Goal: Task Accomplishment & Management: Manage account settings

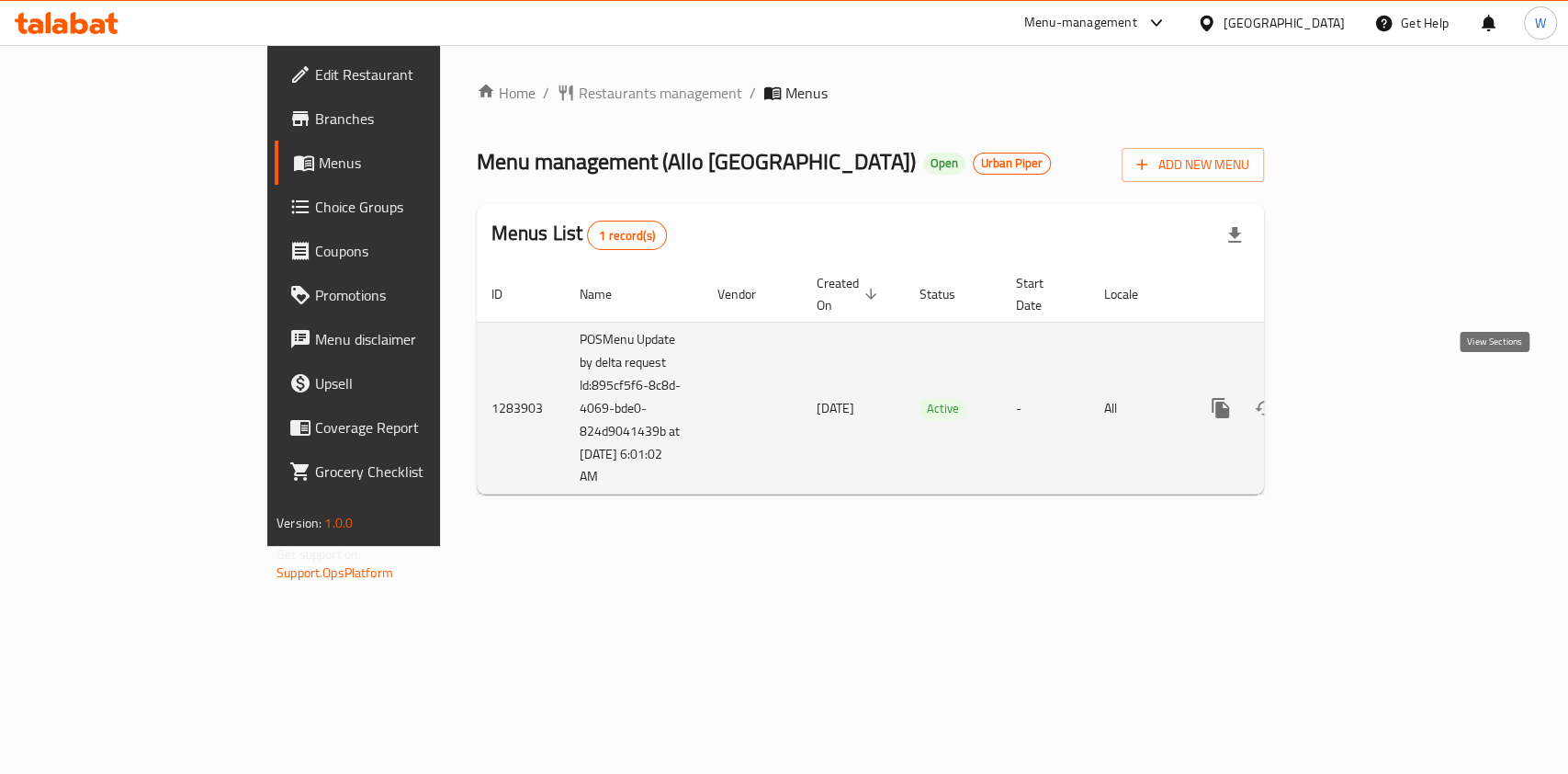
click at [1364, 397] on icon "enhanced table" at bounding box center [1353, 407] width 22 height 22
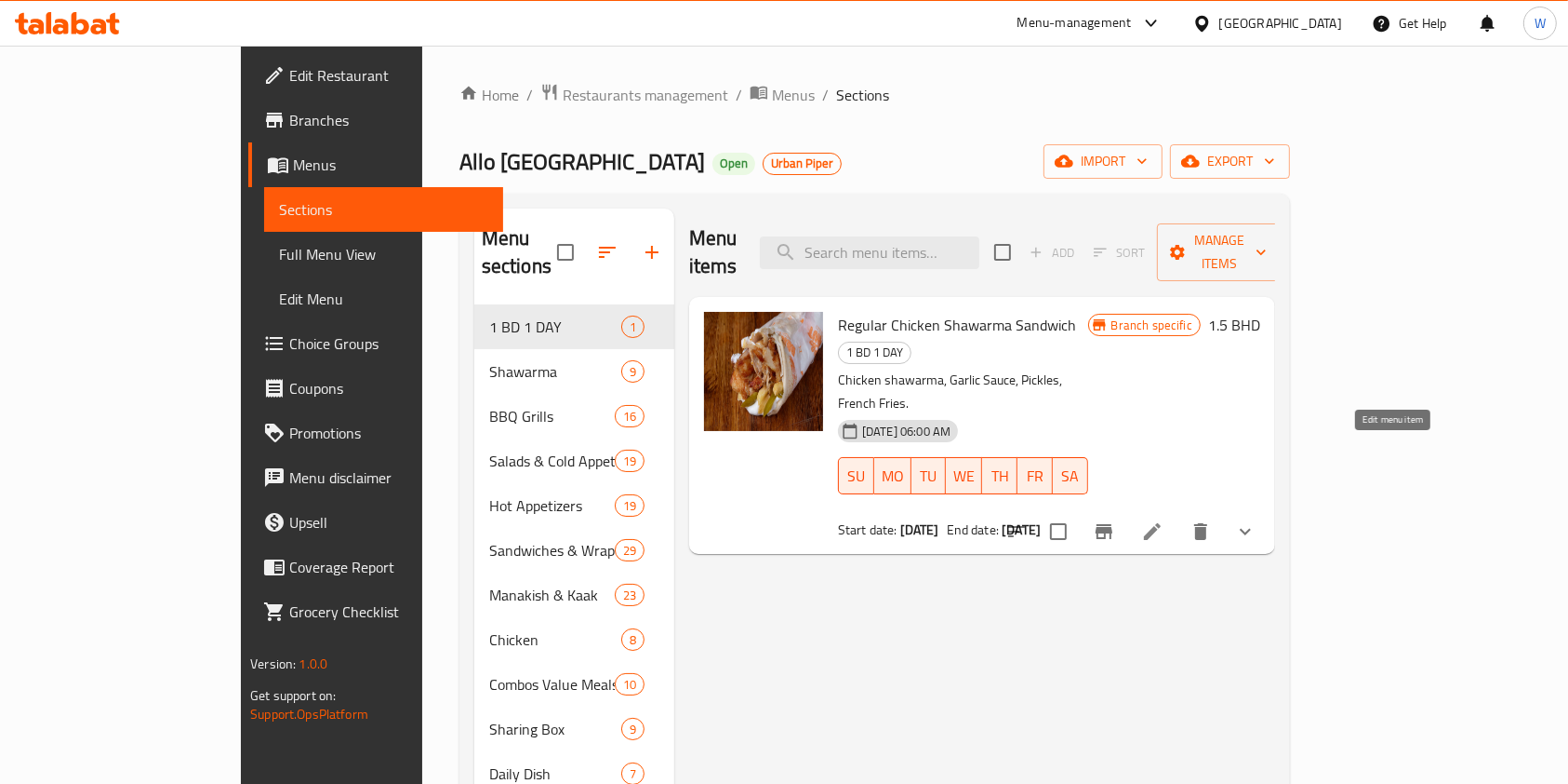
click at [1163, 520] on icon at bounding box center [1152, 530] width 22 height 22
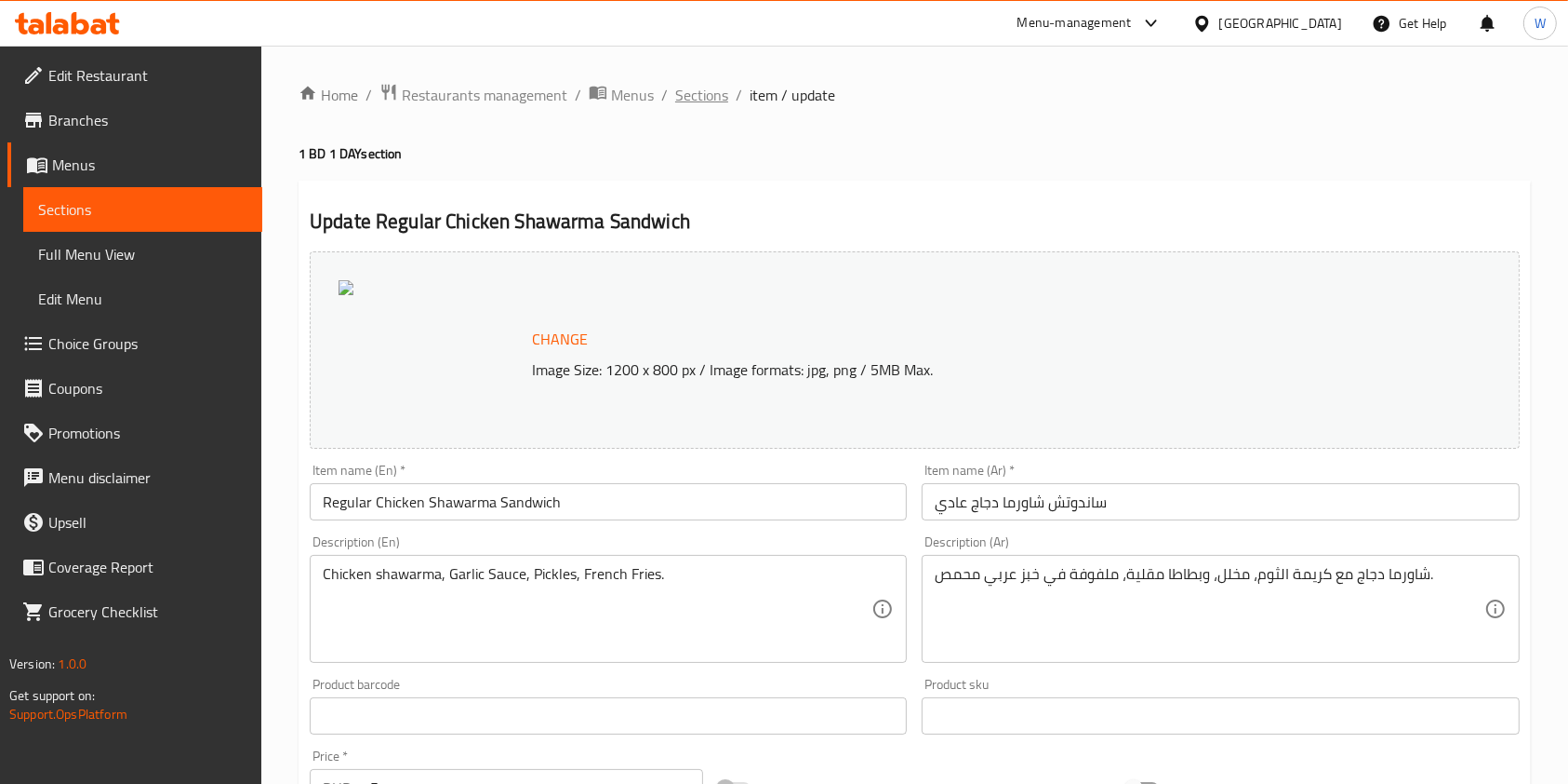
click at [708, 102] on span "Sections" at bounding box center [702, 95] width 53 height 22
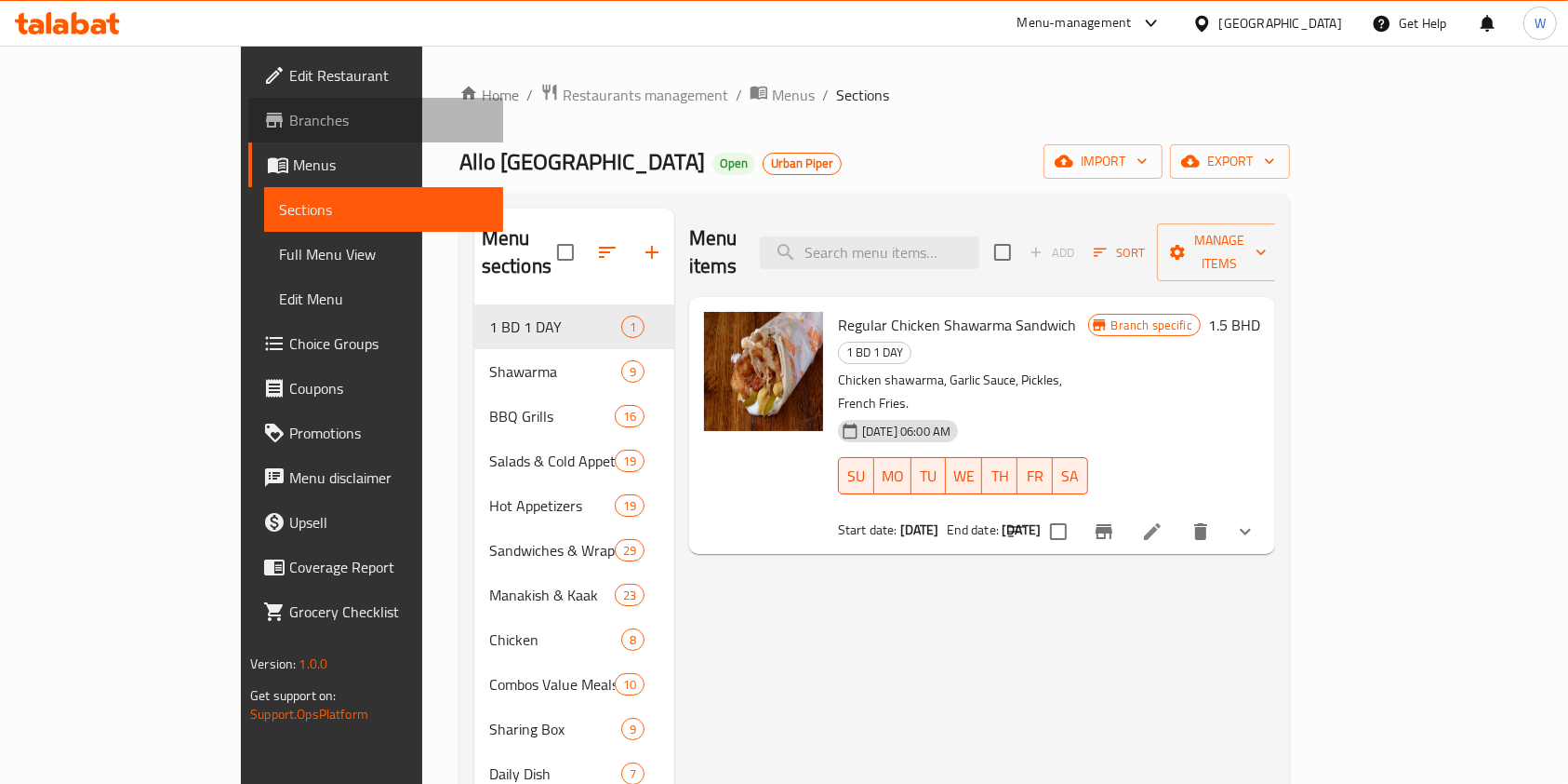
click at [289, 130] on span "Branches" at bounding box center [388, 120] width 199 height 22
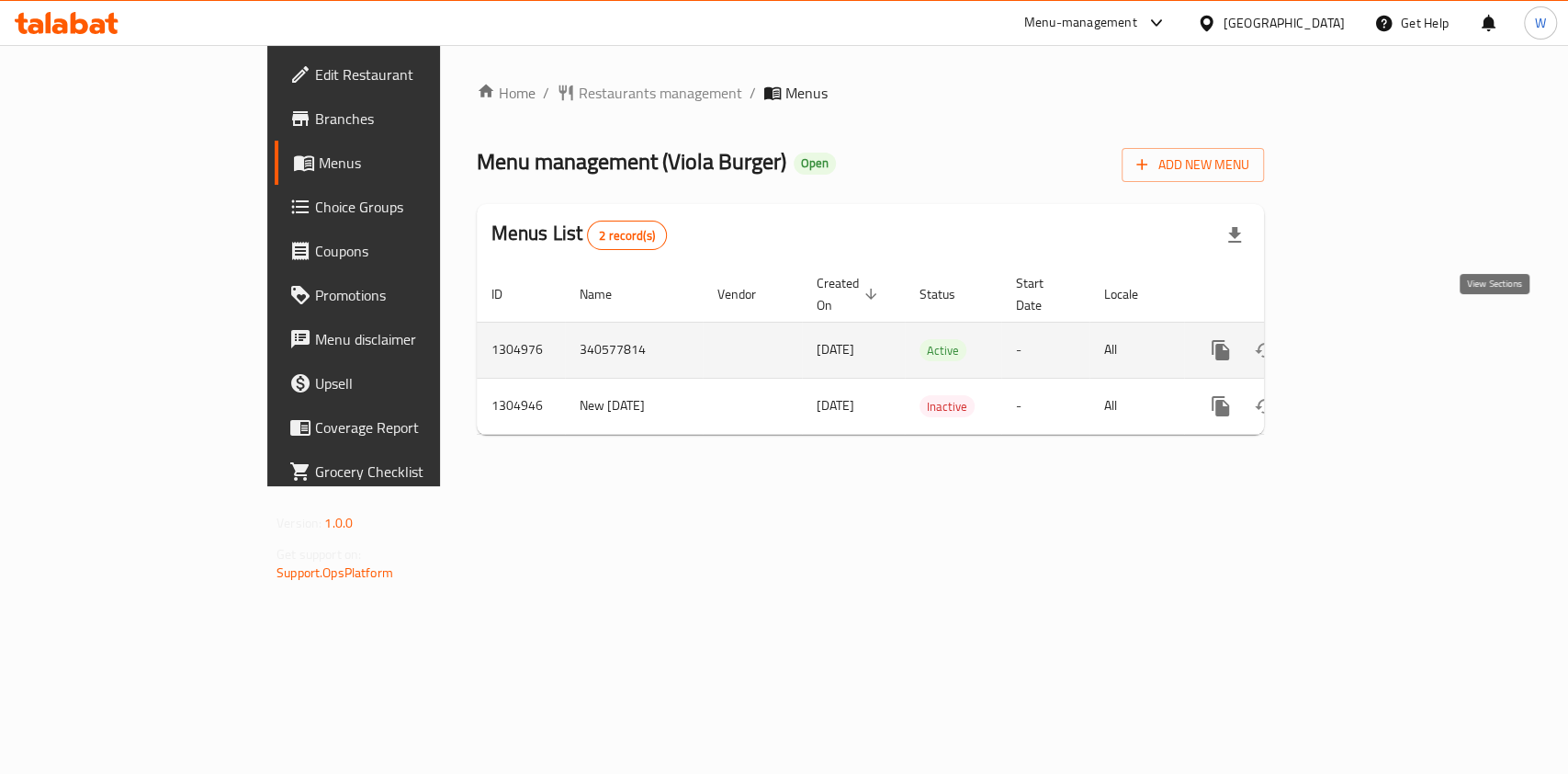
click at [1376, 336] on link "enhanced table" at bounding box center [1353, 350] width 44 height 44
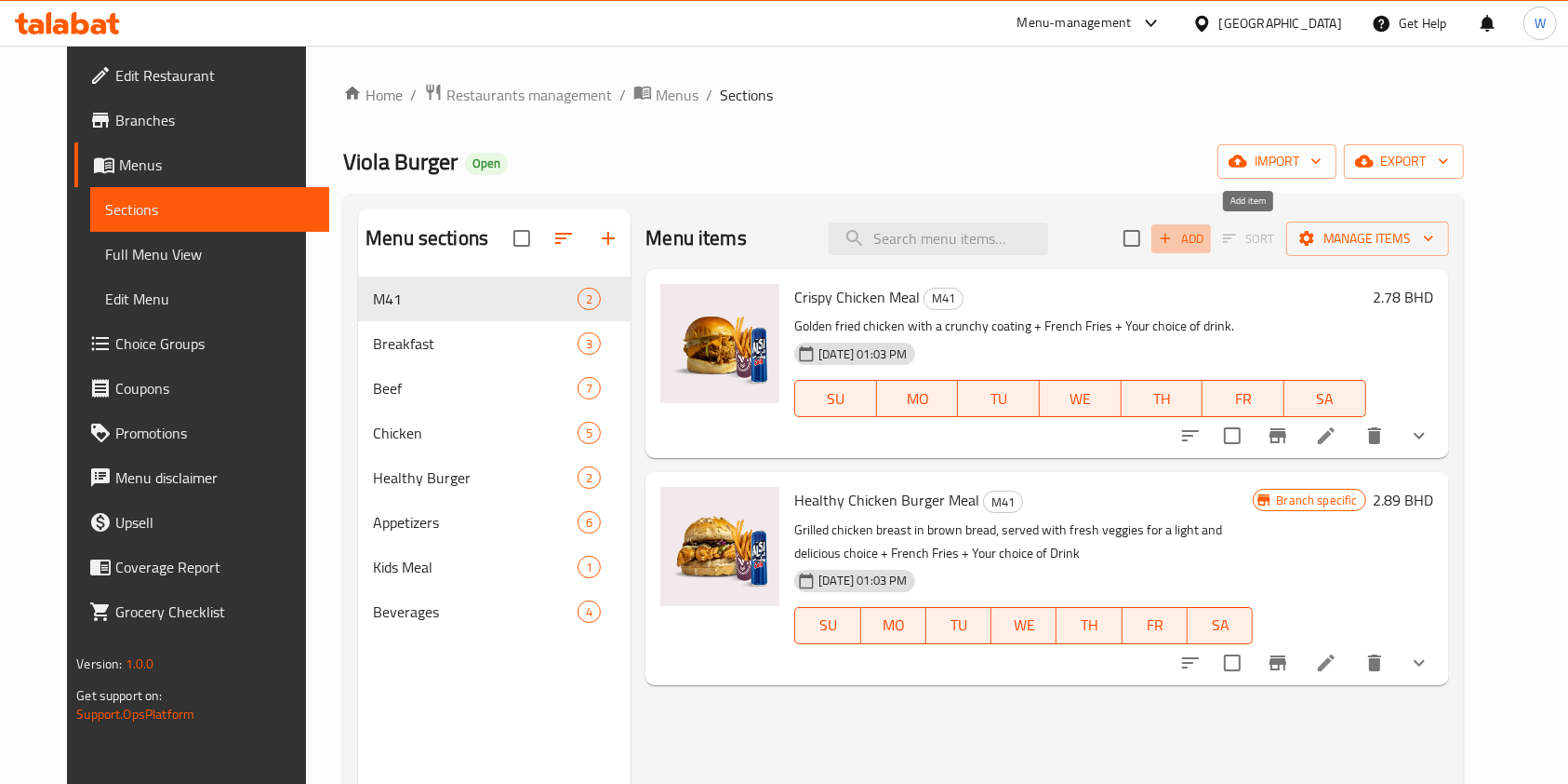
click at [1207, 240] on span "Add" at bounding box center [1181, 238] width 50 height 21
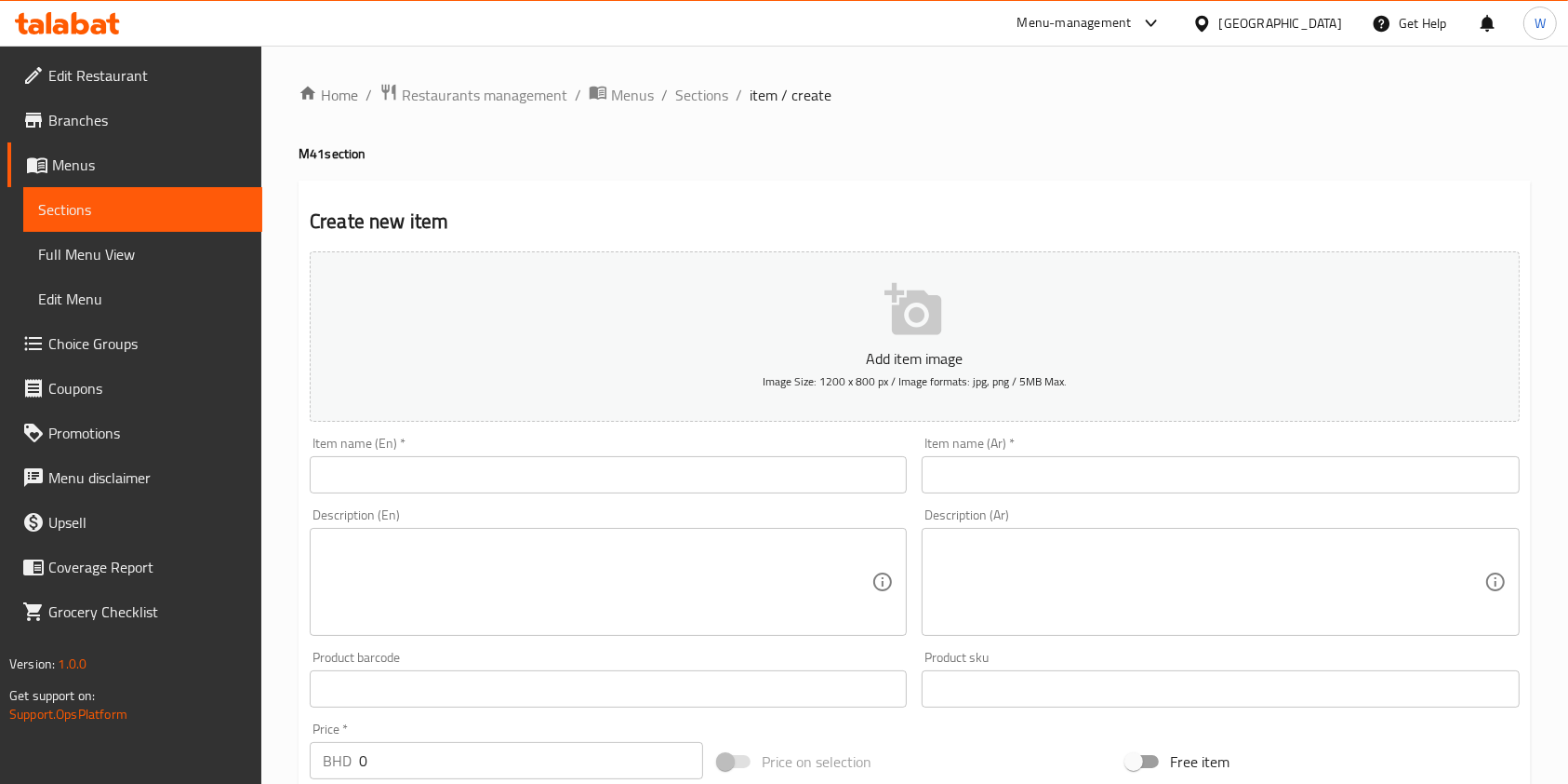
click at [605, 489] on input "text" at bounding box center [608, 474] width 598 height 38
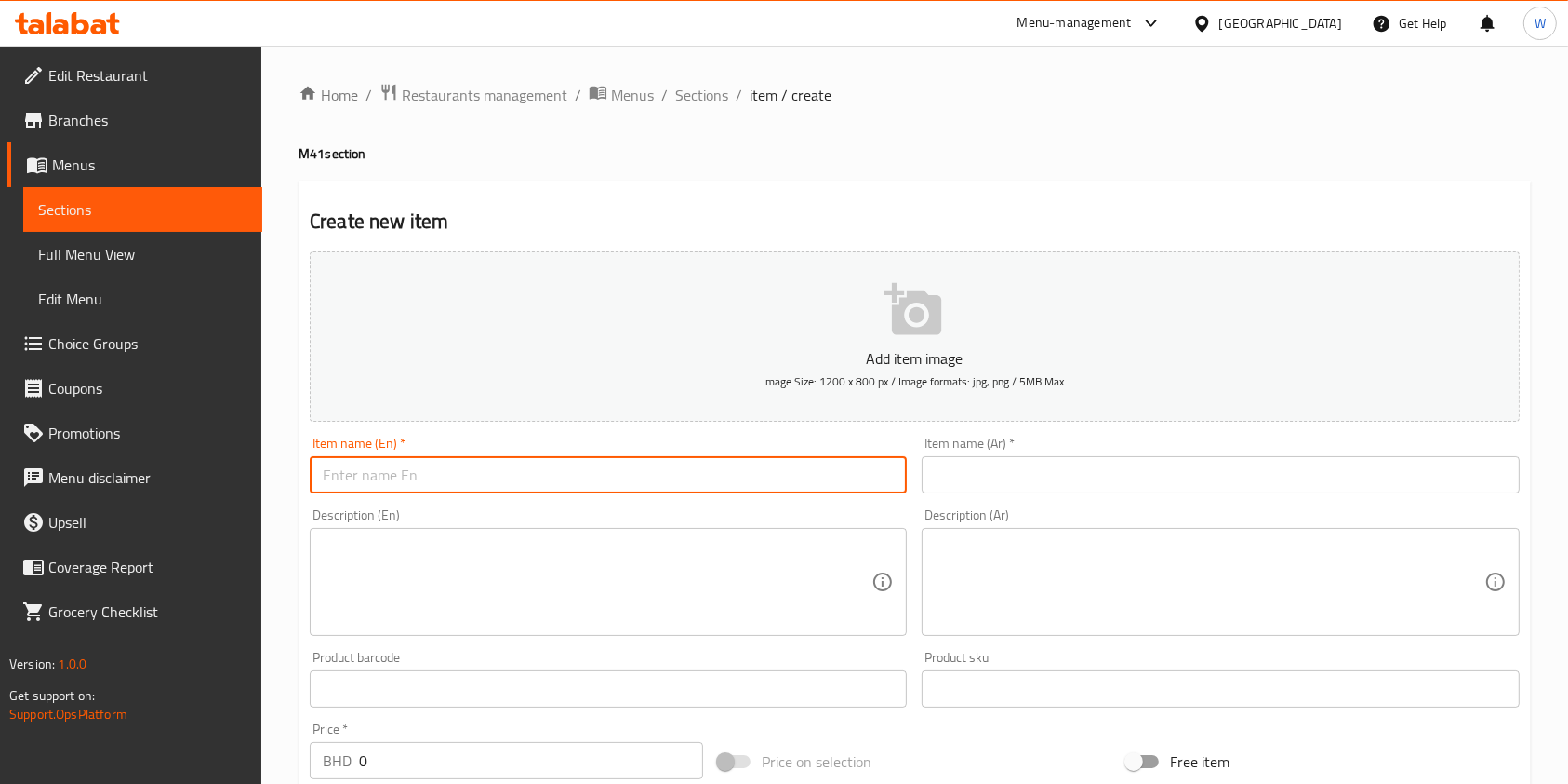
paste input "Breakfast Combo"
type input "Breakfast Combo"
click at [1042, 483] on input "text" at bounding box center [1220, 474] width 598 height 38
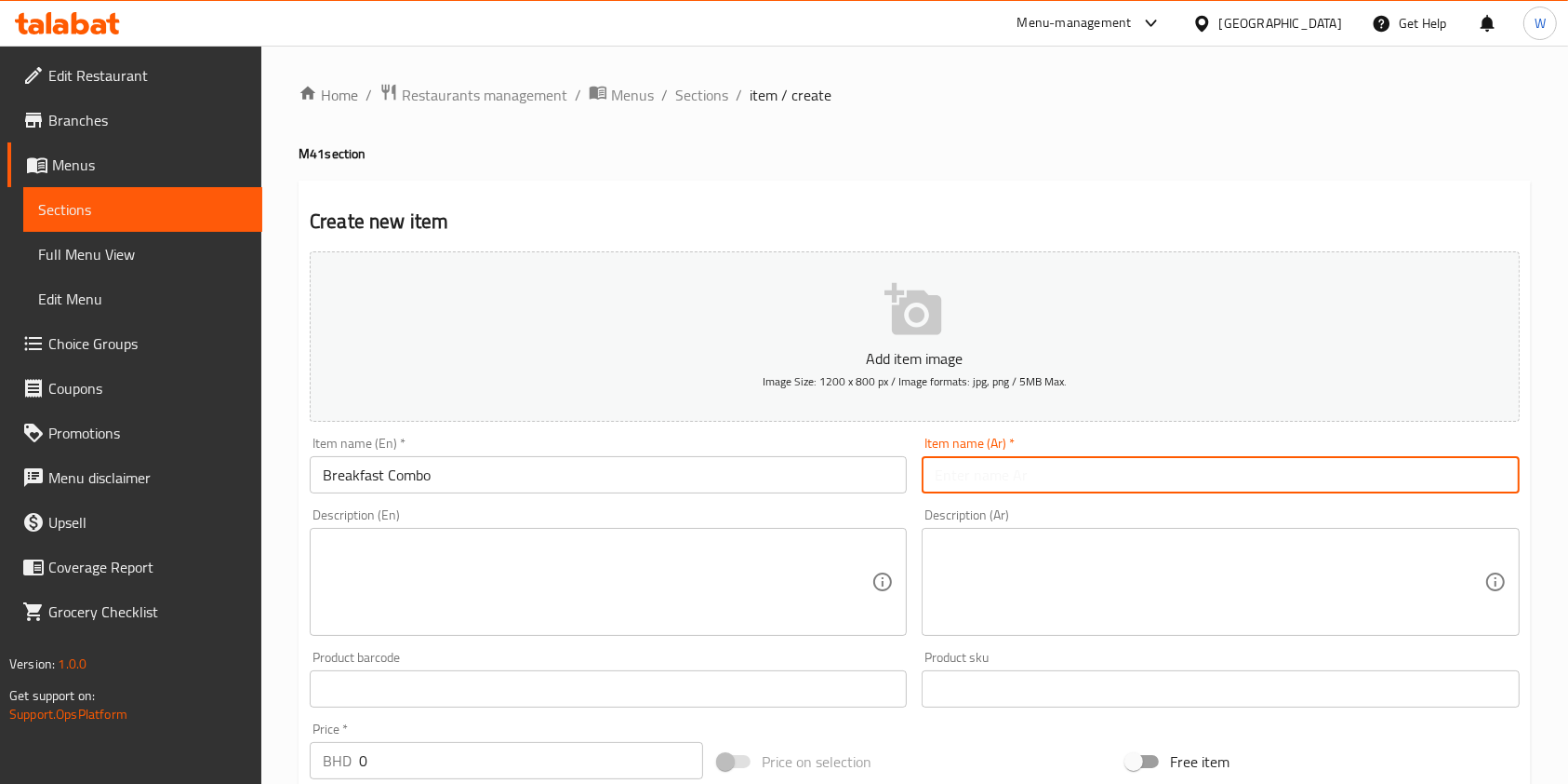
paste input "كومبو الإفطار"
type input "كومبو الإفطار"
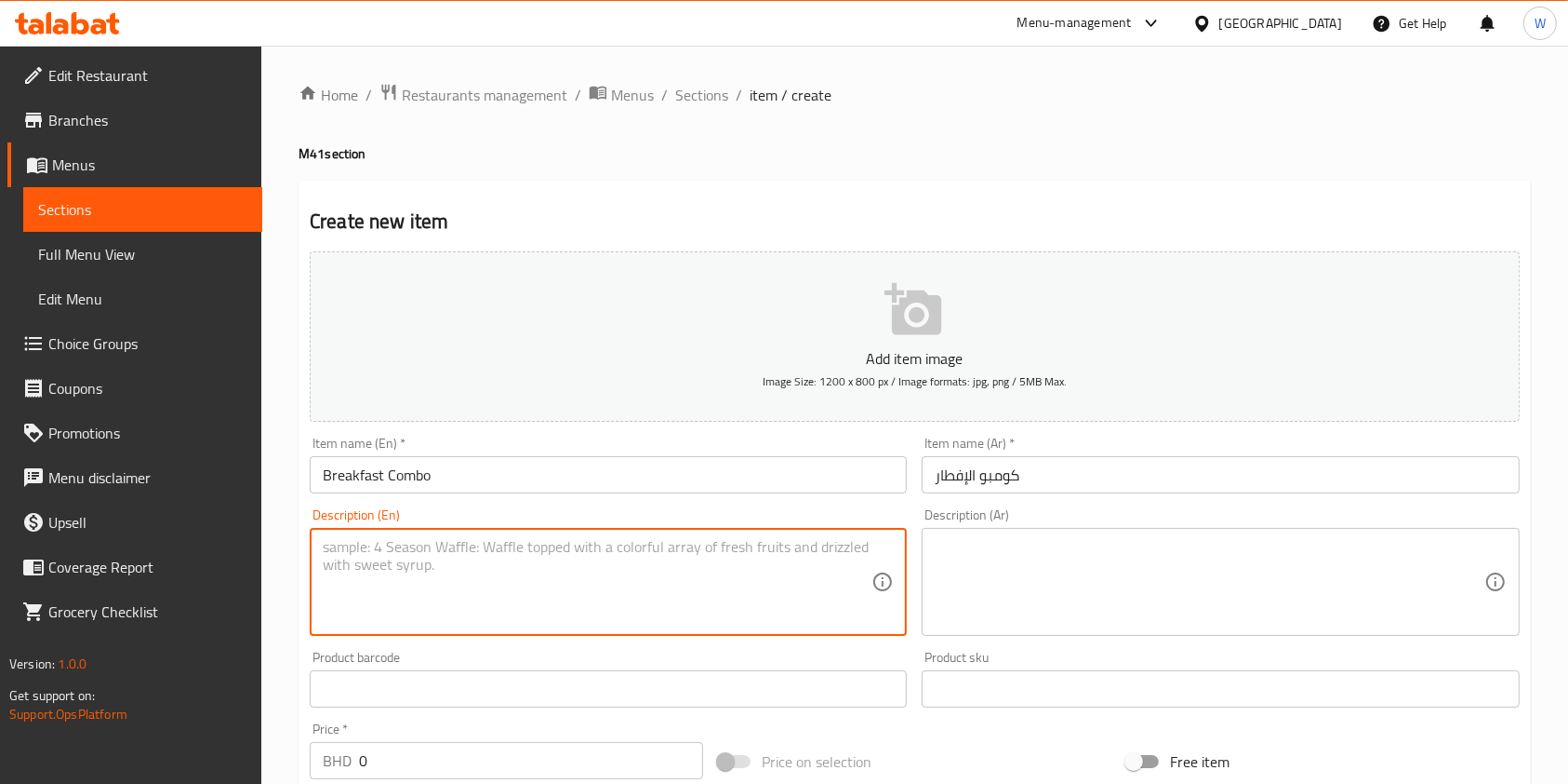
click at [698, 581] on textarea at bounding box center [597, 582] width 548 height 89
paste textarea "Your choice of two sandwiches + Fries + Drink"
type textarea "Your choice of two sandwiches + Fries + Drink"
click at [1115, 560] on textarea at bounding box center [1209, 582] width 548 height 89
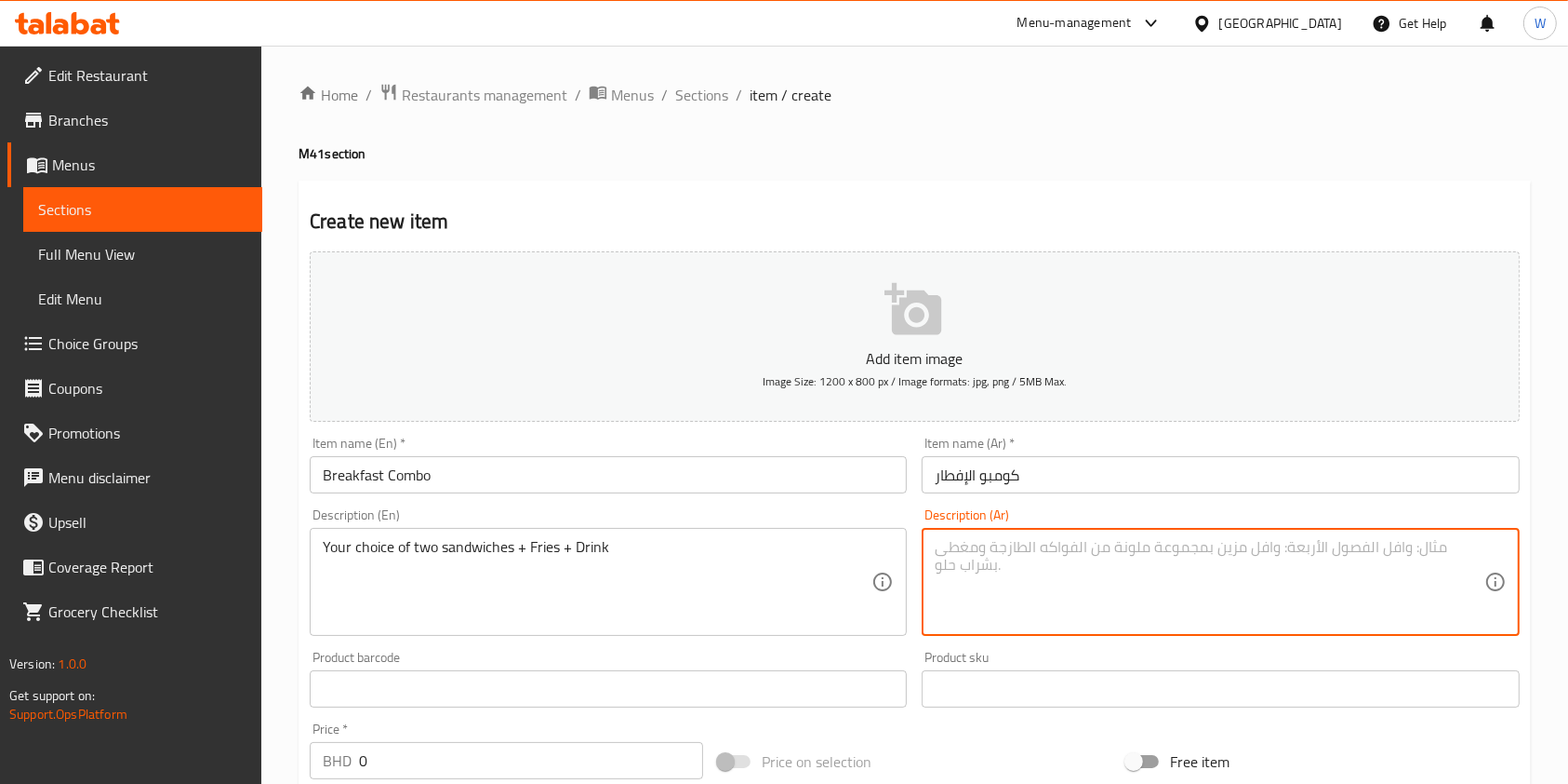
paste textarea "اختيارك من ساندويتشين + بطاطس مقلية + مشروب"
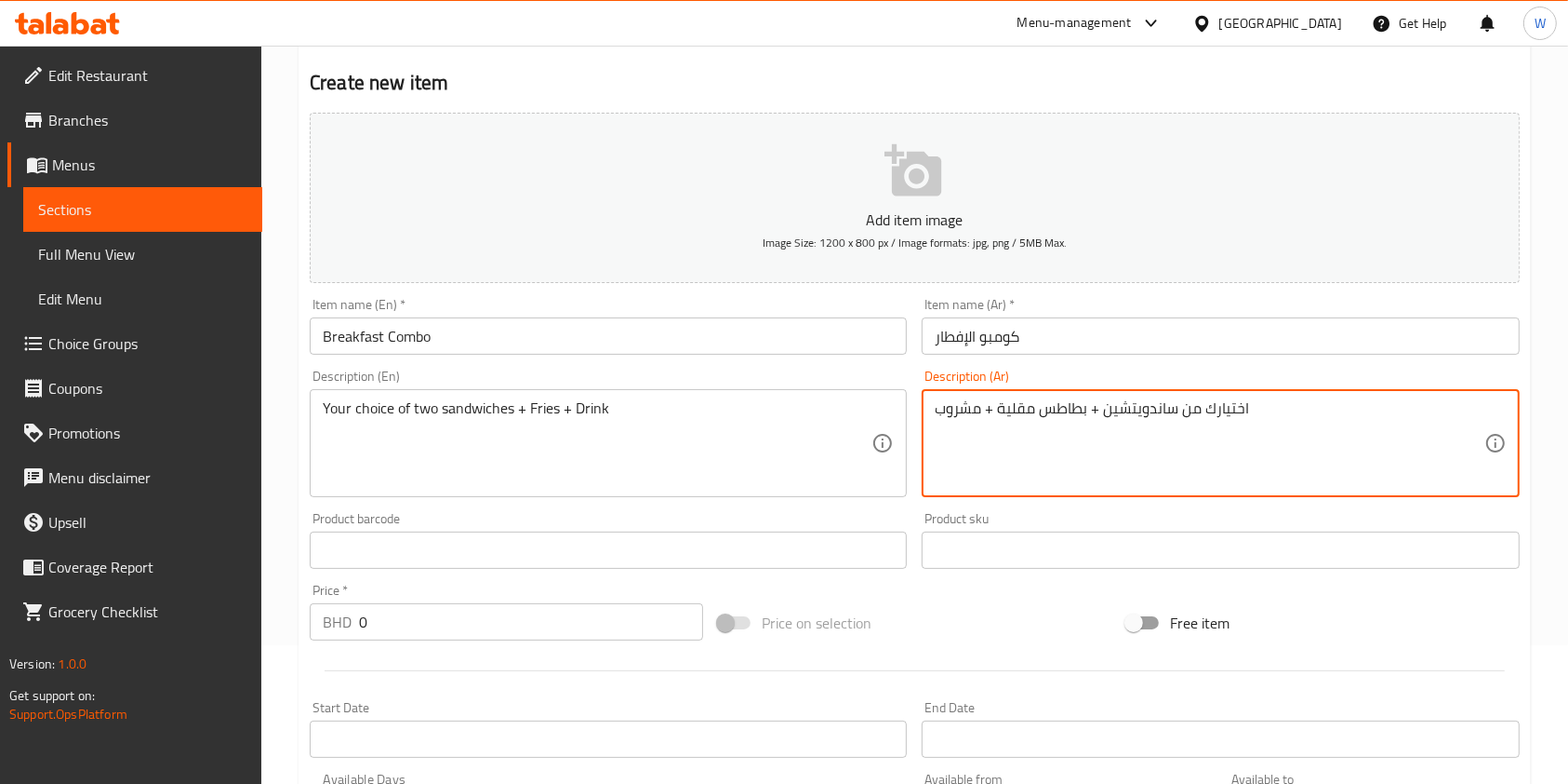
scroll to position [248, 0]
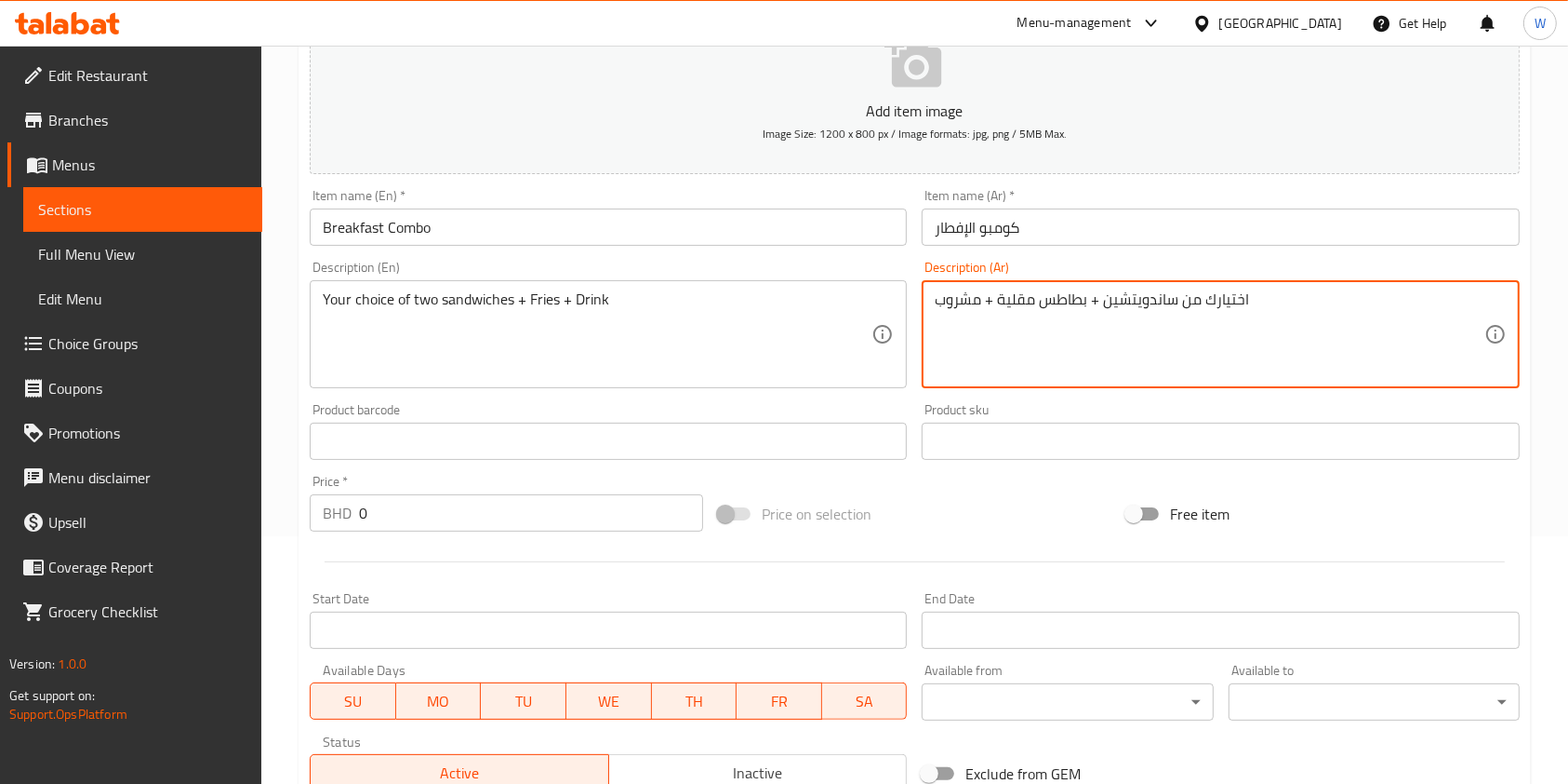
type textarea "اختيارك من ساندويتشين + بطاطس مقلية + مشروب"
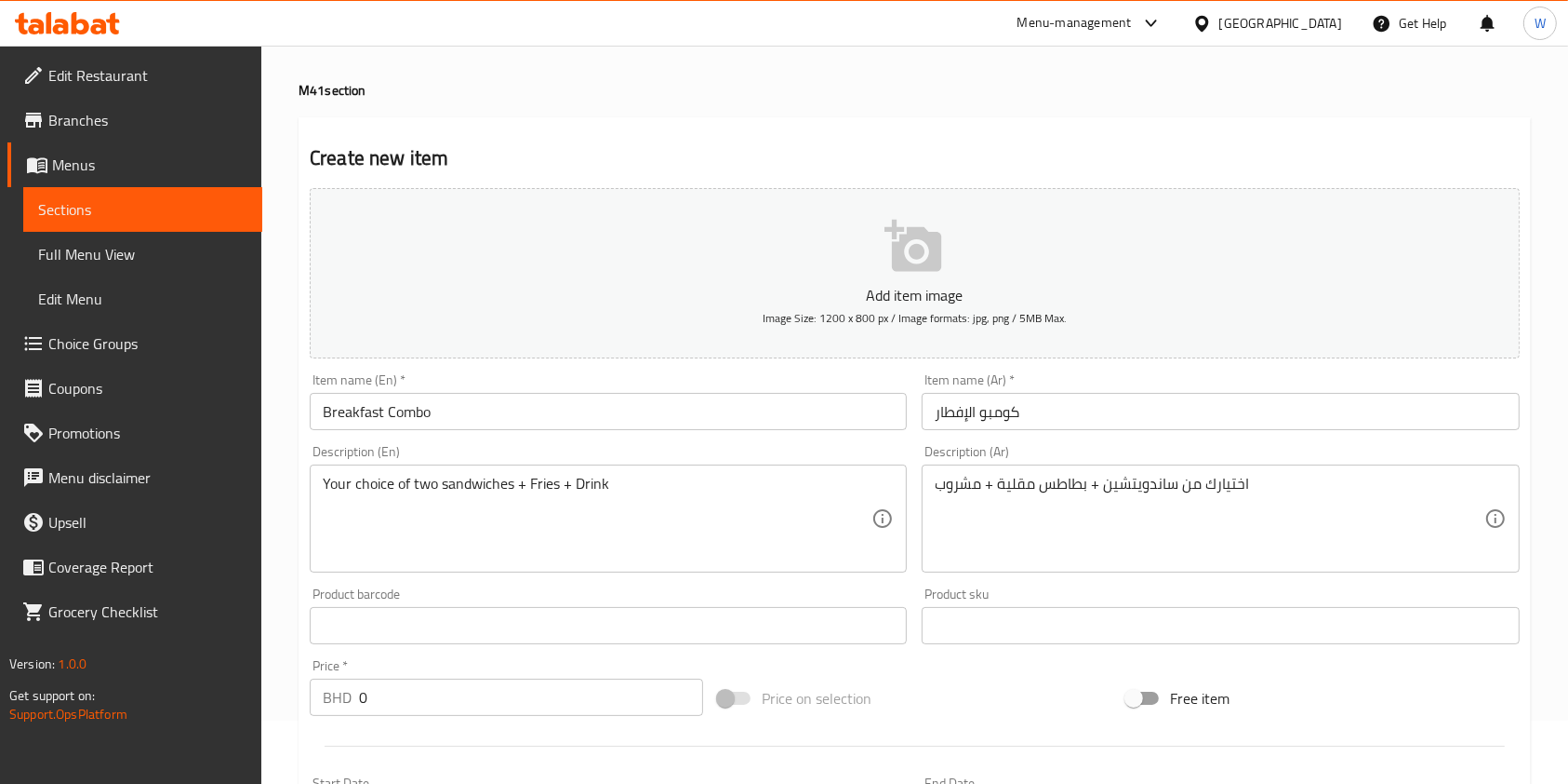
scroll to position [0, 0]
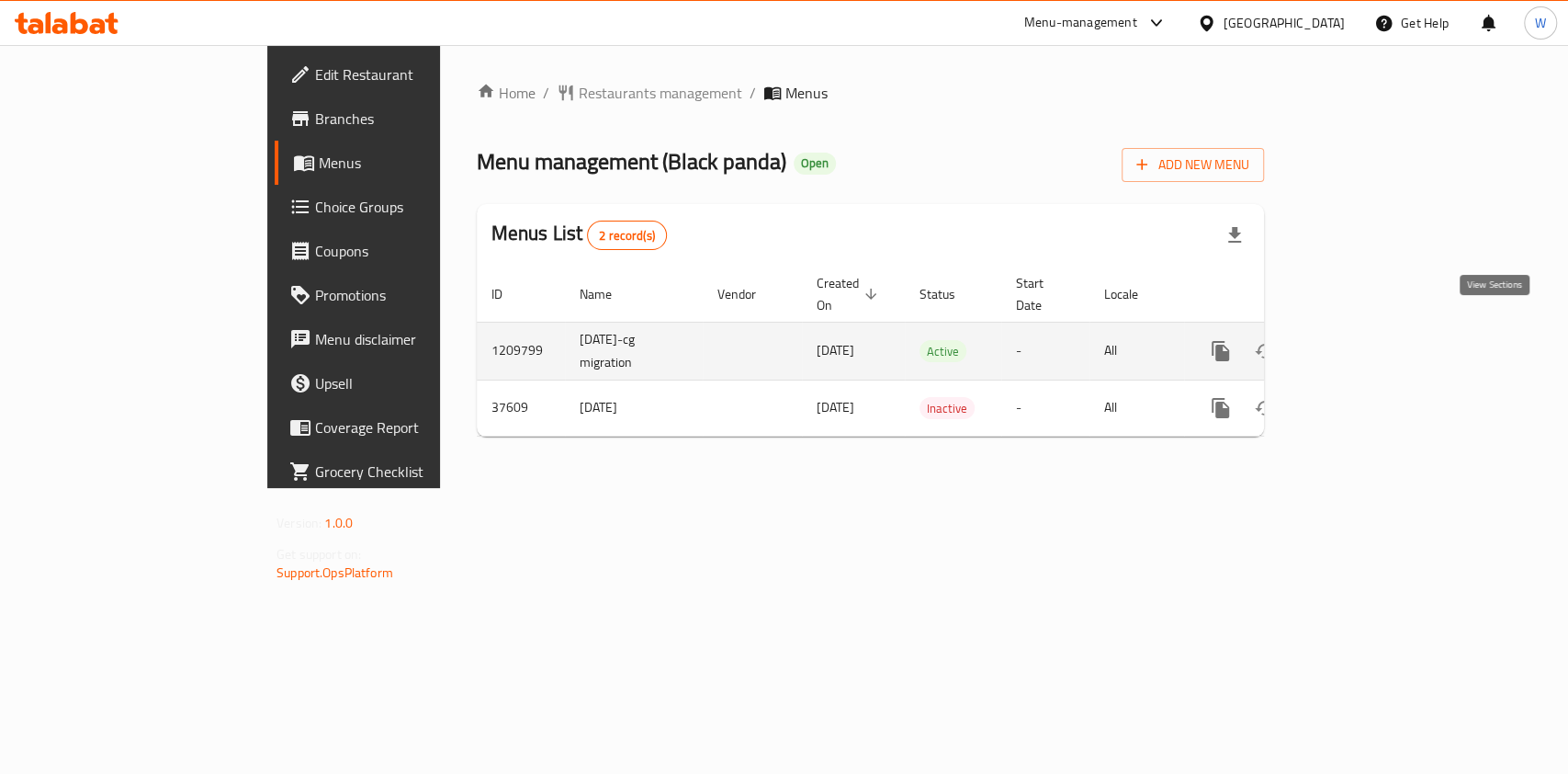
click at [1376, 328] on link "enhanced table" at bounding box center [1353, 350] width 44 height 44
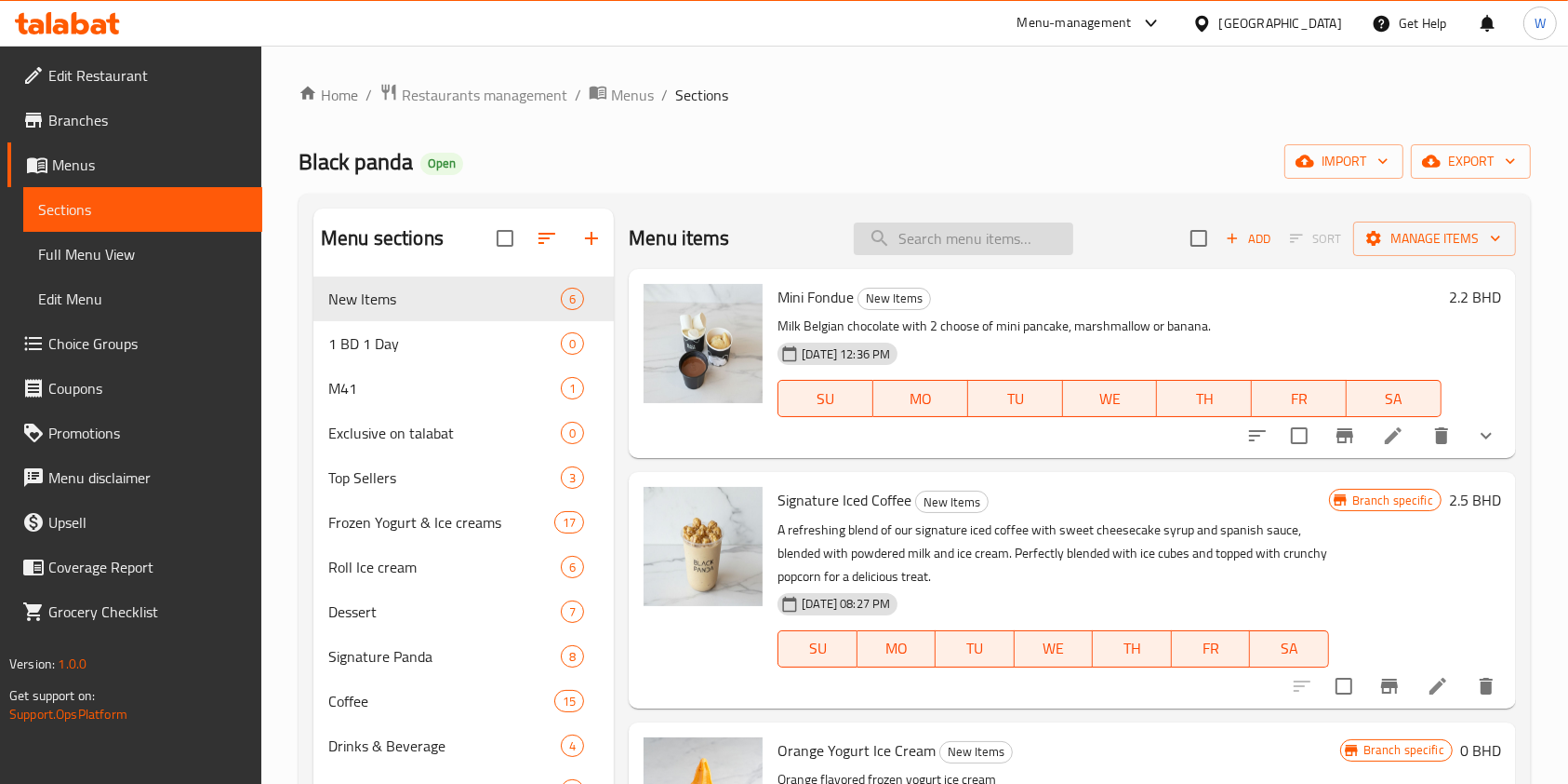
click at [928, 231] on input "search" at bounding box center [964, 239] width 220 height 33
paste input "Mini Pancake"
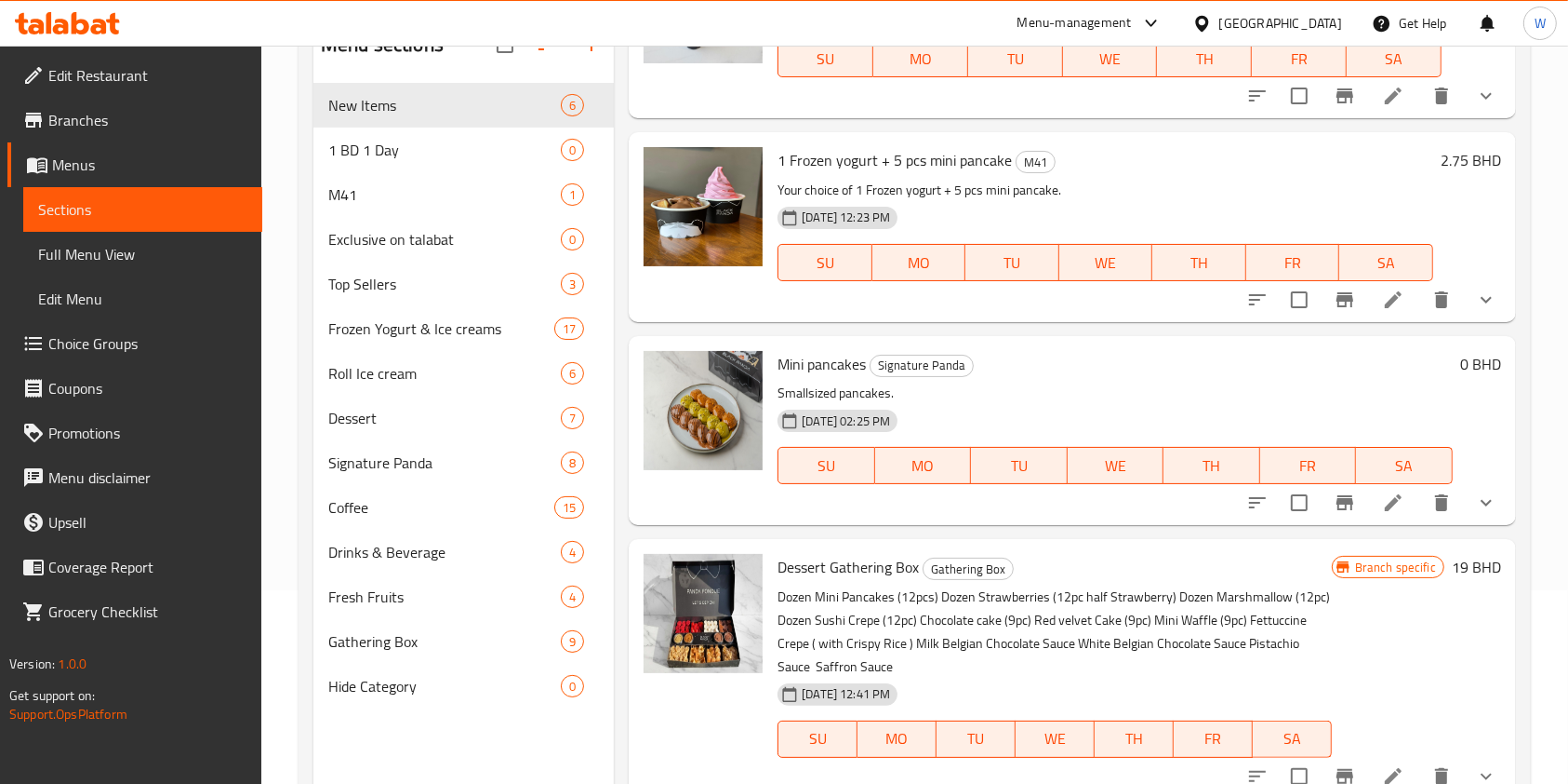
scroll to position [248, 0]
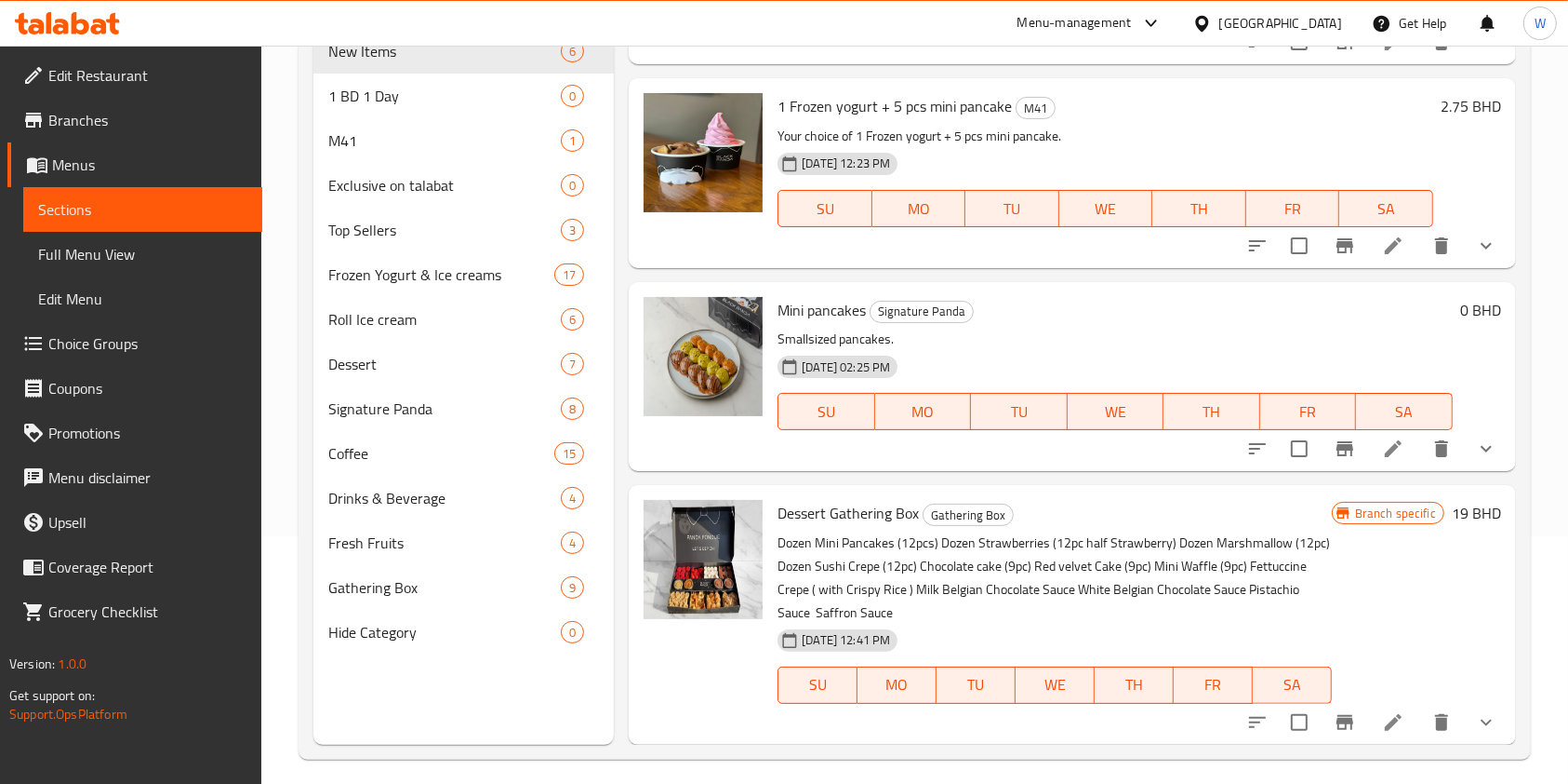
type input "Mini Pancake"
click at [1382, 446] on icon at bounding box center [1393, 448] width 22 height 22
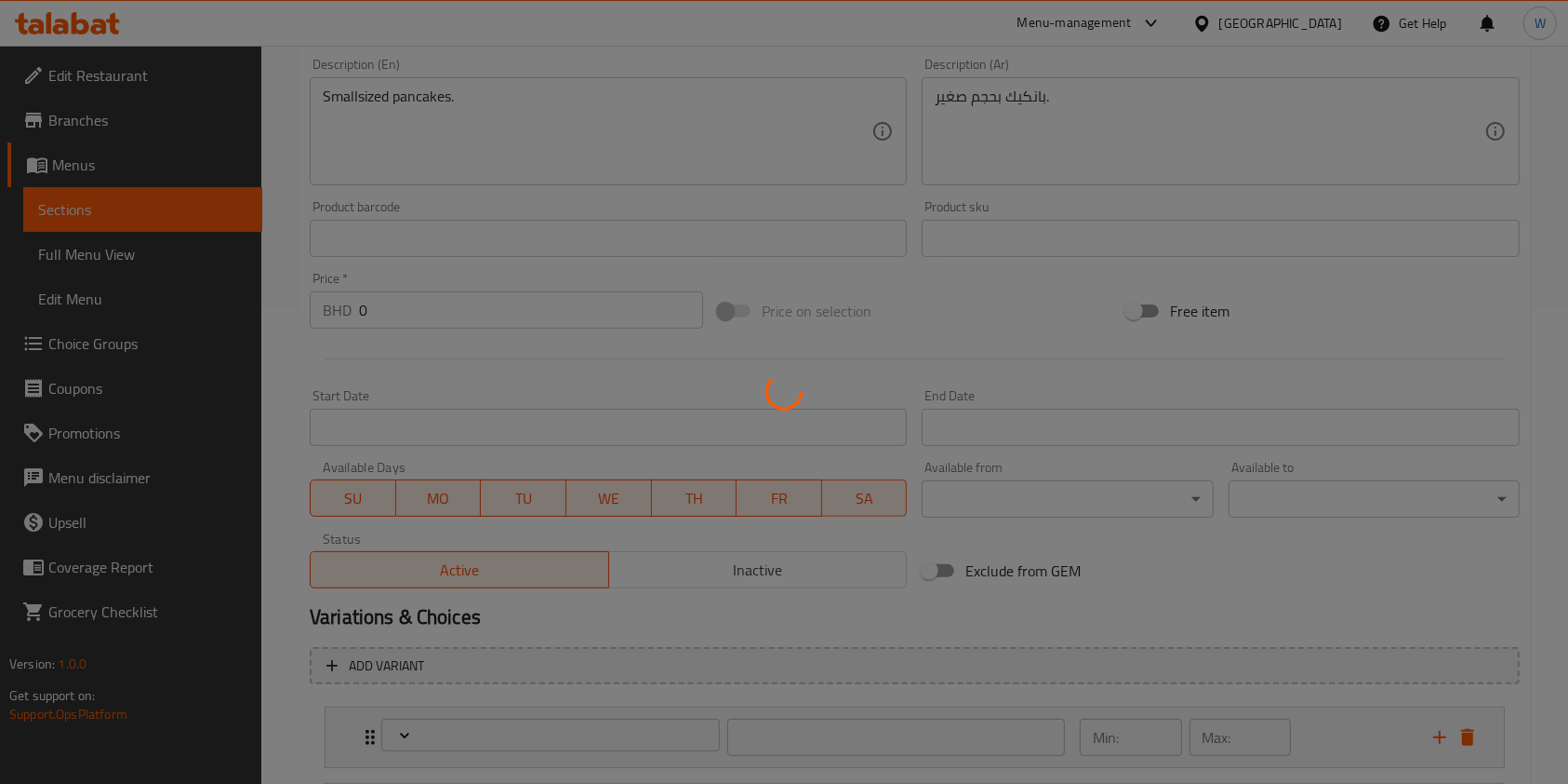
scroll to position [741, 0]
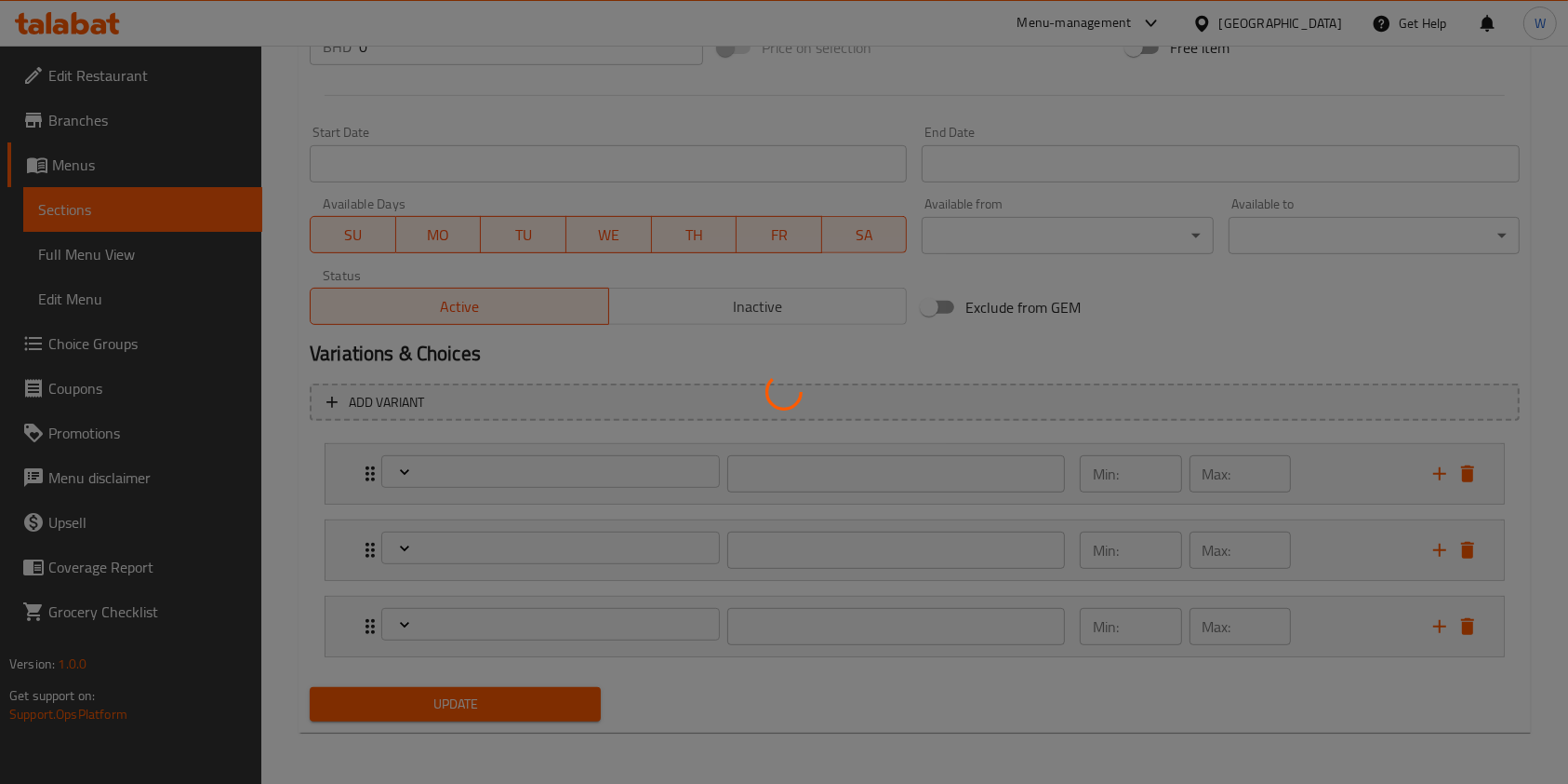
type input "اختيارك من البان كيك"
type input "1"
type input "كم قطعه بان كيك؟"
type input "1"
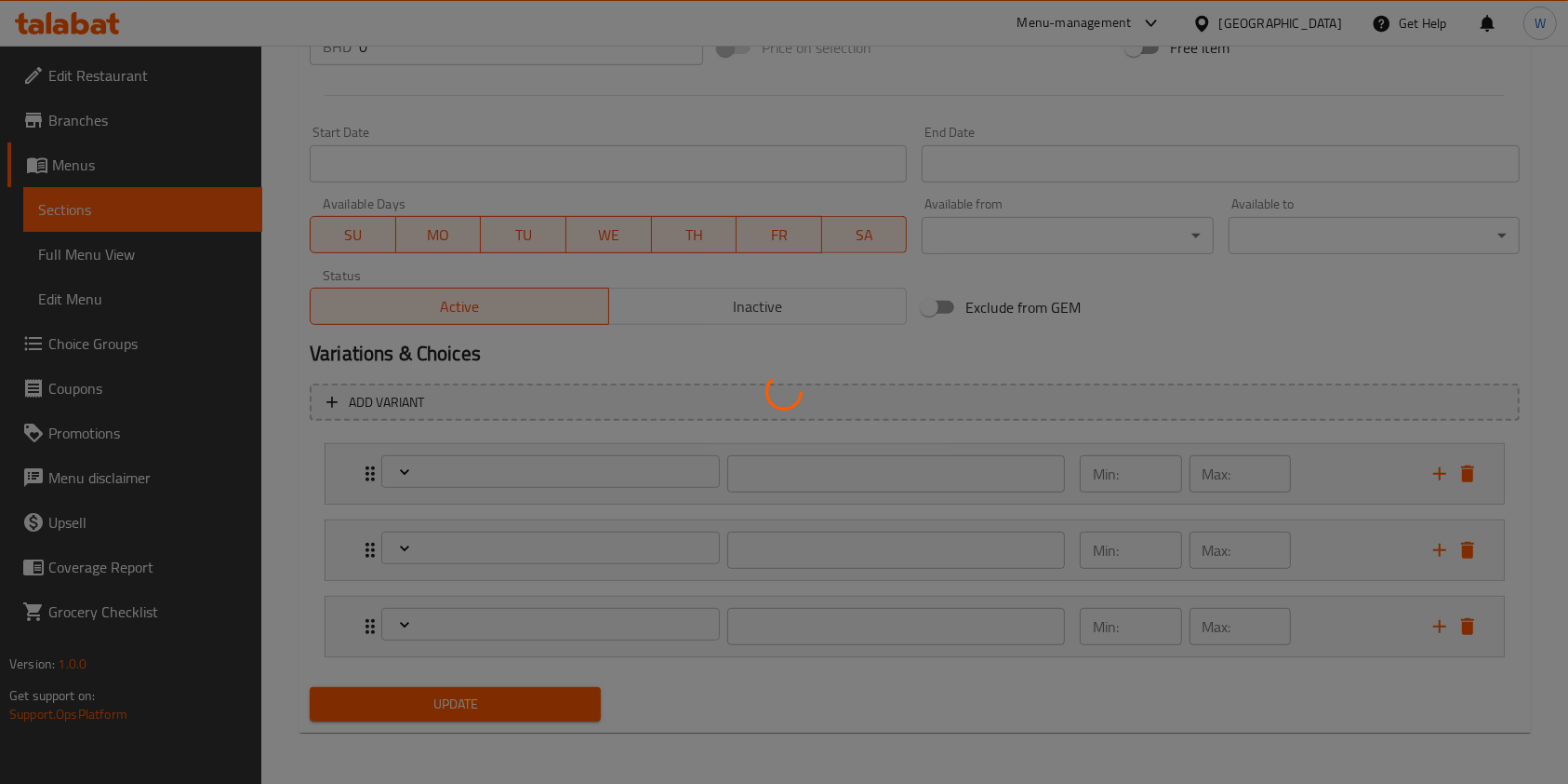
type input "1"
type input "إضافات للحلوى:"
type input "0"
type input "21"
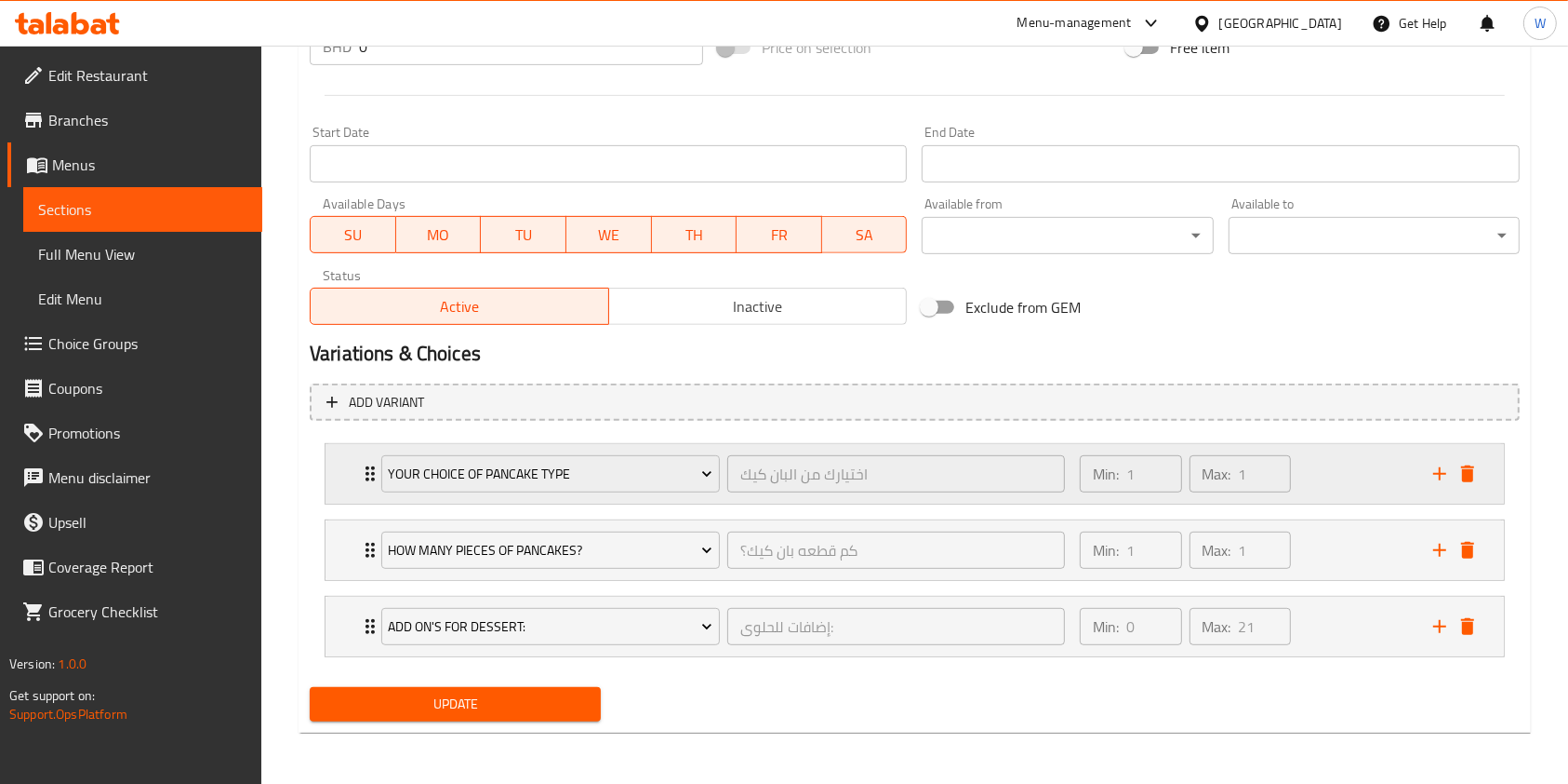
click at [359, 466] on icon "Expand" at bounding box center [369, 473] width 22 height 22
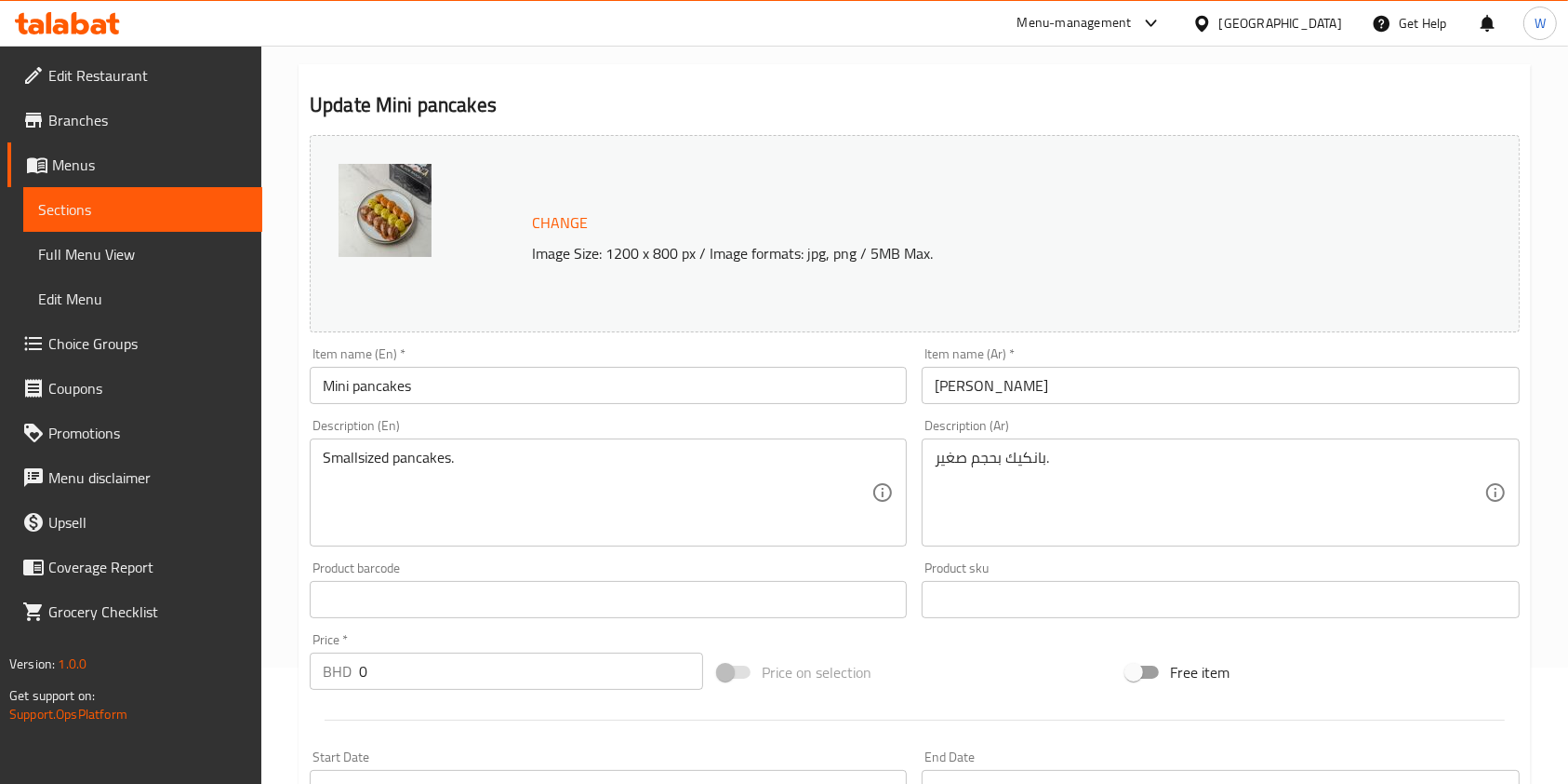
scroll to position [0, 0]
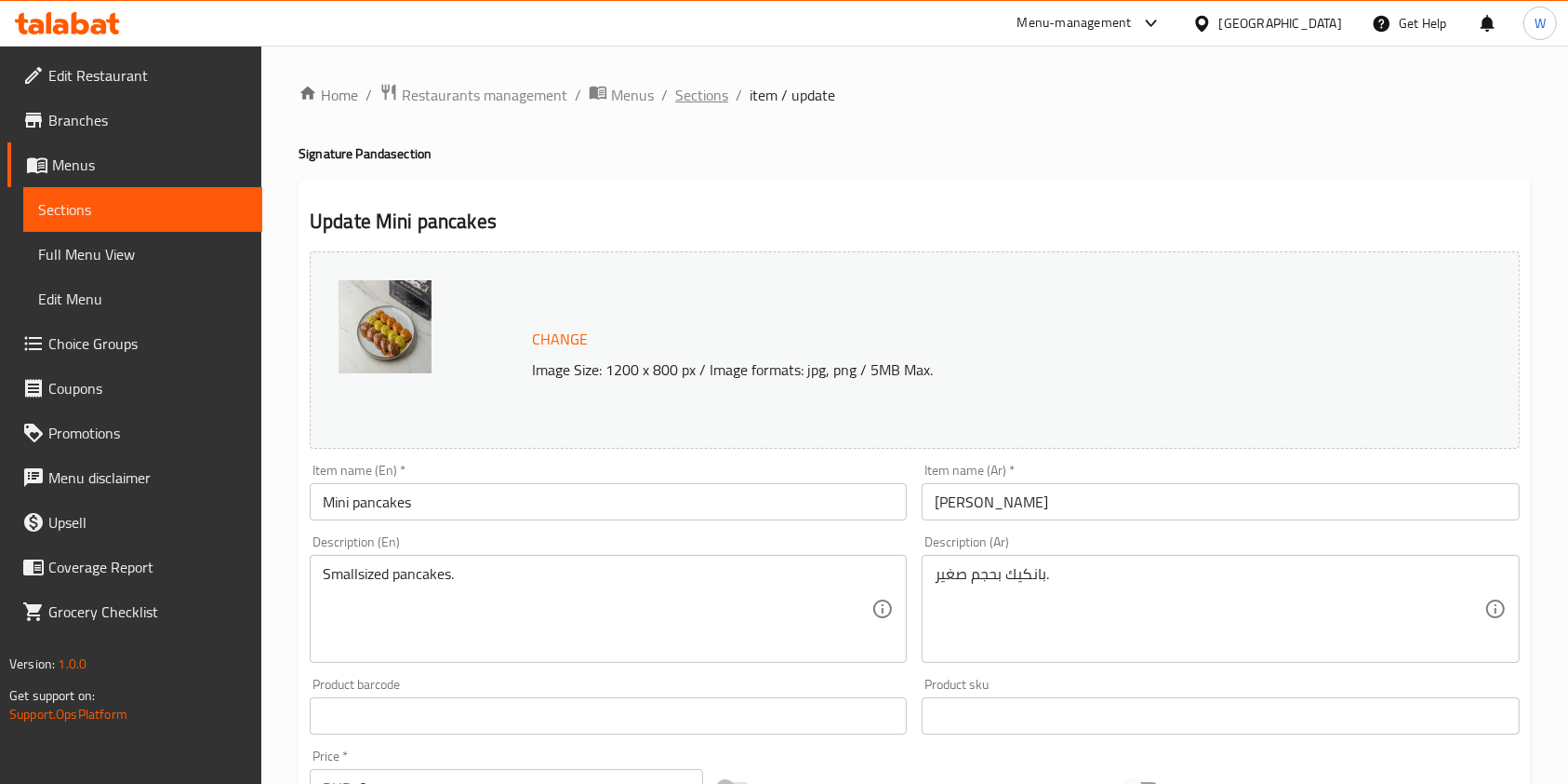
click at [682, 95] on span "Sections" at bounding box center [702, 95] width 53 height 22
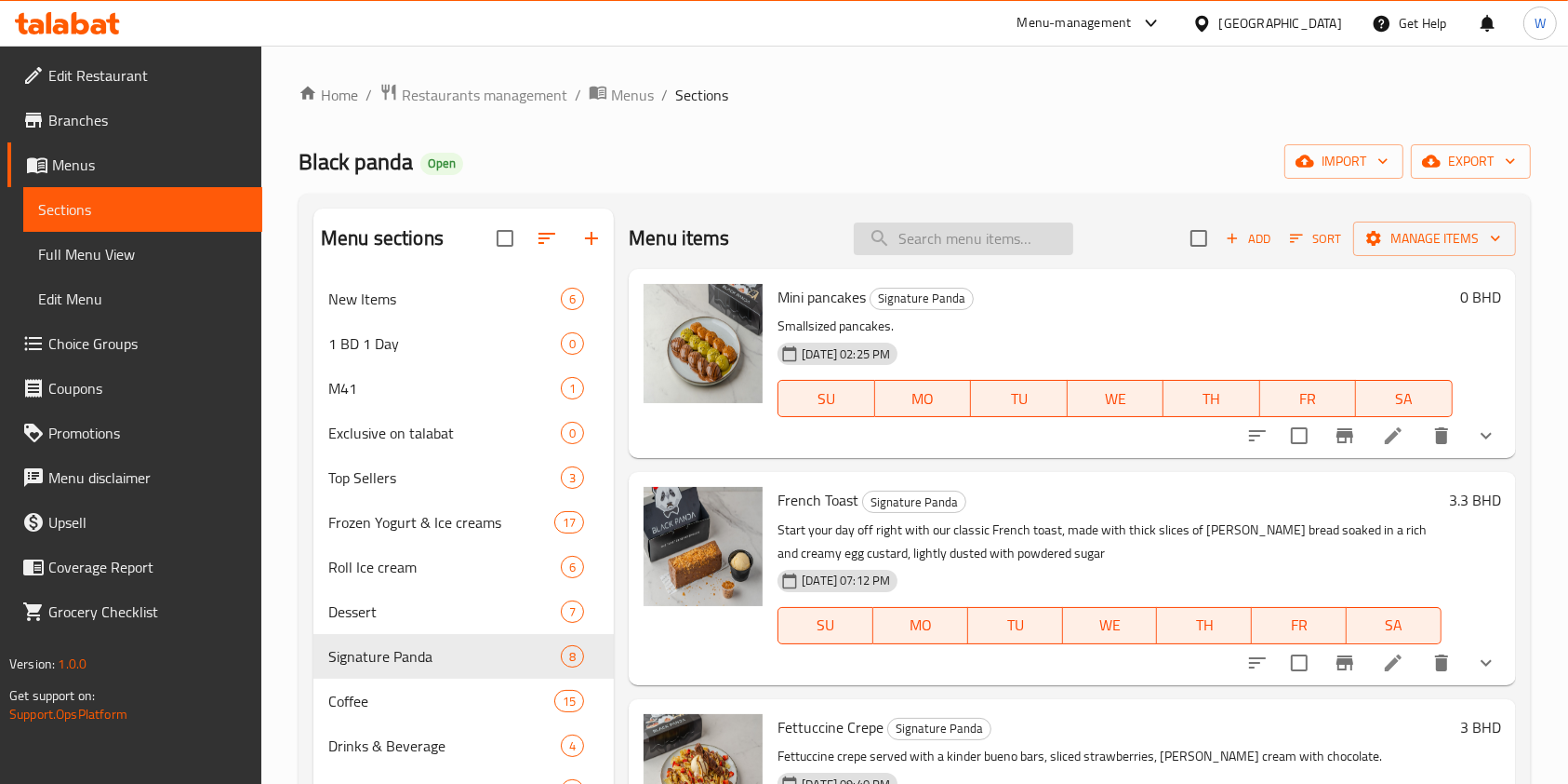
click at [962, 233] on input "search" at bounding box center [964, 239] width 220 height 33
paste input "Pancake"
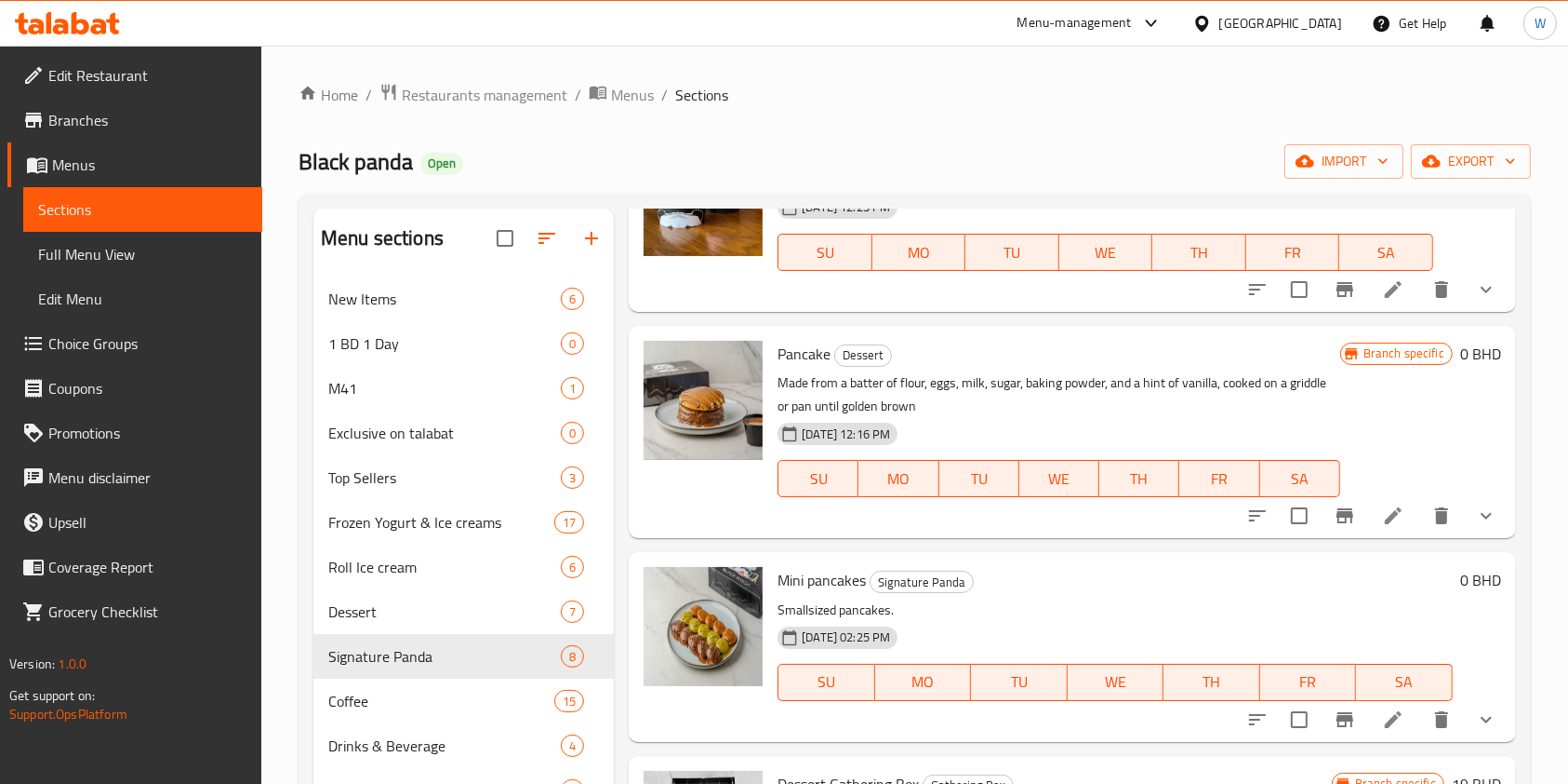
scroll to position [372, 0]
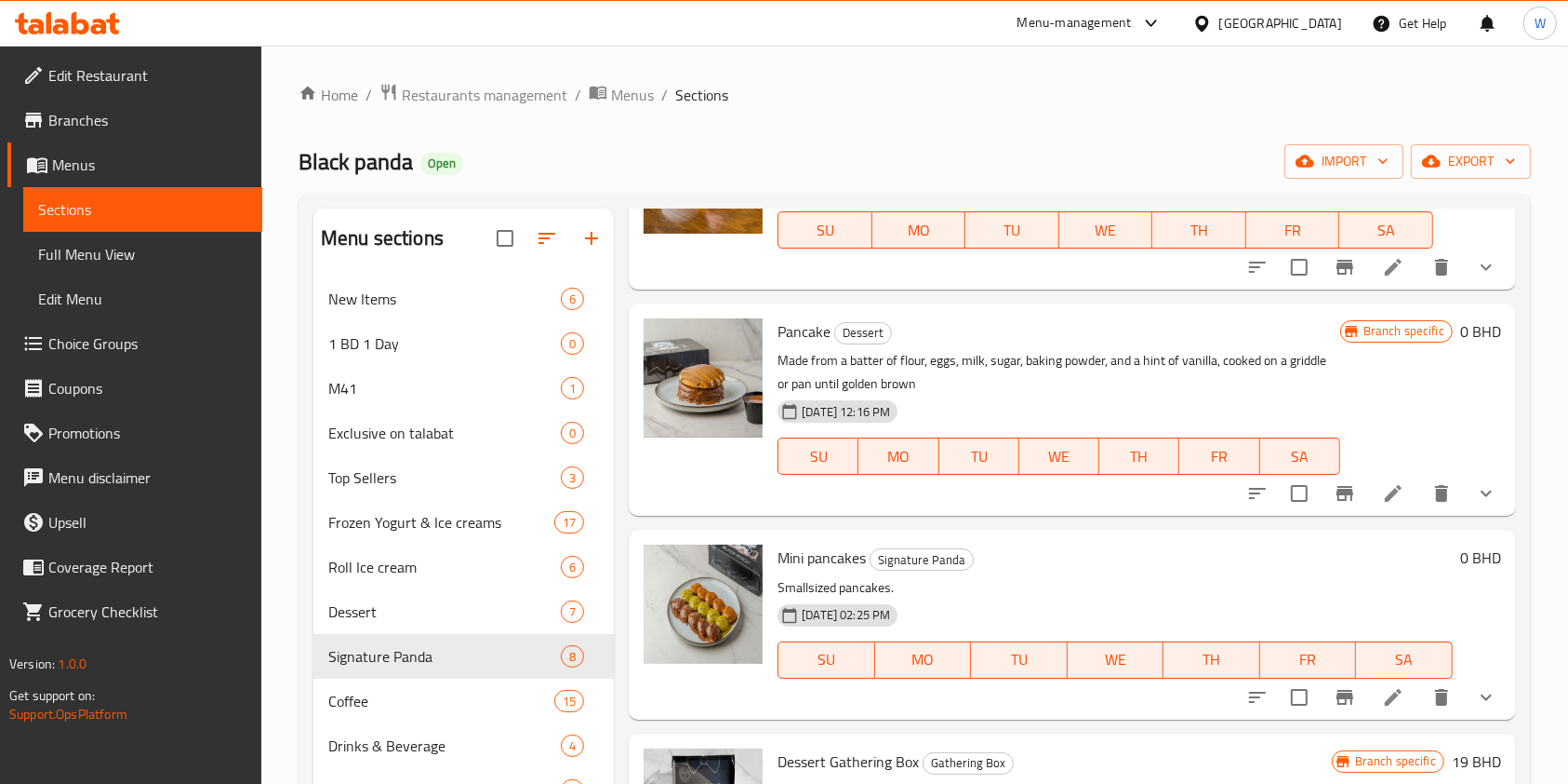
type input "Pancake"
click at [1385, 492] on li at bounding box center [1394, 493] width 52 height 34
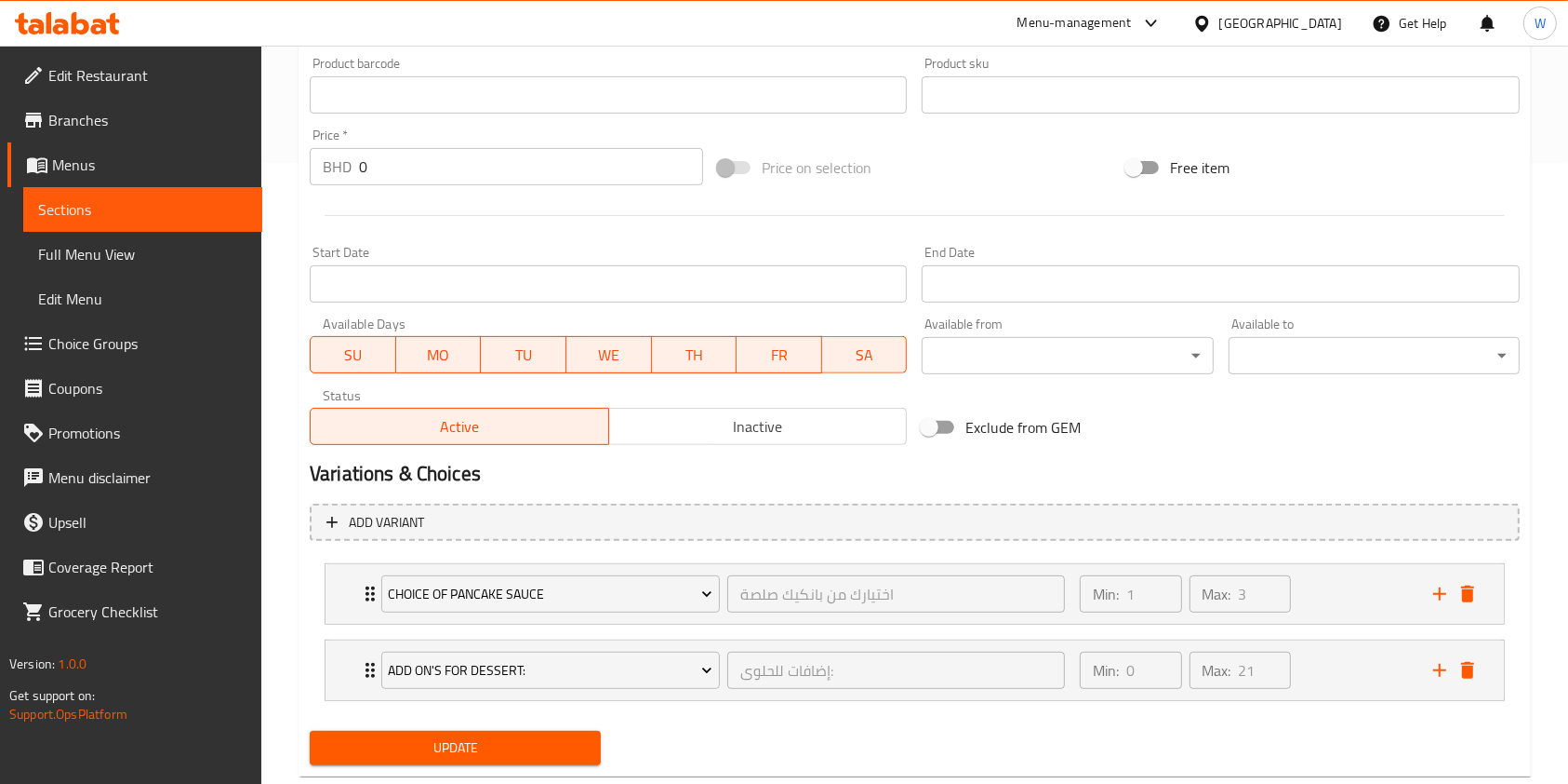
scroll to position [664, 0]
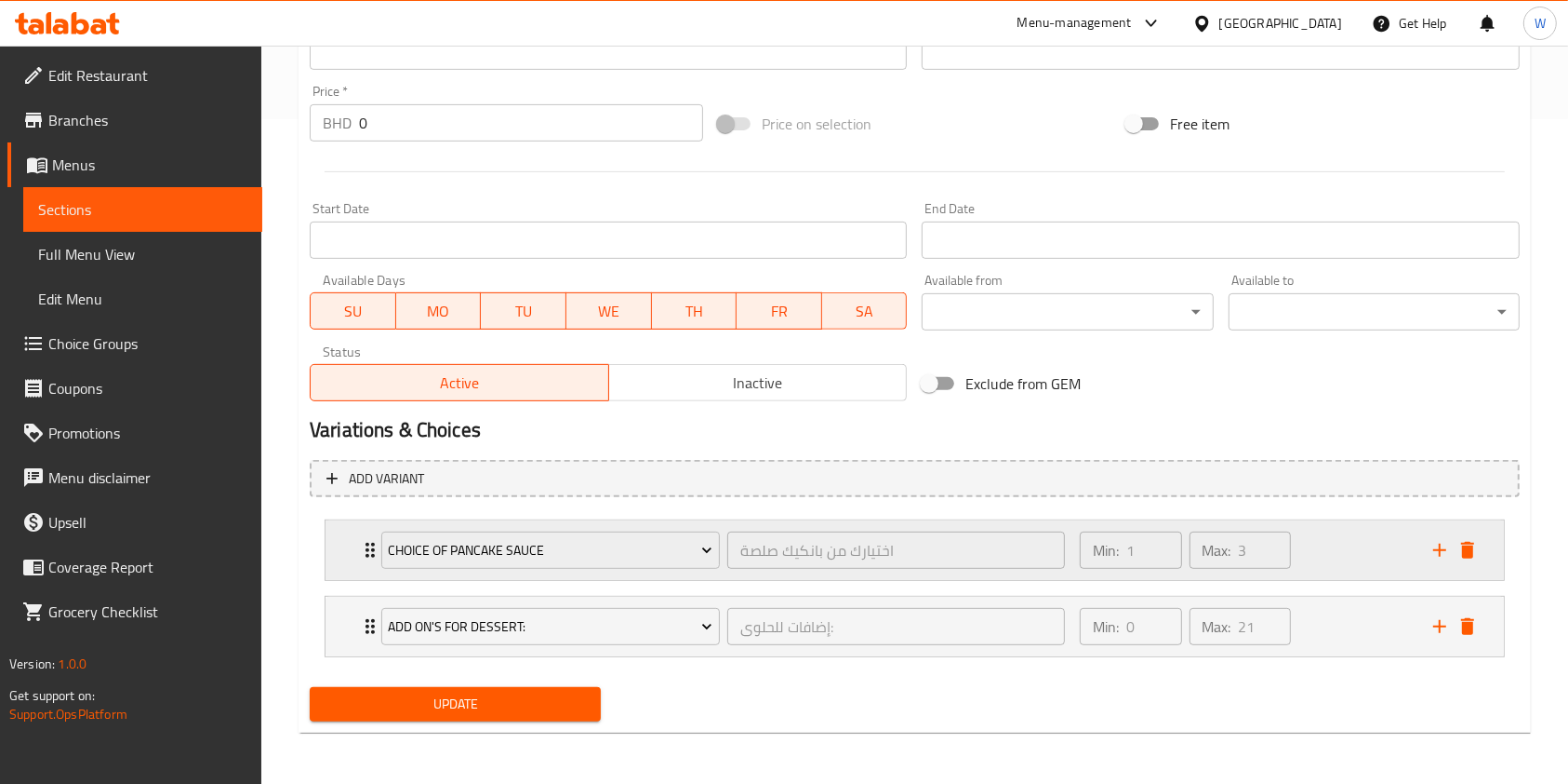
click at [364, 547] on icon "Expand" at bounding box center [369, 550] width 22 height 22
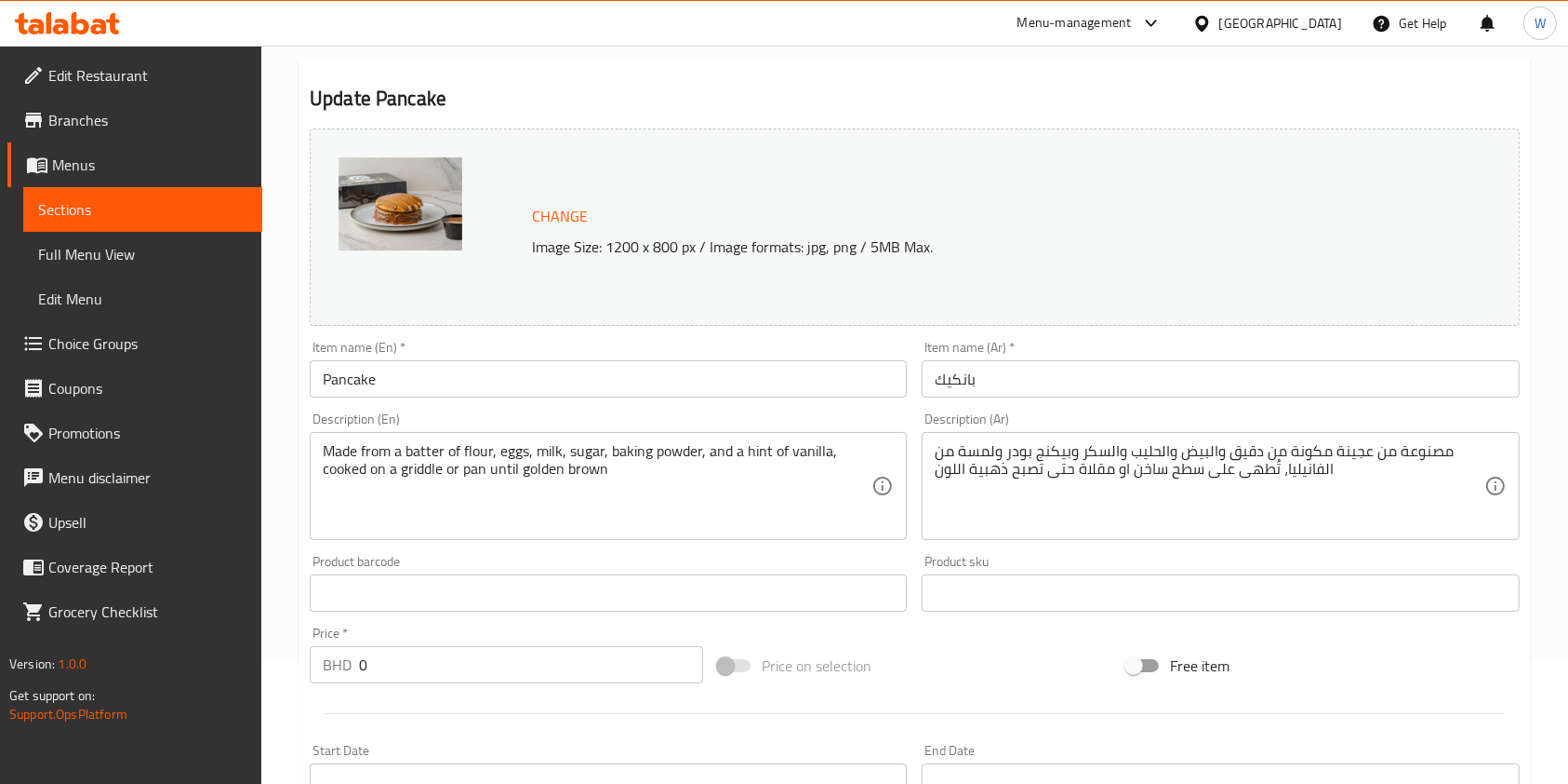
scroll to position [0, 0]
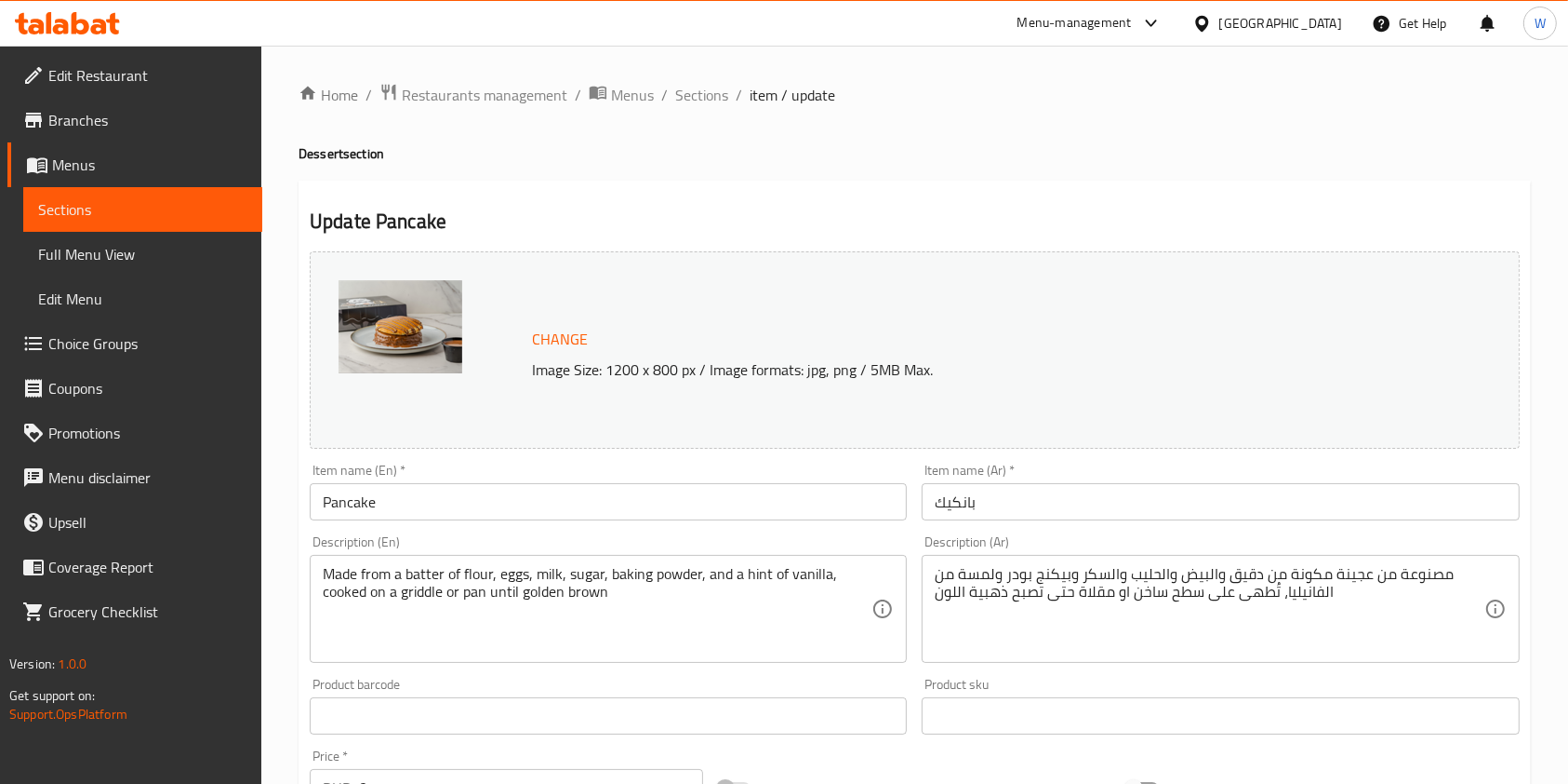
click at [705, 102] on span "Sections" at bounding box center [702, 95] width 53 height 22
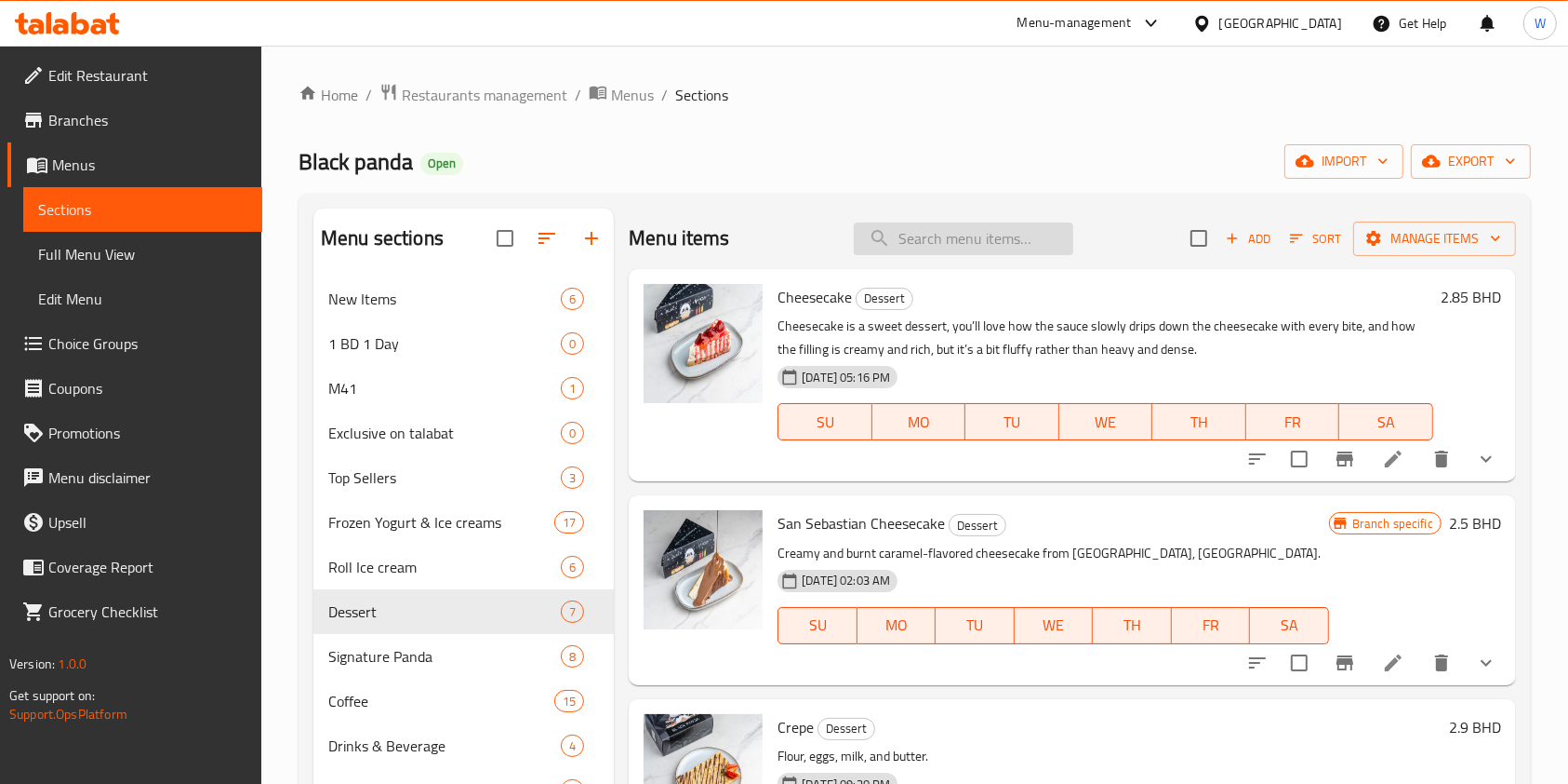
click at [916, 224] on input "search" at bounding box center [964, 239] width 220 height 33
click at [917, 233] on input "search" at bounding box center [964, 239] width 220 height 33
paste input "Waffle"
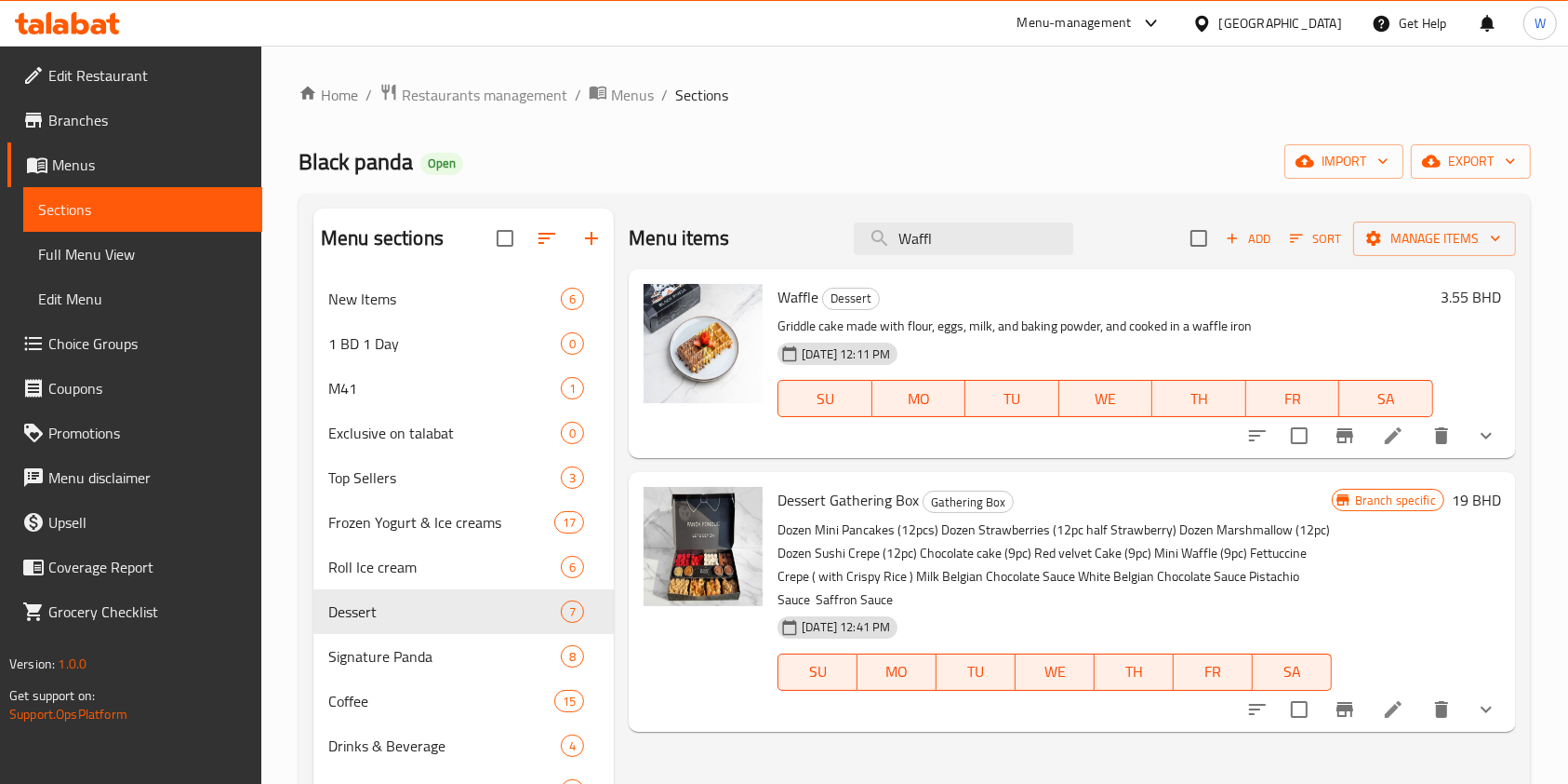
type input "Waffl"
click at [1395, 431] on icon at bounding box center [1393, 435] width 22 height 22
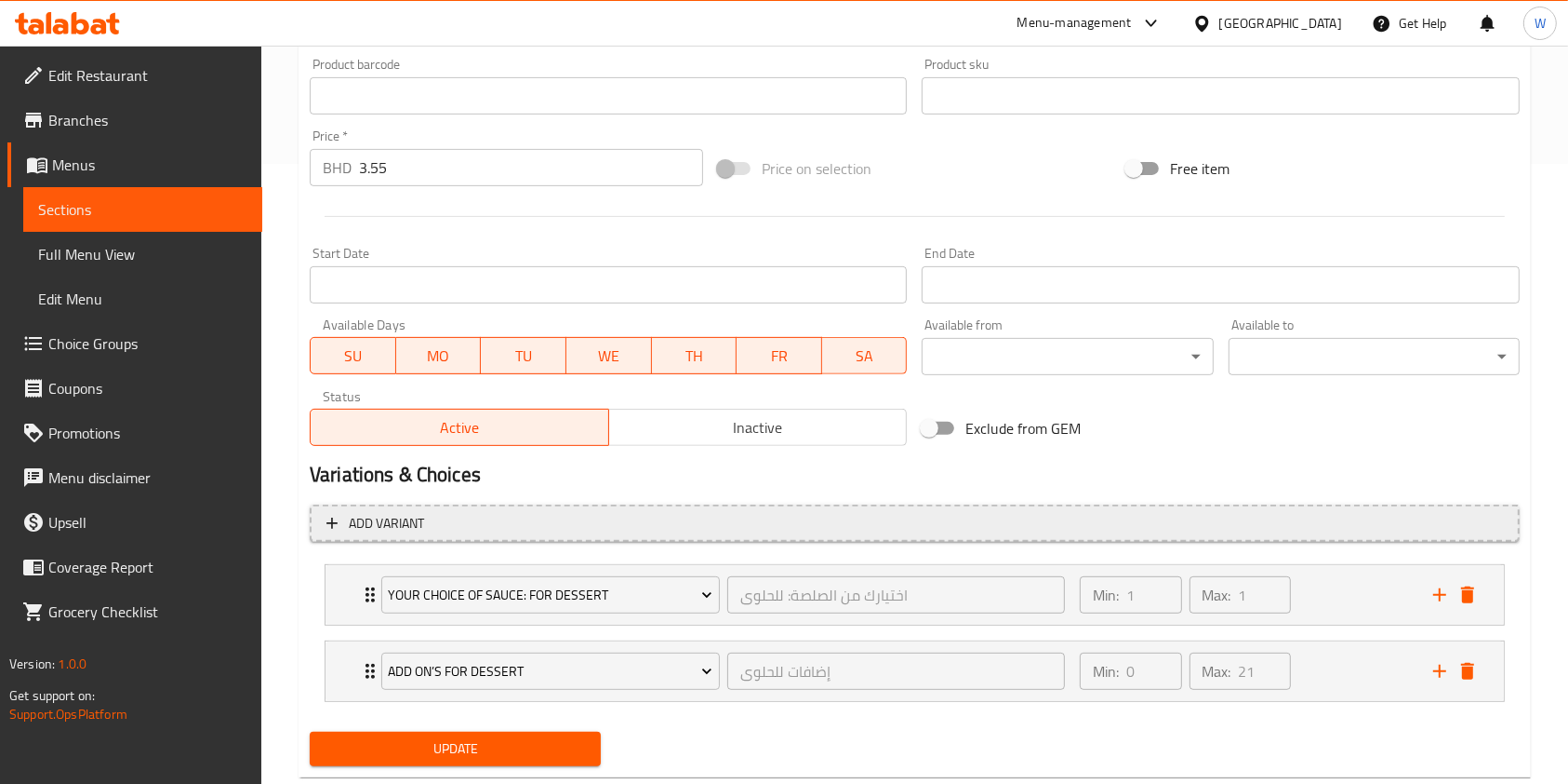
scroll to position [664, 0]
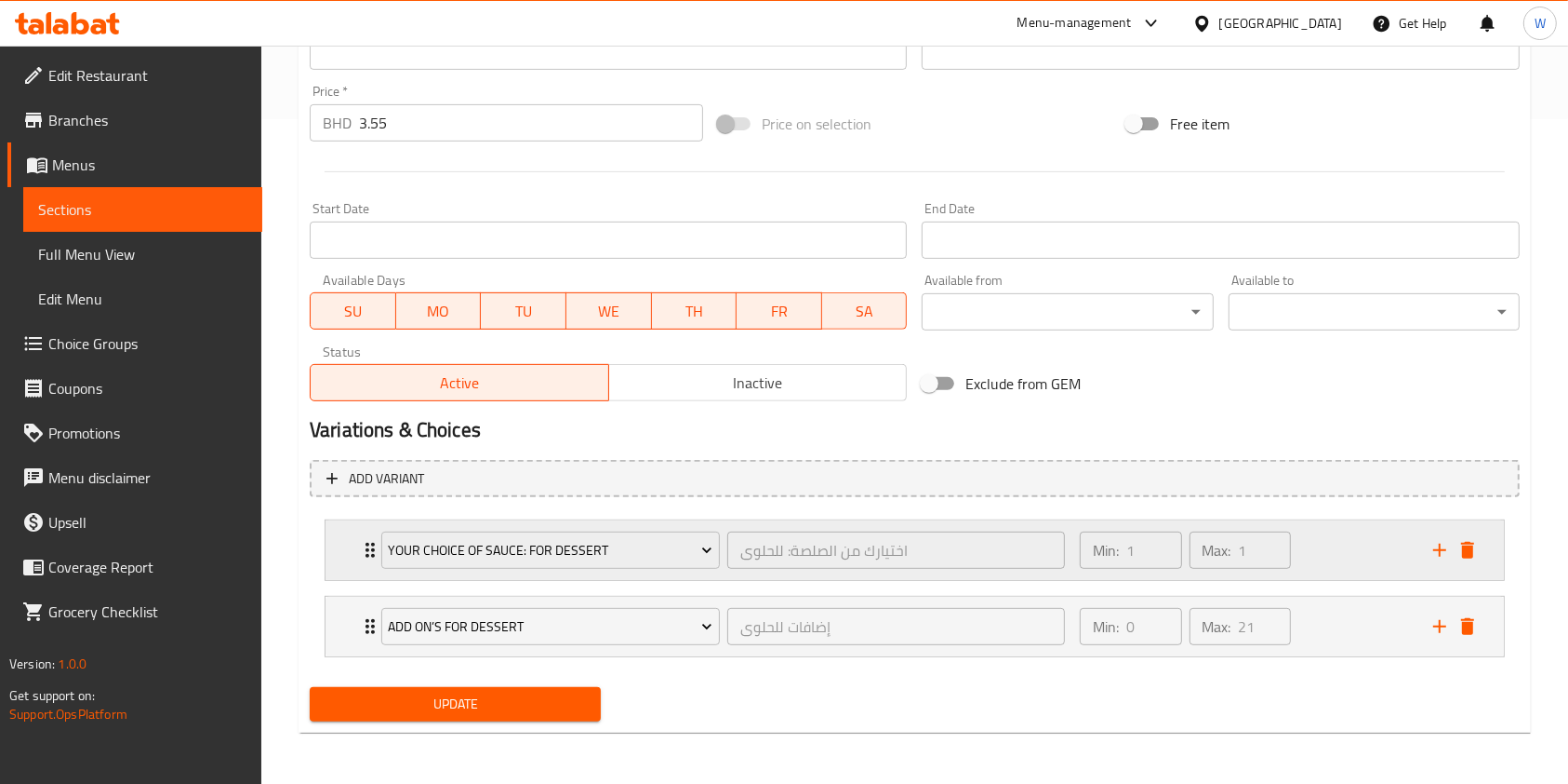
click at [359, 562] on div "Your Choice Of Sauce: For Dessert اختيارك من الصلصة: للحلوى ​ Min: 1 ​ Max: 1 ​" at bounding box center [919, 550] width 1123 height 60
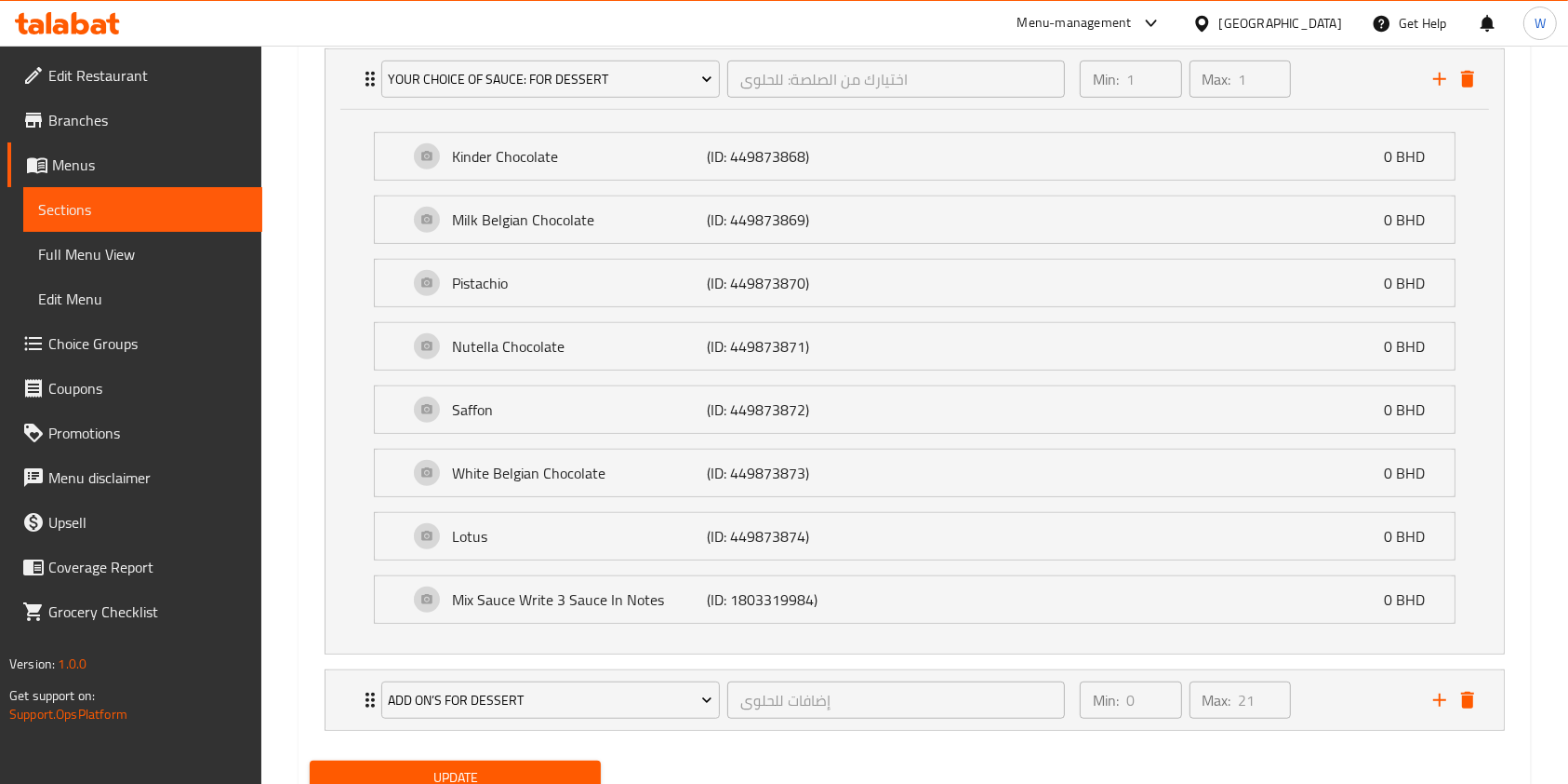
scroll to position [1083, 0]
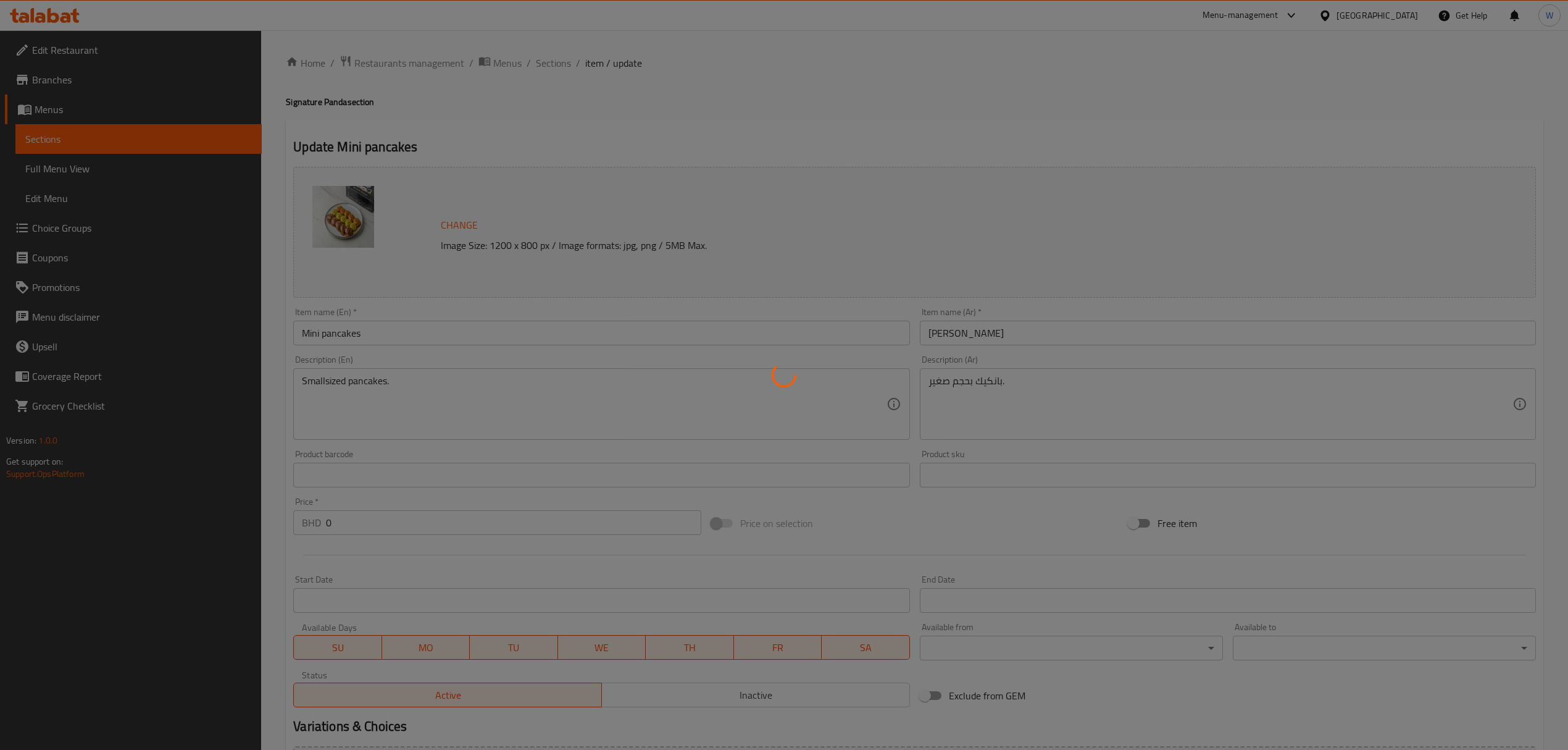
type input "اختيارك من البان كيك"
type input "1"
type input "كم قطعه بان كيك؟"
type input "1"
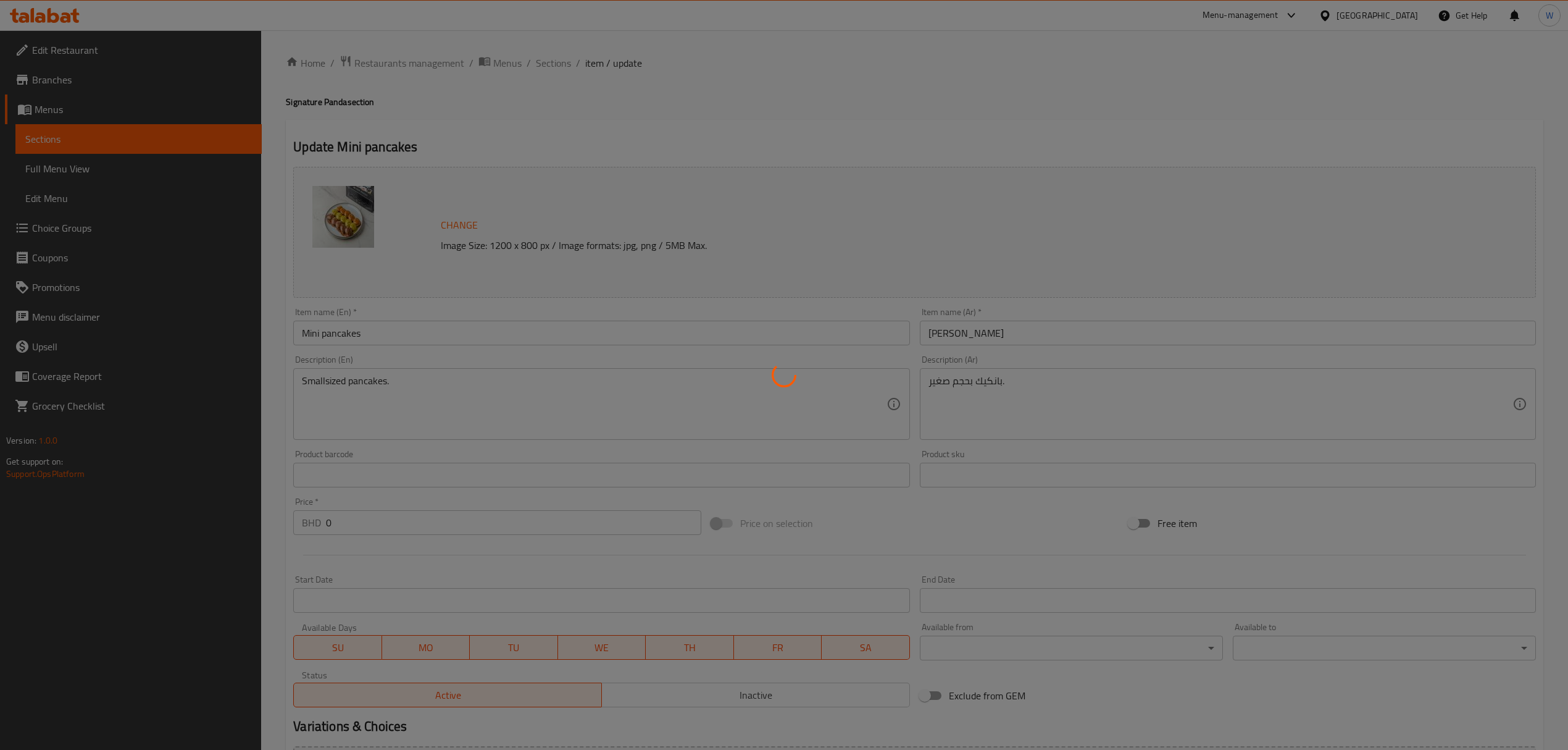
type input "1"
type input "إضافات للحلوى:"
type input "0"
type input "21"
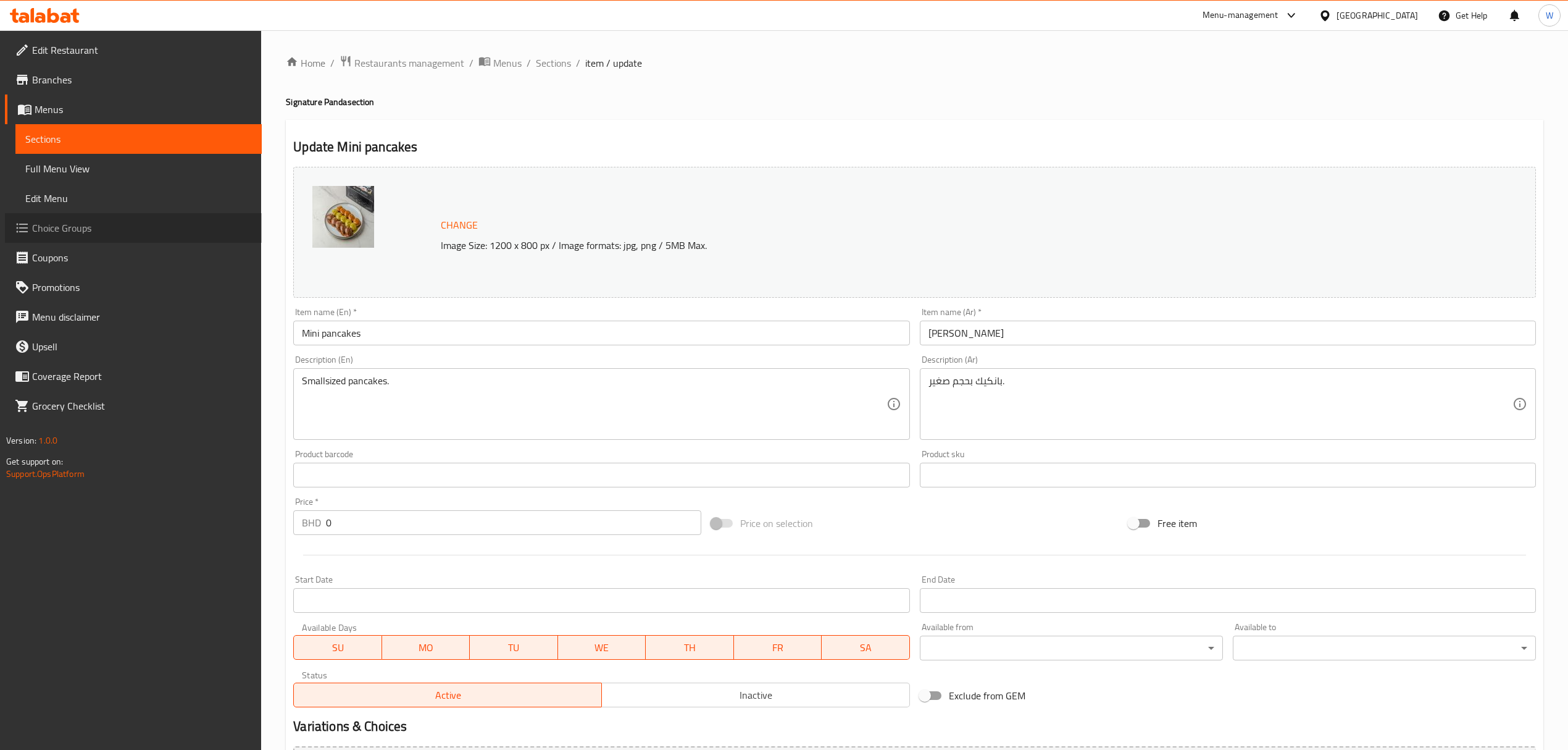
click at [60, 230] on span "Choice Groups" at bounding box center [142, 228] width 220 height 15
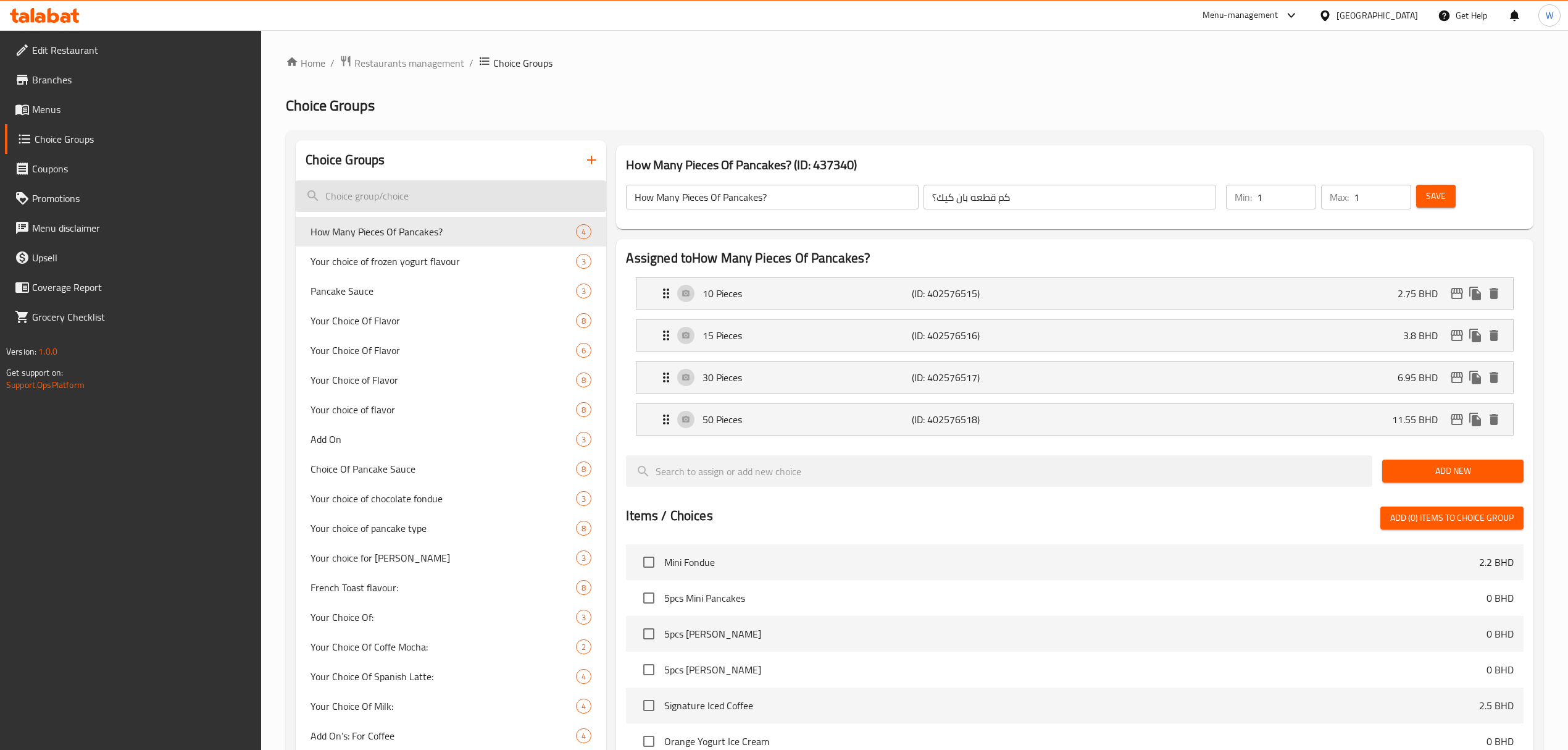
click at [454, 194] on input "search" at bounding box center [450, 196] width 310 height 31
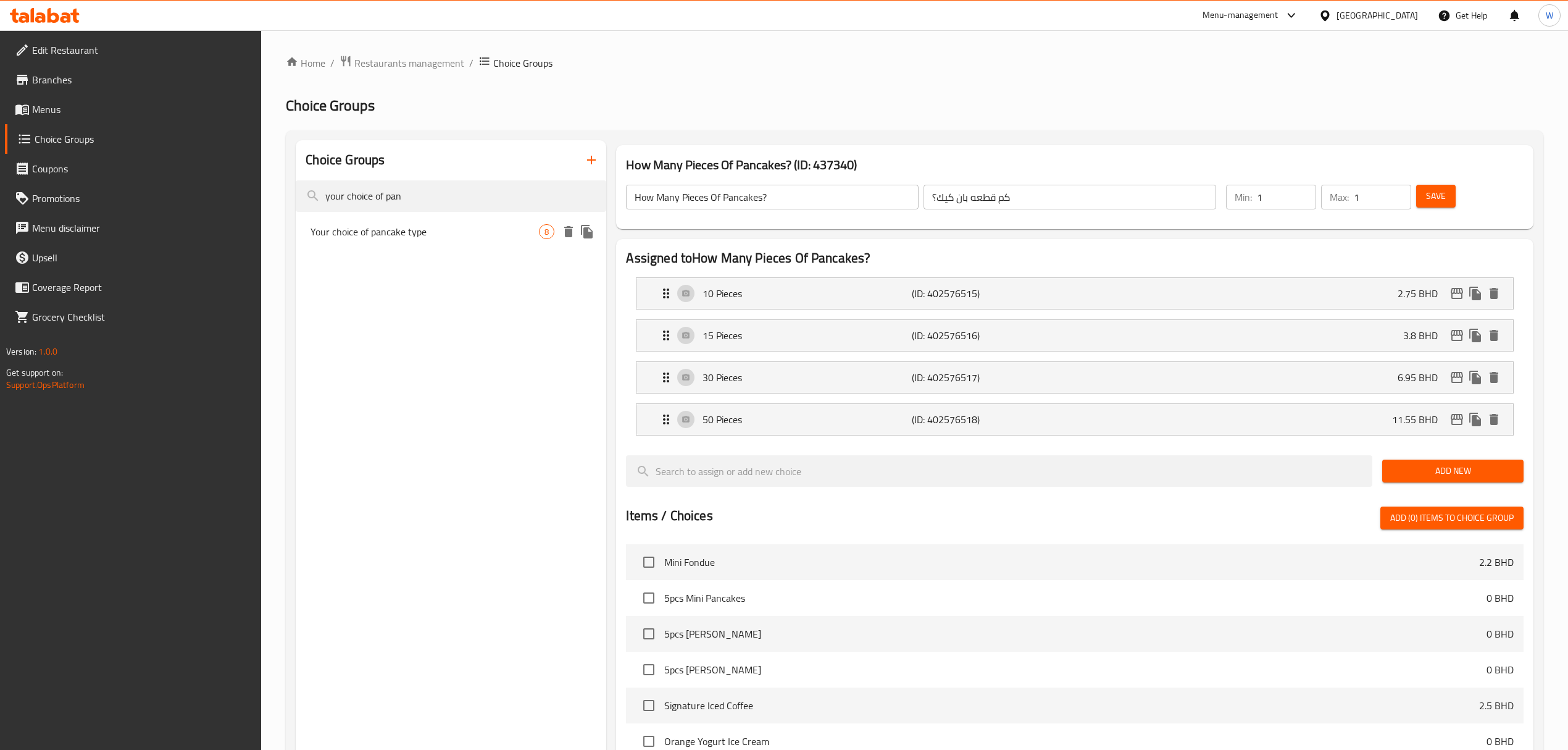
type input "your choice of pan"
click at [450, 230] on span "Your choice of pancake type" at bounding box center [424, 231] width 228 height 15
type input "Your choice of pancake type"
type input "اختيارك من البان كيك"
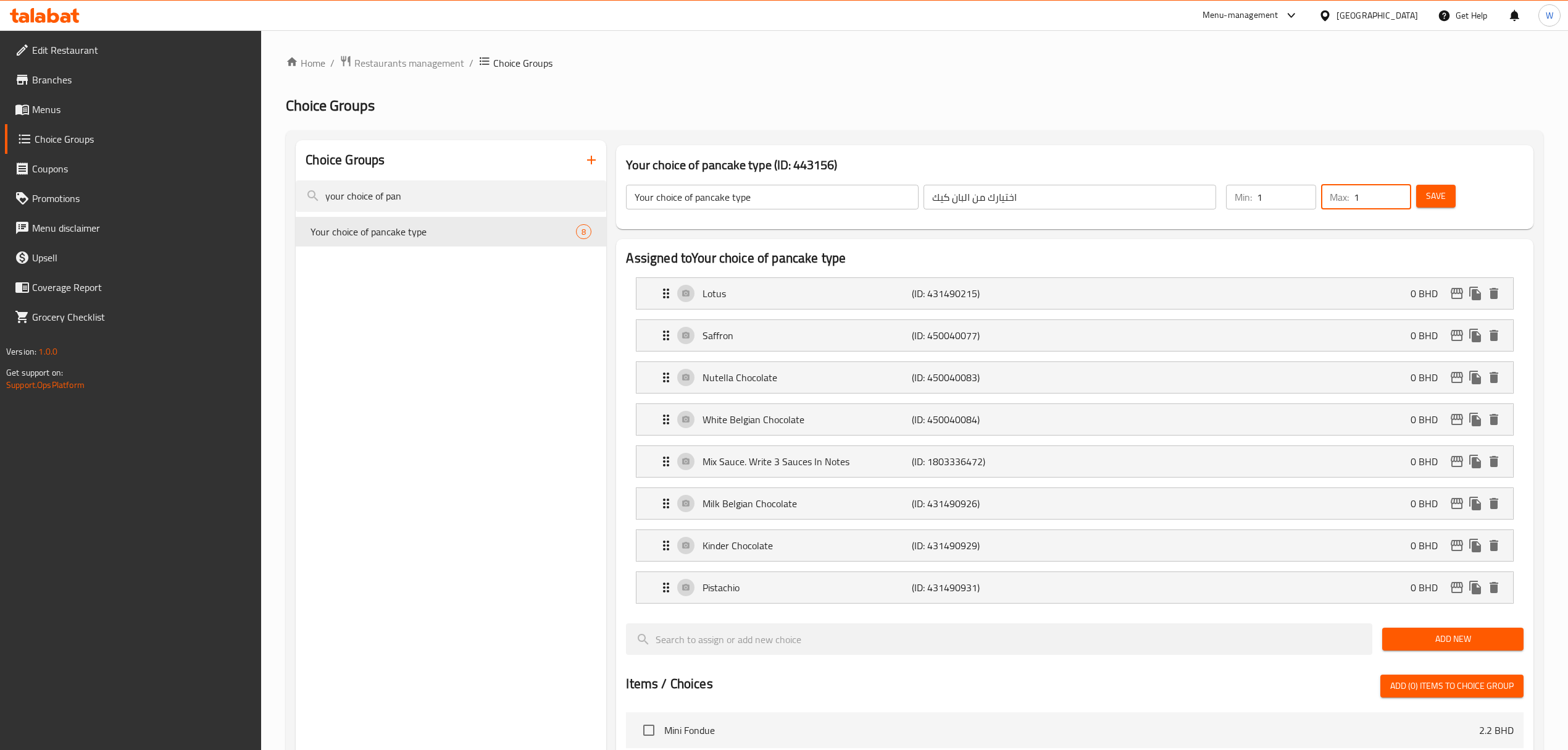
drag, startPoint x: 1375, startPoint y: 198, endPoint x: 1329, endPoint y: 195, distance: 46.1
click at [1333, 195] on div "Max: 1 ​" at bounding box center [1366, 197] width 90 height 25
type input "3"
click at [1423, 232] on div "Your choice of pancake type (ID: 443156) Your choice of pancake type ​ اختيارك …" at bounding box center [1074, 187] width 926 height 94
click at [1459, 201] on div "Save" at bounding box center [1462, 197] width 97 height 29
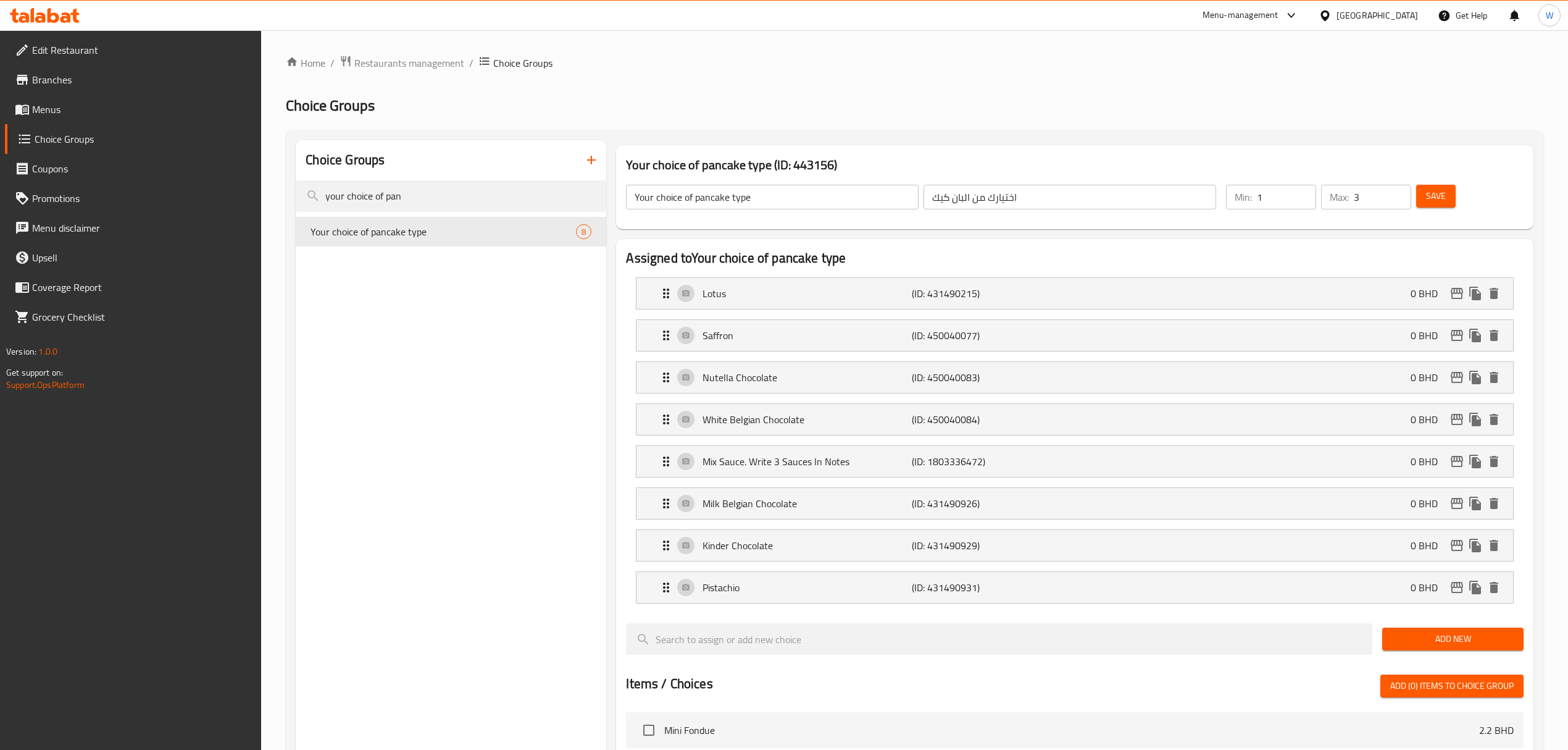
click at [1451, 199] on button "Save" at bounding box center [1436, 196] width 40 height 23
drag, startPoint x: 667, startPoint y: 500, endPoint x: 684, endPoint y: 307, distance: 193.7
click at [688, 299] on nav "Lotus (ID: 431490215) 0 BHD Name (En) Lotus Name (En) Name (Ar) لوتس Name (Ar) …" at bounding box center [1075, 440] width 897 height 346
click at [1447, 635] on span "Add New" at bounding box center [1453, 639] width 122 height 15
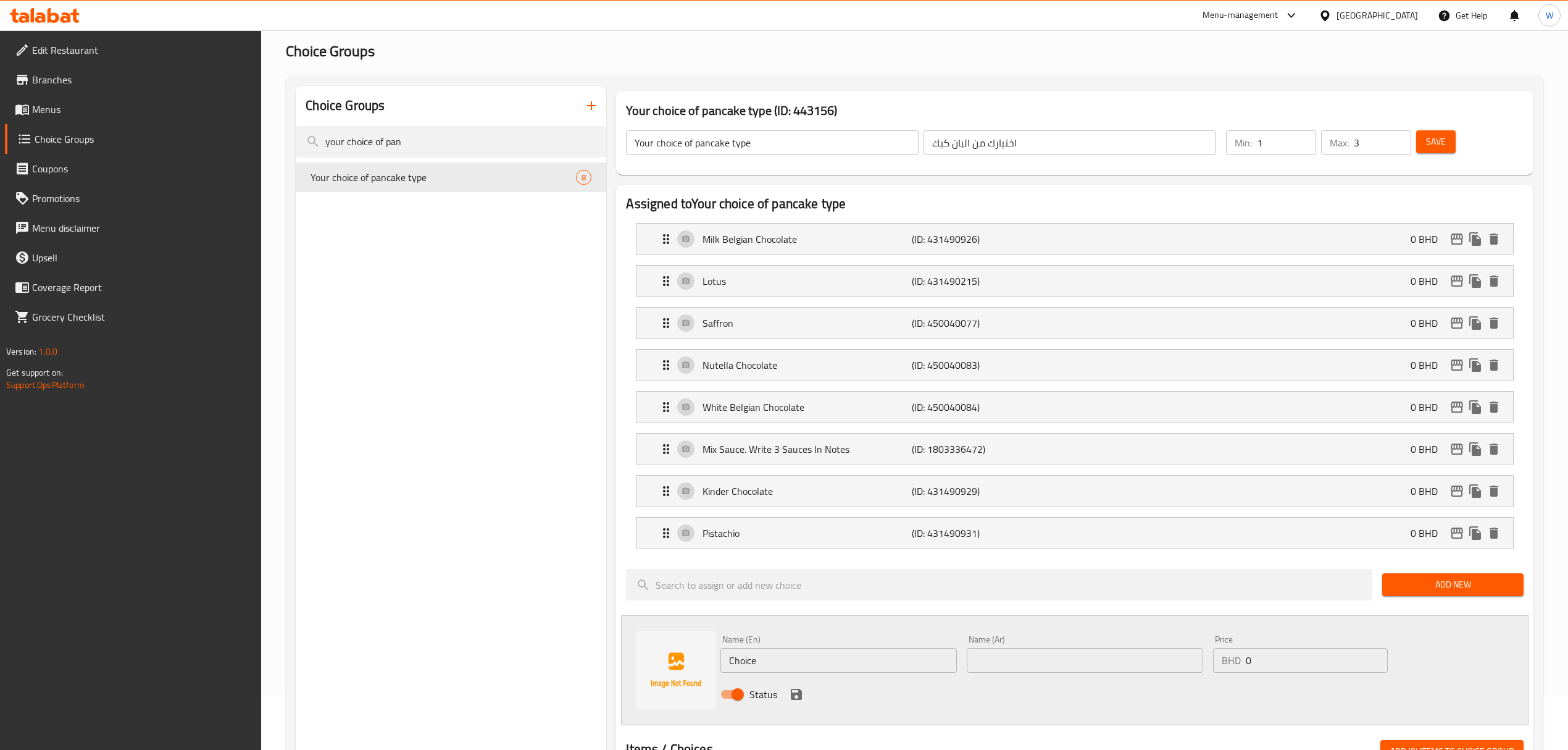
scroll to position [82, 0]
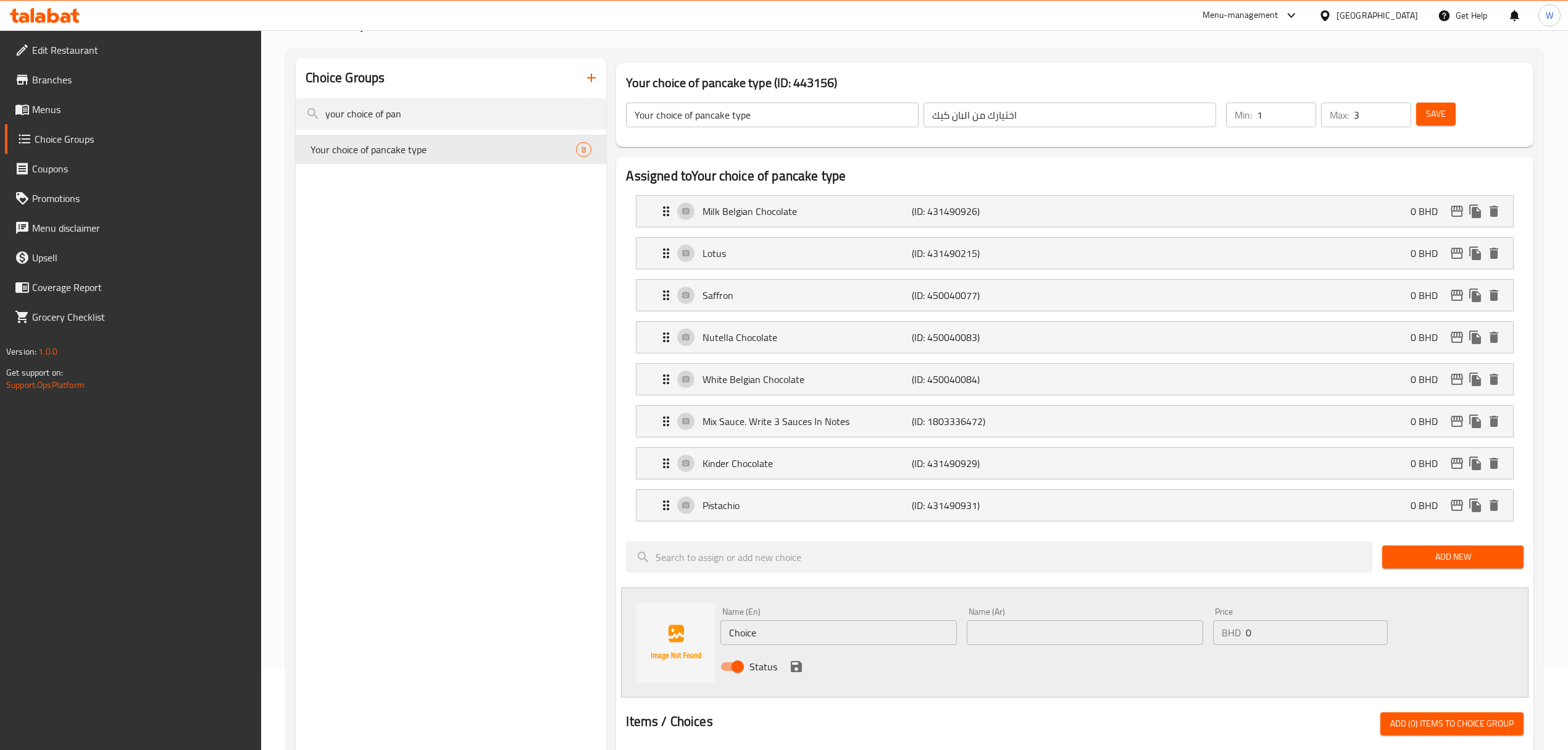
click at [833, 641] on input "Choice" at bounding box center [839, 632] width 237 height 25
paste input "Milk White Chocolat"
type input "Milk White Chocolate"
click at [1014, 632] on input "text" at bounding box center [1085, 632] width 237 height 25
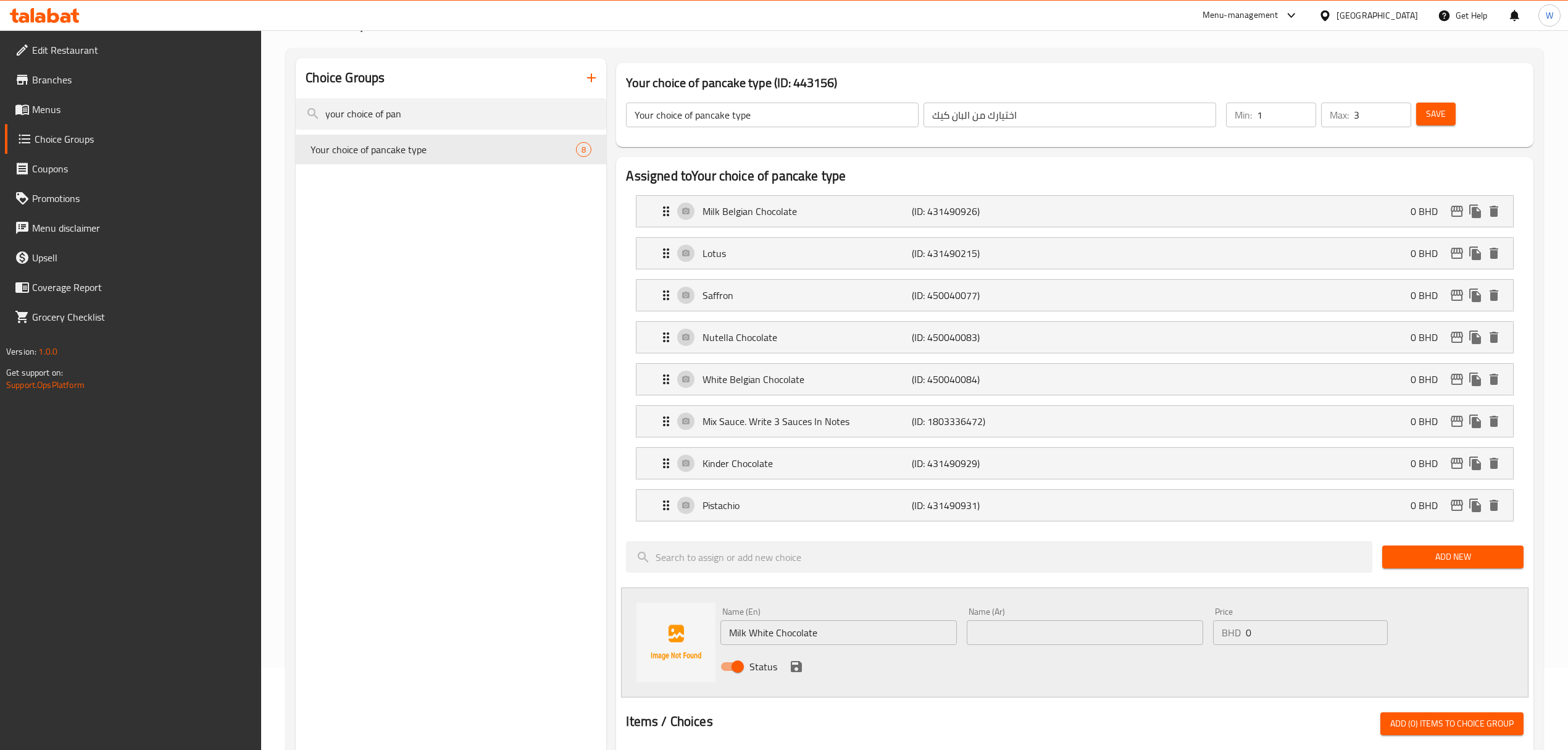
click at [1092, 642] on input "text" at bounding box center [1085, 632] width 237 height 25
paste input "شوكولاتة الحليب البيضاء"
type input "شوكولاتة الحليب البيضاء"
click at [798, 672] on icon "save" at bounding box center [796, 666] width 11 height 11
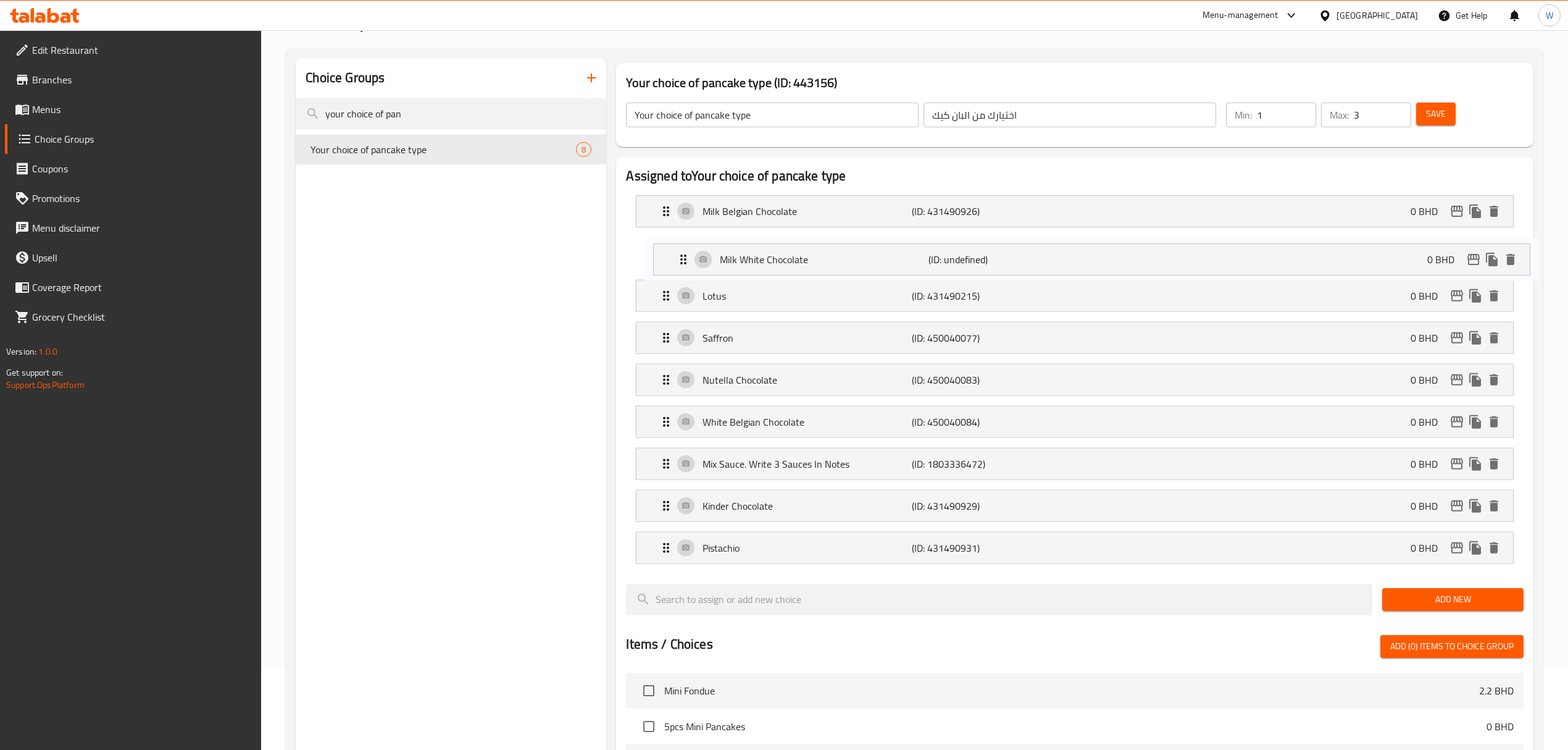
drag, startPoint x: 658, startPoint y: 548, endPoint x: 678, endPoint y: 231, distance: 317.6
click at [678, 231] on nav "Milk Belgian Chocolate (ID: 431490926) 0 BHD Name (En) Milk Belgian Chocolate N…" at bounding box center [1075, 379] width 897 height 388
drag, startPoint x: 658, startPoint y: 383, endPoint x: 660, endPoint y: 282, distance: 101.0
click at [660, 282] on nav "Milk Belgian Chocolate (ID: 431490926) 0 BHD Name (En) Milk Belgian Chocolate N…" at bounding box center [1075, 379] width 897 height 388
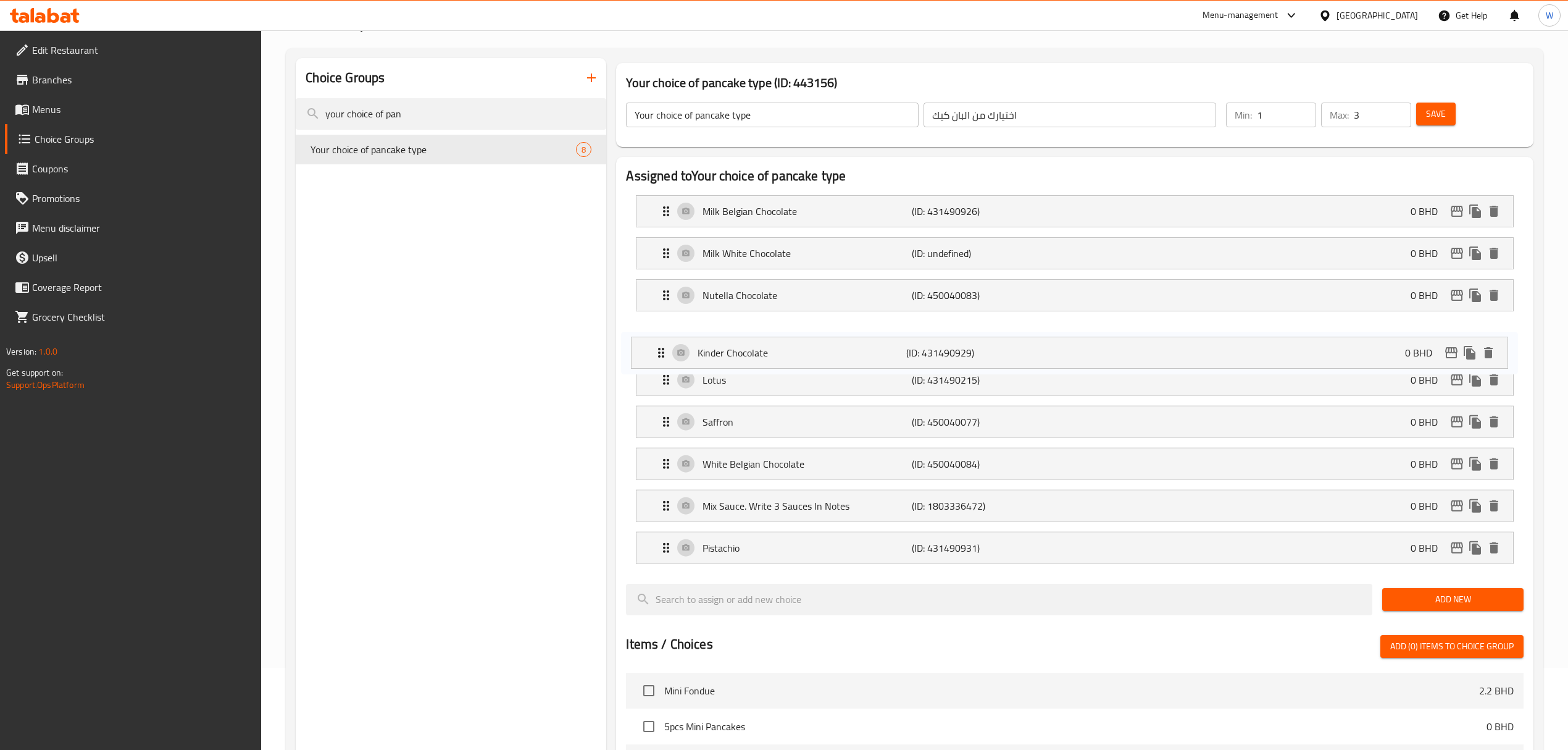
drag, startPoint x: 665, startPoint y: 507, endPoint x: 661, endPoint y: 347, distance: 160.0
click at [661, 347] on nav "Milk Belgian Chocolate (ID: 431490926) 0 BHD Name (En) Milk Belgian Chocolate N…" at bounding box center [1075, 379] width 897 height 388
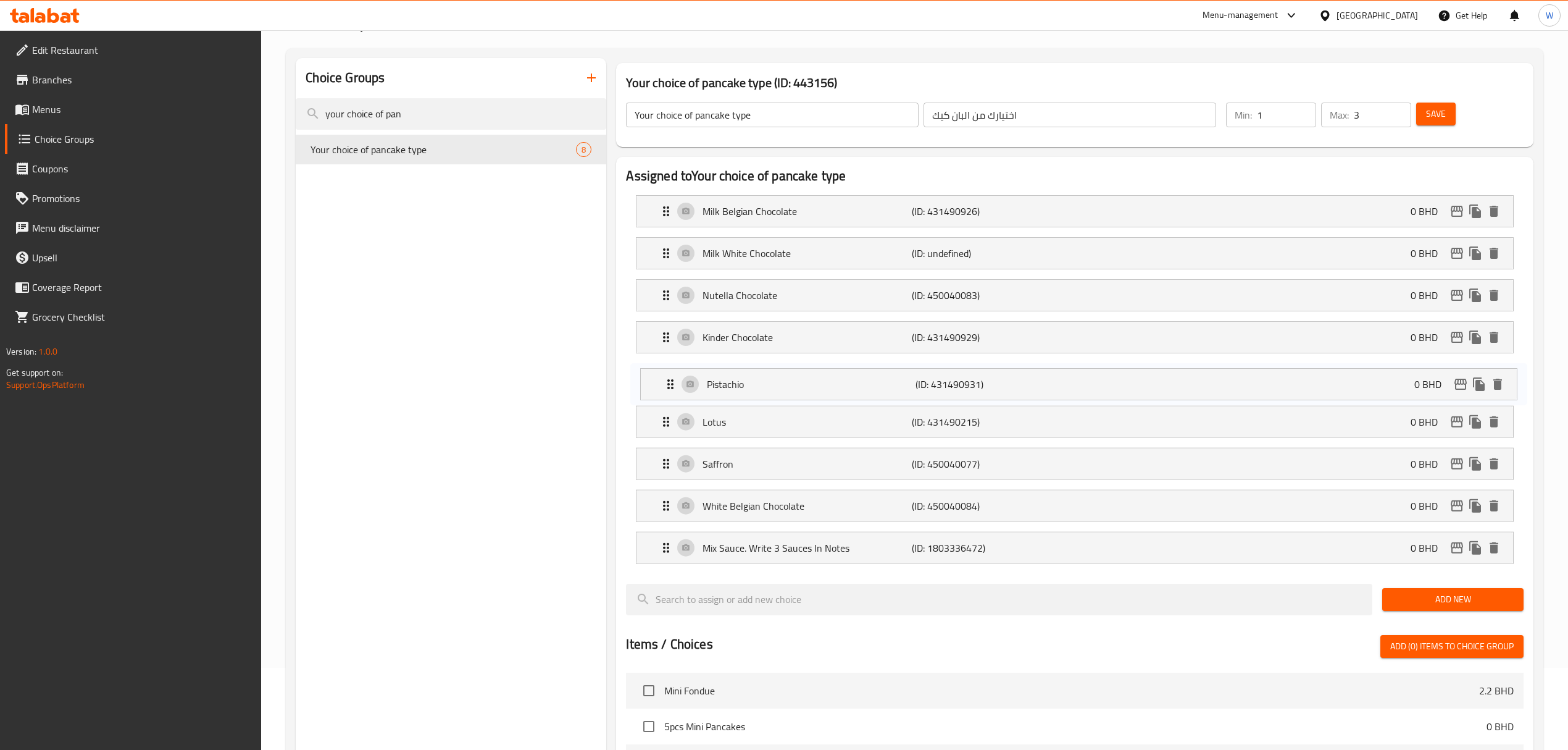
drag, startPoint x: 664, startPoint y: 547, endPoint x: 667, endPoint y: 362, distance: 185.0
click at [667, 362] on nav "Milk Belgian Chocolate (ID: 431490926) 0 BHD Name (En) Milk Belgian Chocolate N…" at bounding box center [1075, 379] width 897 height 388
click at [1502, 506] on button "delete" at bounding box center [1494, 505] width 19 height 19
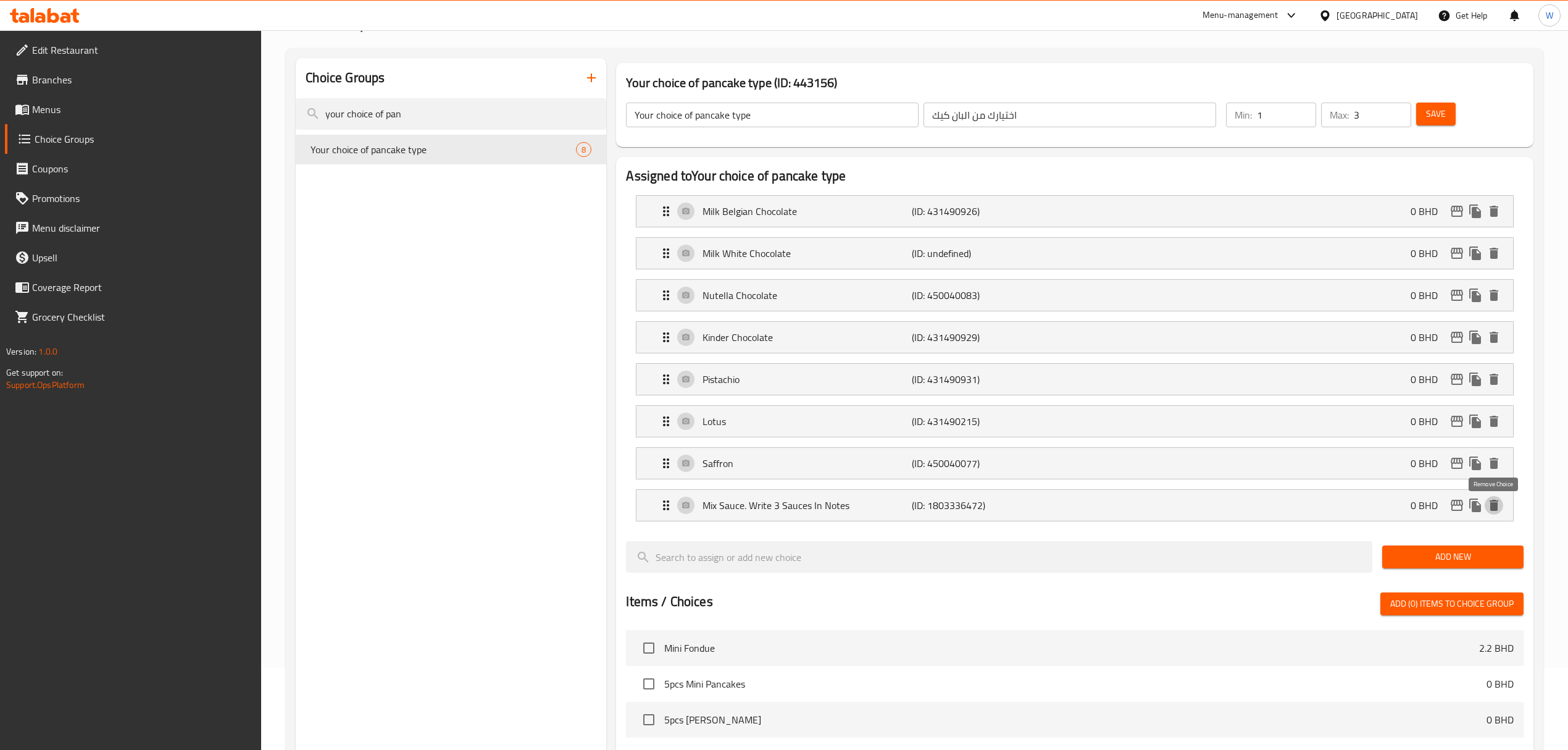
click at [1502, 506] on button "delete" at bounding box center [1494, 505] width 19 height 19
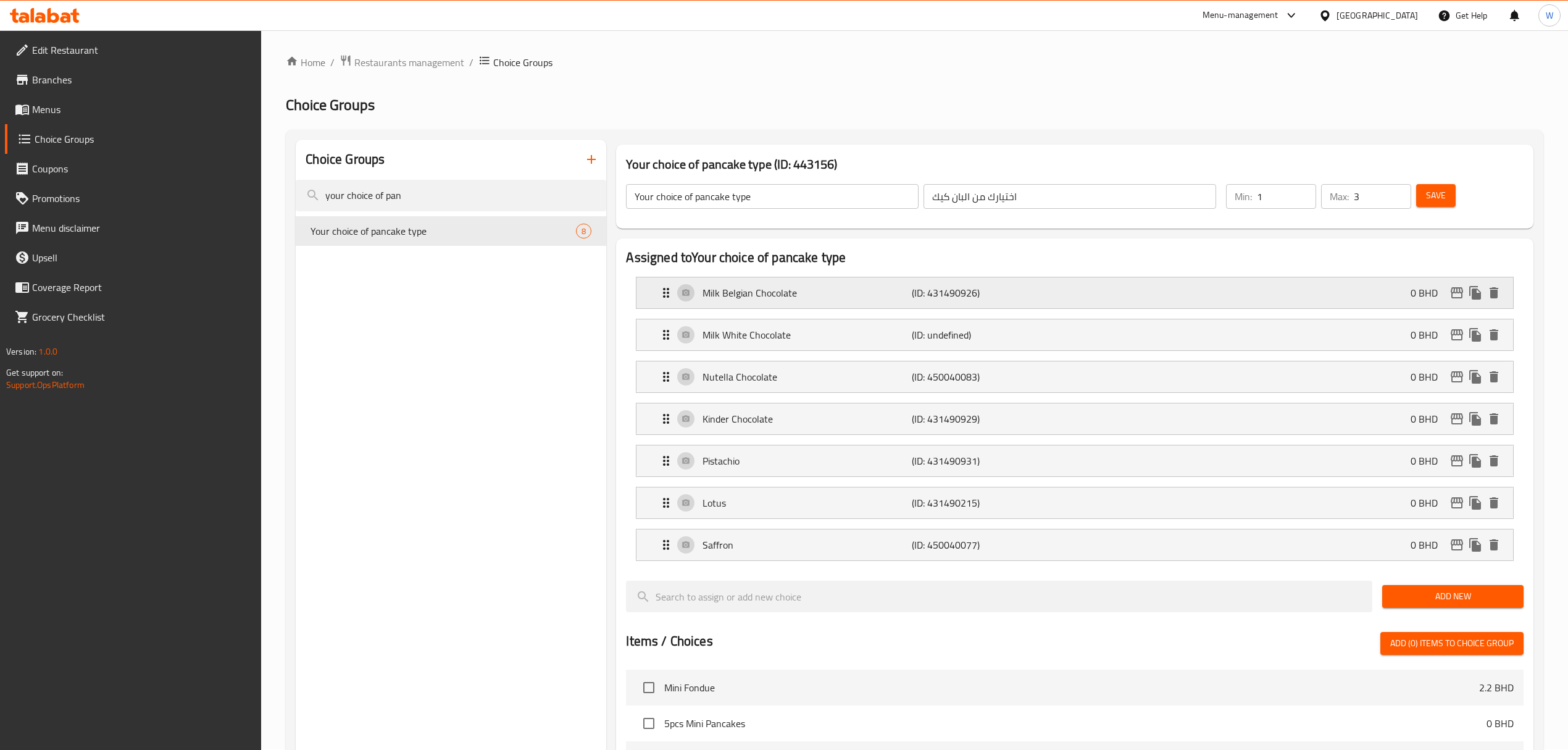
scroll to position [0, 0]
click at [1447, 199] on button "Save" at bounding box center [1436, 196] width 40 height 23
click at [448, 205] on input "your choice of pan" at bounding box center [450, 196] width 310 height 31
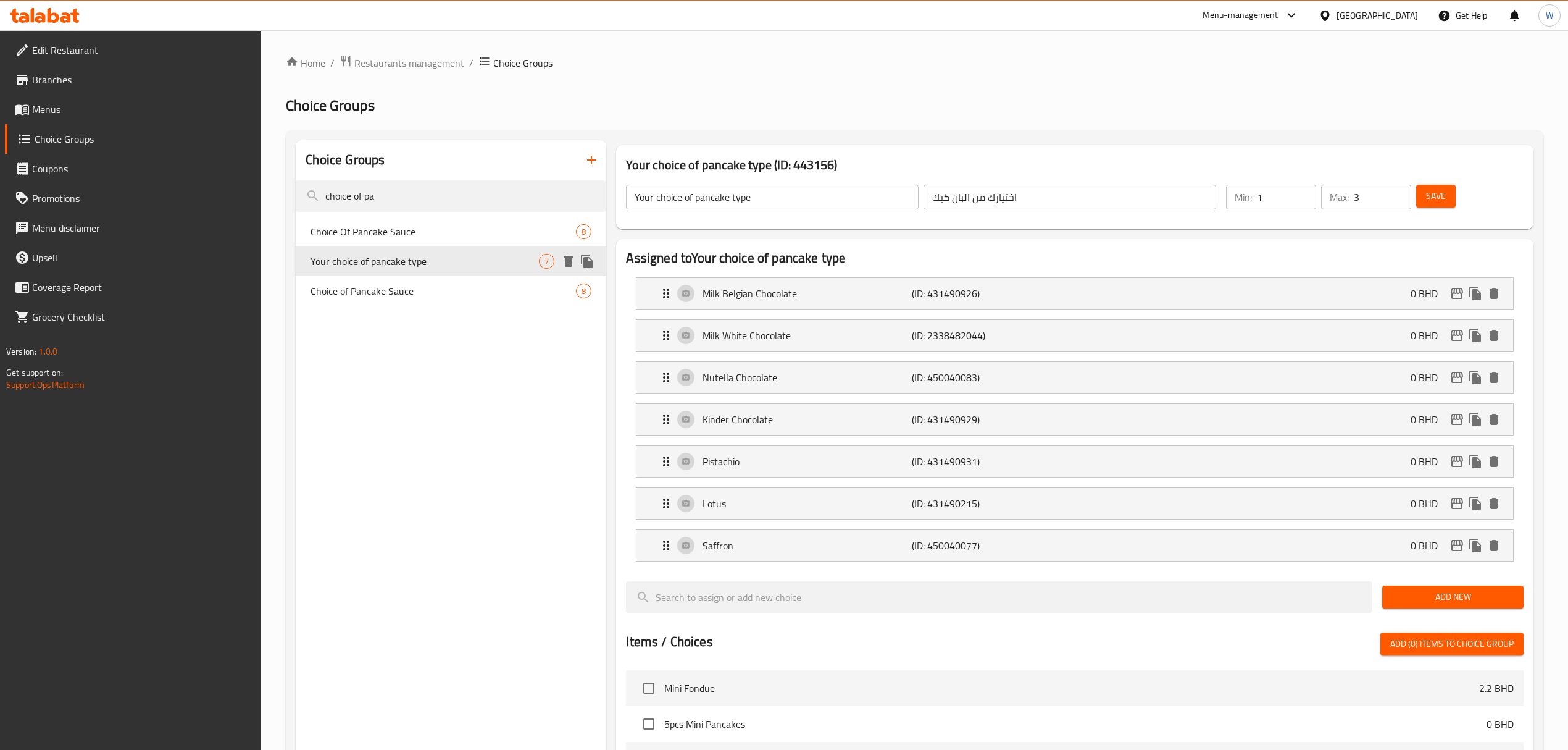
type input "choice of pa"
click at [443, 250] on div "Your choice of pancake type 7" at bounding box center [450, 261] width 310 height 29
click at [445, 237] on span "Choice Of Pancake Sauce" at bounding box center [424, 231] width 228 height 15
type input "Choice Of Pancake Sauce"
type input "اختيارك من بانكيك صلصة"
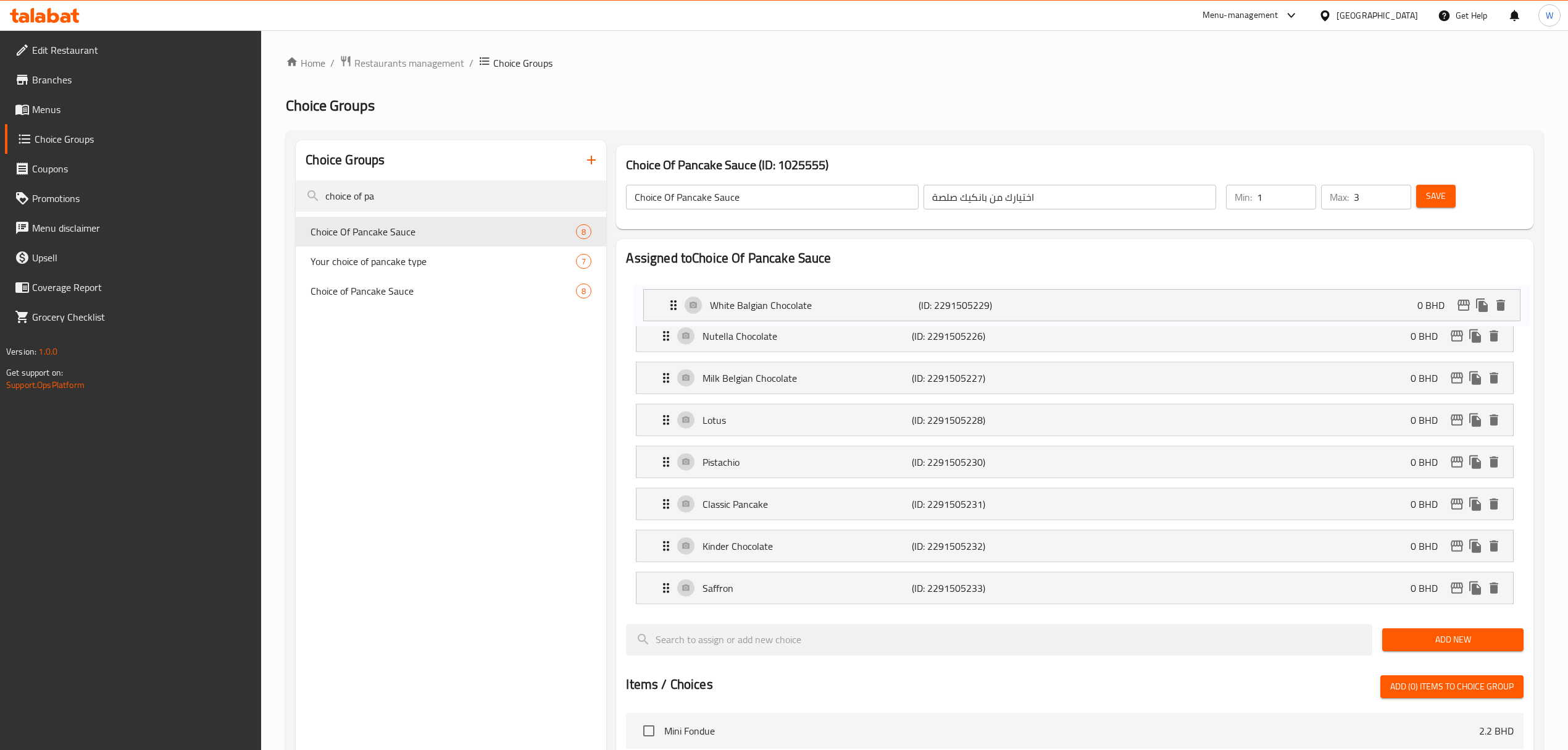
drag, startPoint x: 663, startPoint y: 415, endPoint x: 670, endPoint y: 295, distance: 120.2
click at [670, 295] on nav "Nutella Chocolate (ID: 2291505226) 0 BHD Name (En) Nutella Chocolate Name (En) …" at bounding box center [1075, 440] width 897 height 346
click at [1440, 646] on span "Add New" at bounding box center [1453, 639] width 122 height 15
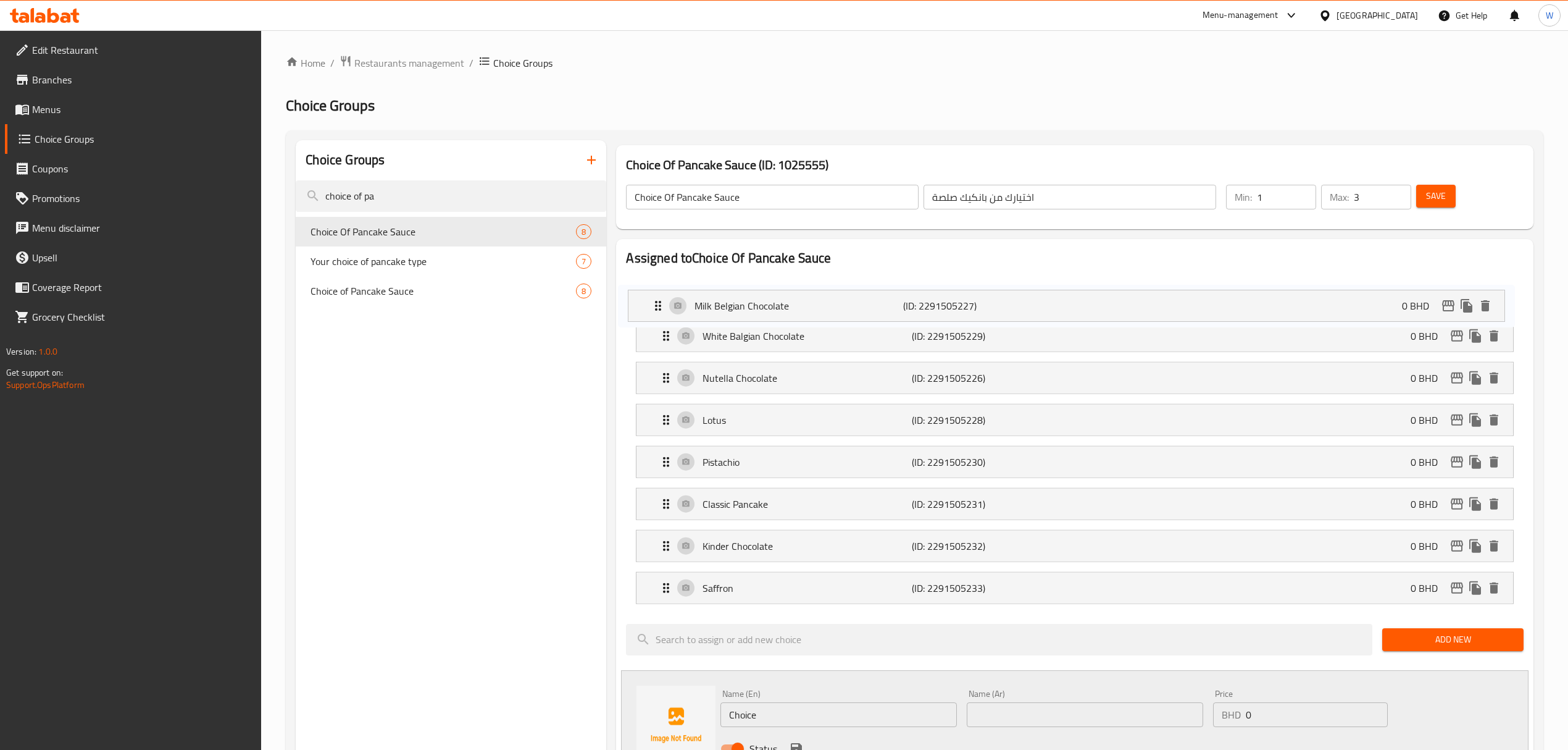
drag, startPoint x: 661, startPoint y: 371, endPoint x: 656, endPoint y: 291, distance: 80.2
click at [656, 291] on nav "White Balgian Chocolate (ID: 2291505229) 0 BHD Name (En) White Balgian Chocolat…" at bounding box center [1075, 440] width 897 height 346
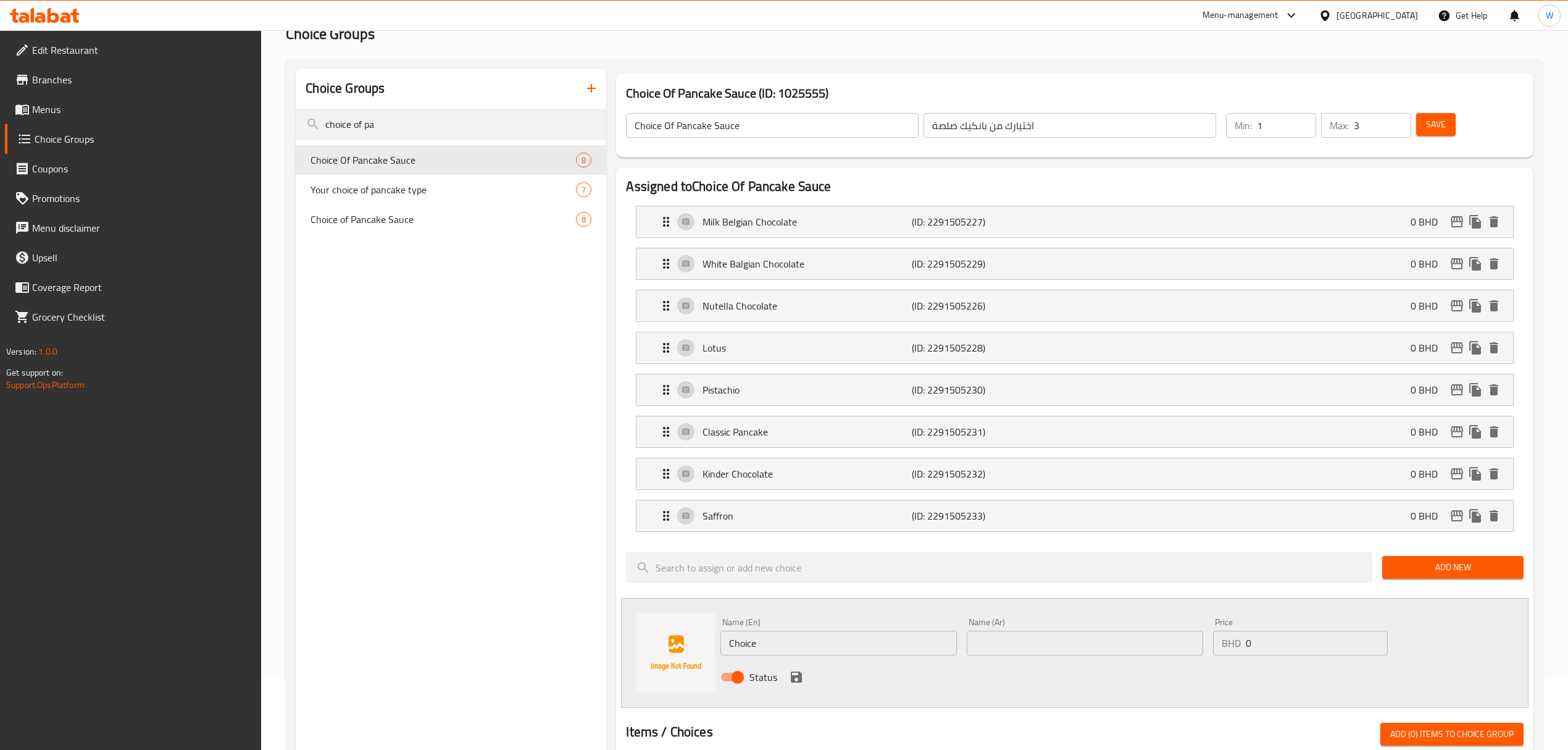
scroll to position [164, 0]
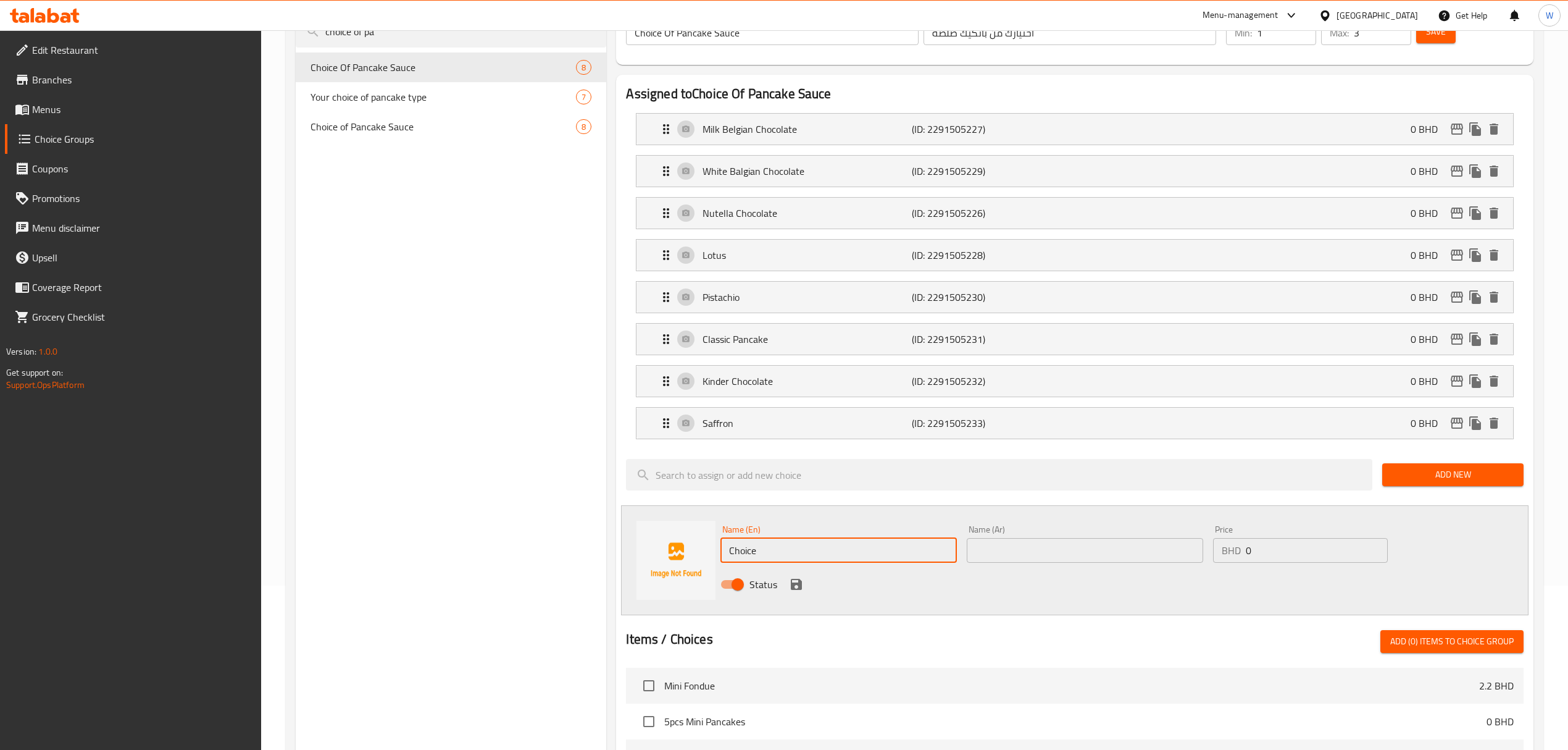
click at [833, 541] on input "Choice" at bounding box center [839, 550] width 237 height 25
paste input "Milk White Chocolat"
click at [794, 158] on div "White Balgian Chocolate (ID: 2291505229) 0 BHD" at bounding box center [1078, 171] width 839 height 31
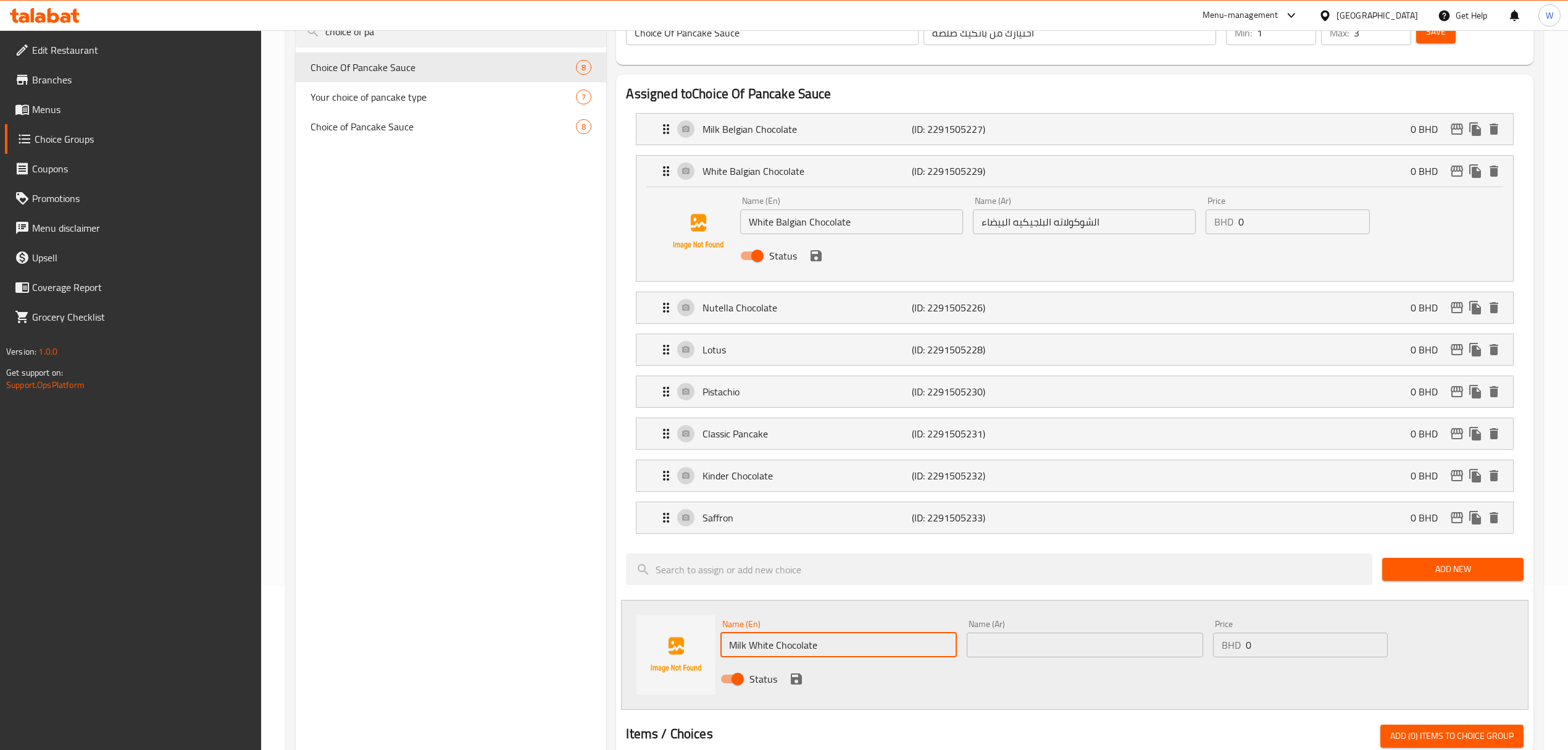
type input "Milk White Chocolate"
click at [808, 228] on input "White Balgian Chocolate" at bounding box center [851, 221] width 223 height 25
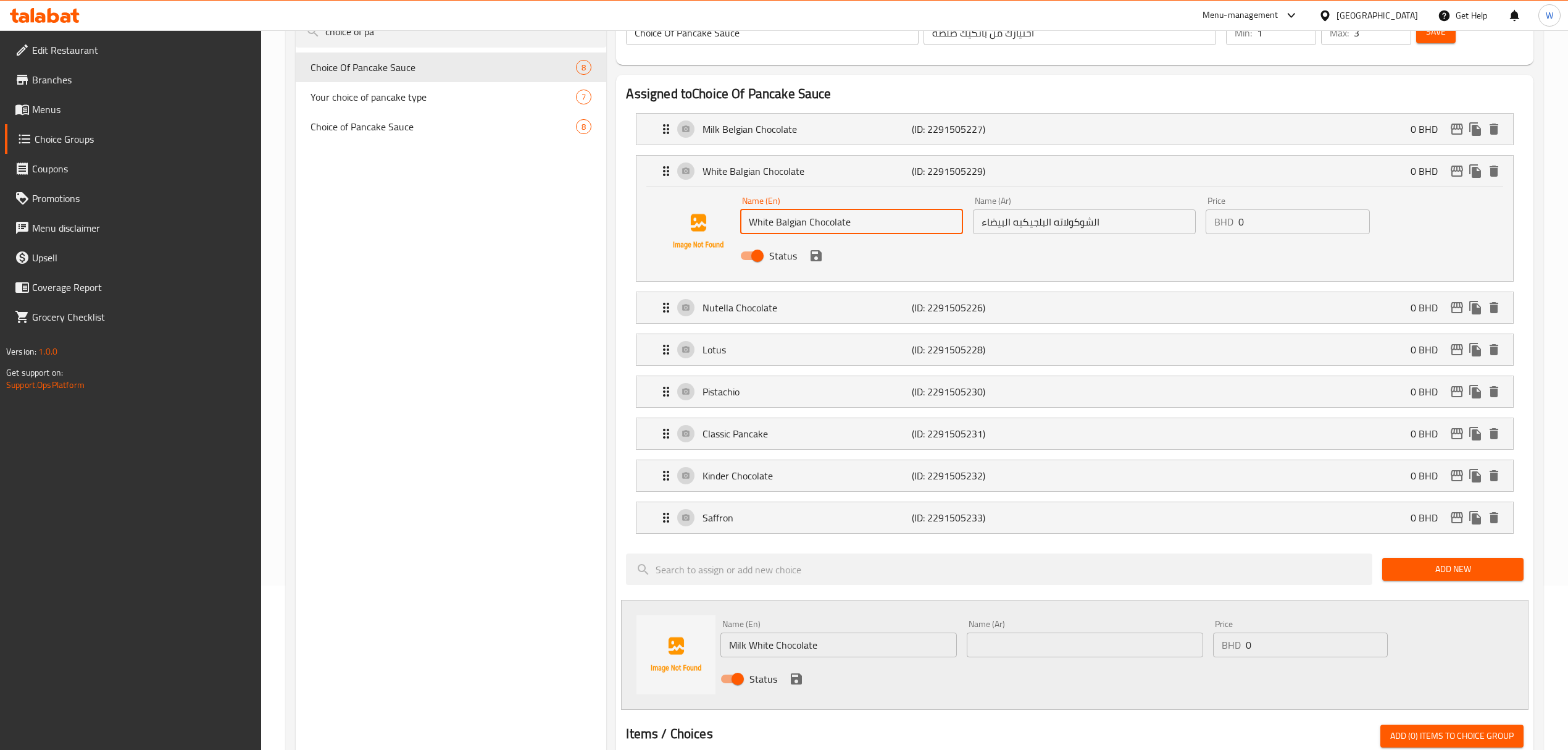
click at [808, 228] on input "White Balgian Chocolate" at bounding box center [851, 221] width 223 height 25
paste input "Milk White"
type input "Milk White Chocolate"
click at [1037, 218] on input "الشوكولاته البلجيكيه البيضاء" at bounding box center [1084, 221] width 223 height 25
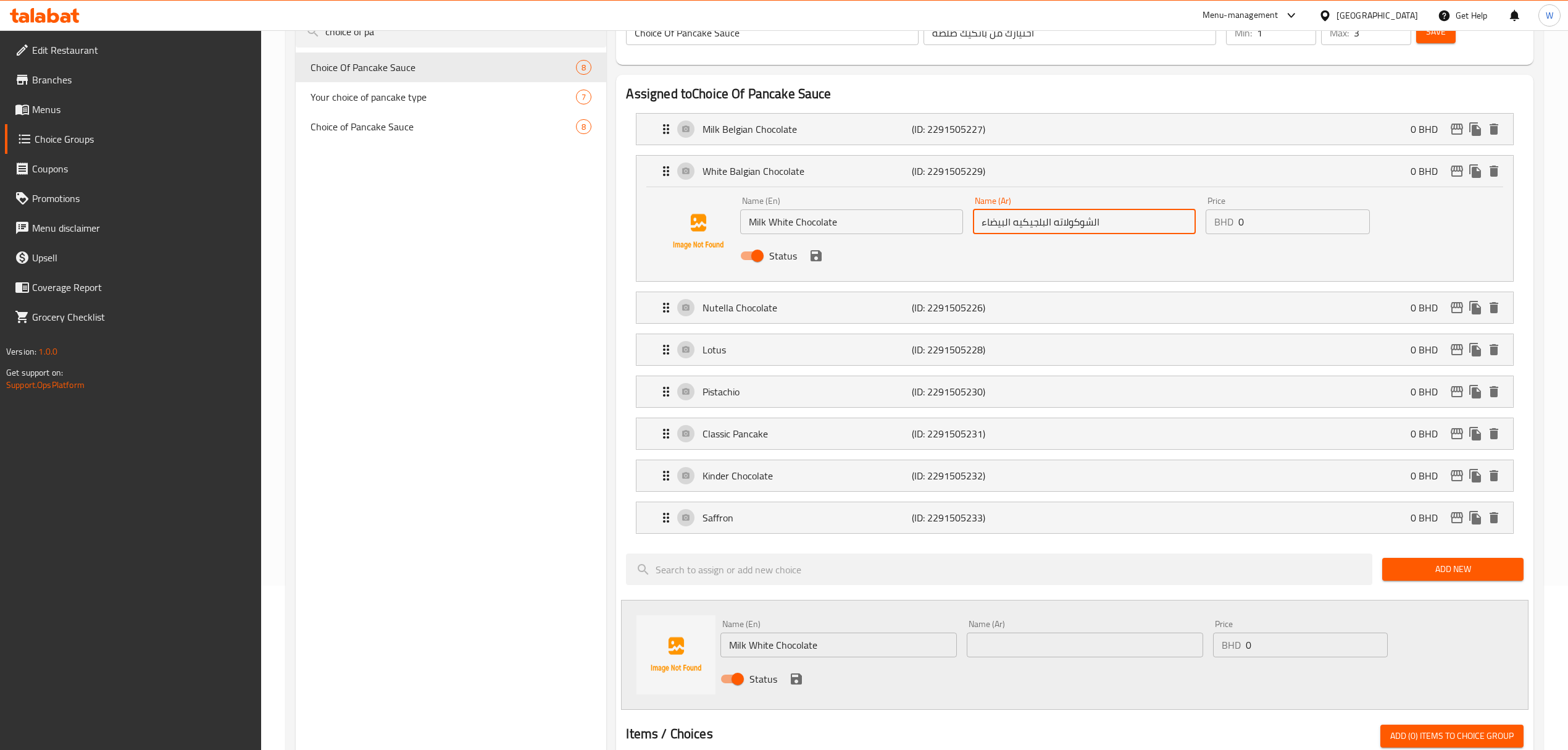
click at [1037, 218] on input "الشوكولاته البلجيكيه البيضاء" at bounding box center [1084, 221] width 223 height 25
drag, startPoint x: 1052, startPoint y: 223, endPoint x: 1072, endPoint y: 225, distance: 20.1
click at [1067, 225] on input "الشوكولاته البيضاء" at bounding box center [1084, 221] width 223 height 25
click at [1011, 225] on input "شوكولاته البيضاء" at bounding box center [1084, 221] width 223 height 25
click at [814, 260] on icon "save" at bounding box center [816, 255] width 11 height 11
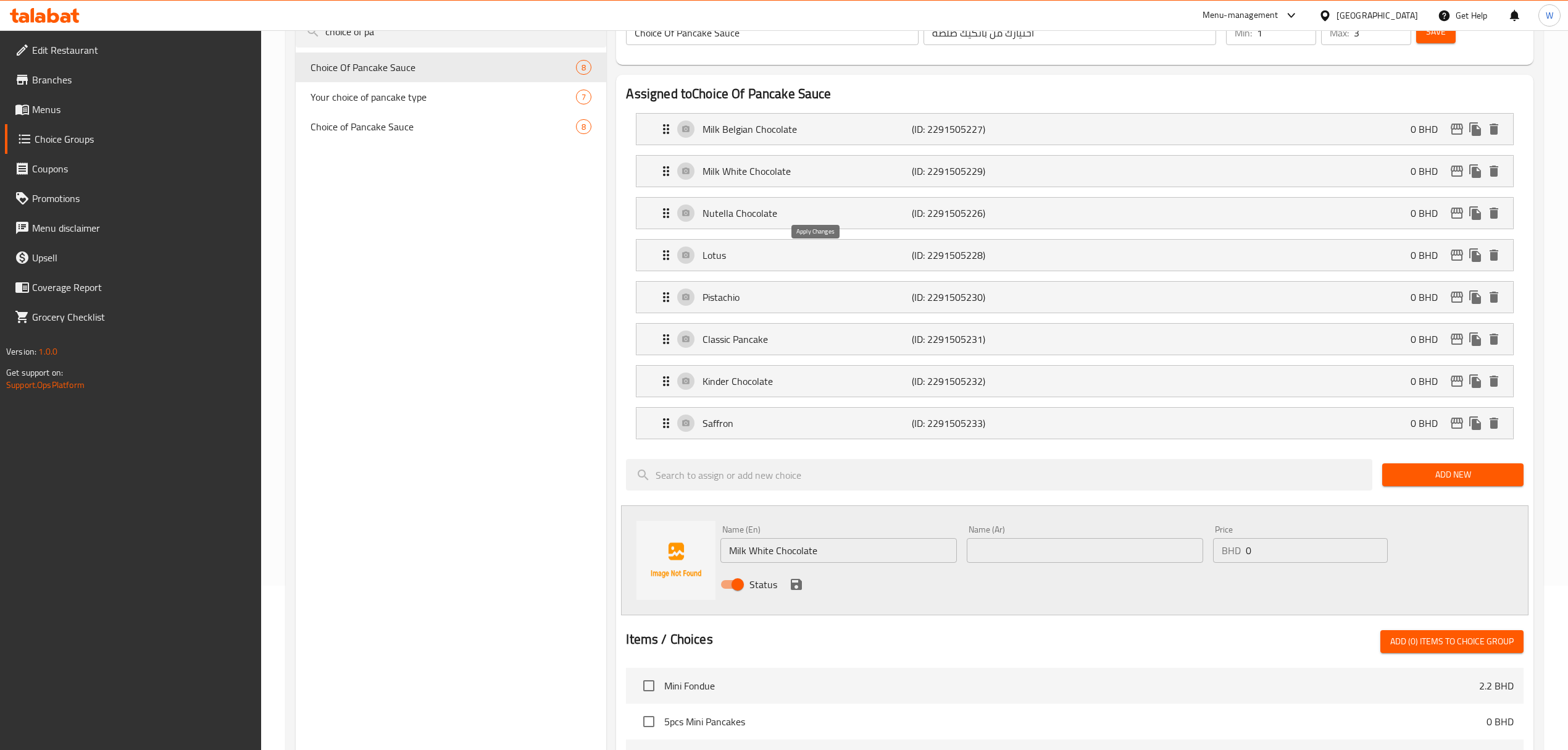
type input "شوكولاته الحليب البيضاء"
drag, startPoint x: 662, startPoint y: 383, endPoint x: 664, endPoint y: 246, distance: 137.0
click at [668, 235] on nav "Milk Belgian Chocolate (ID: 2291505227) 0 BHD Name (En) Milk Belgian Chocolate …" at bounding box center [1075, 276] width 897 height 346
drag, startPoint x: 664, startPoint y: 331, endPoint x: 665, endPoint y: 274, distance: 57.0
click at [665, 274] on nav "Milk Belgian Chocolate (ID: 2291505227) 0 BHD Name (En) Milk Belgian Chocolate …" at bounding box center [1075, 276] width 897 height 346
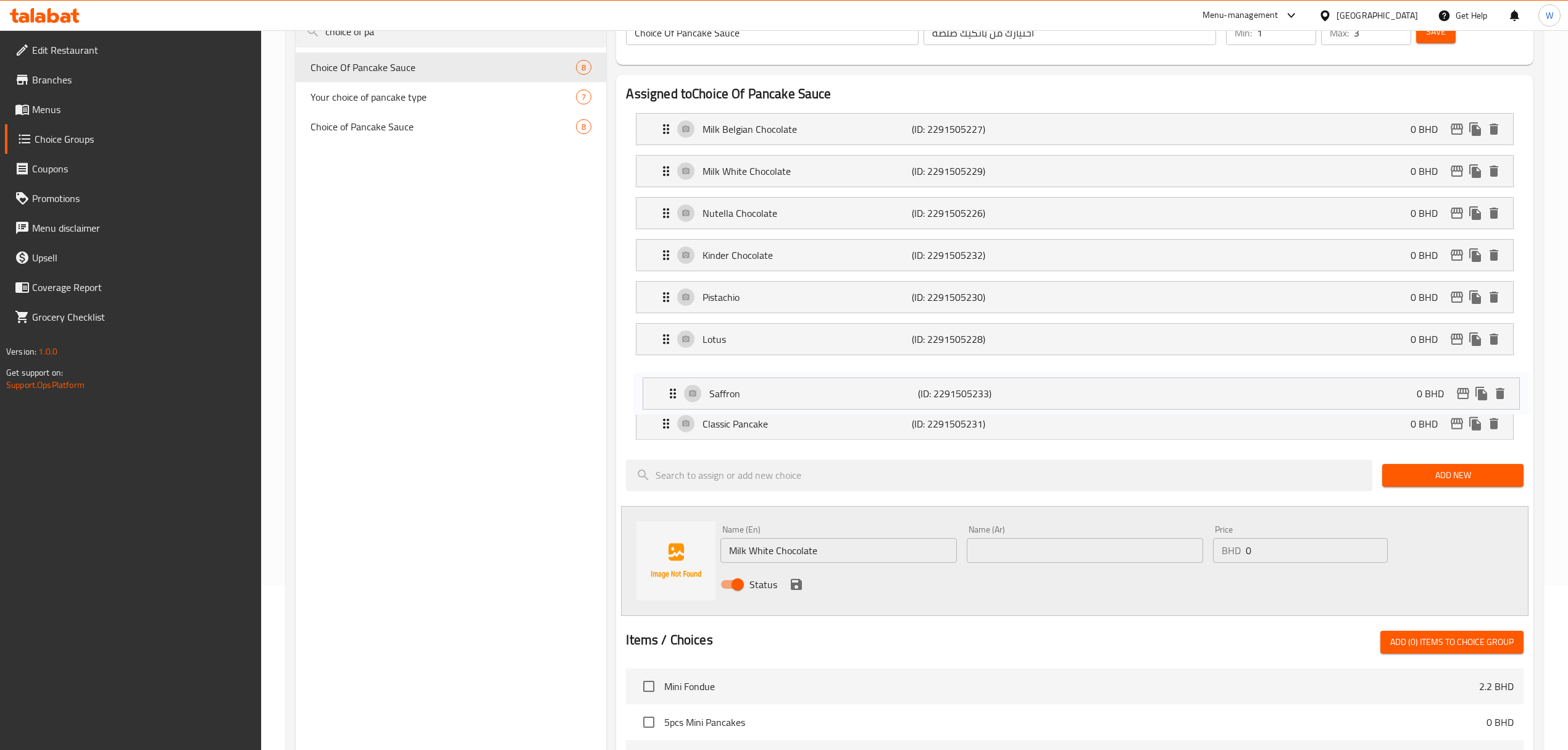
drag, startPoint x: 665, startPoint y: 424, endPoint x: 672, endPoint y: 371, distance: 53.5
click at [672, 371] on nav "Milk Belgian Chocolate (ID: 2291505227) 0 BHD Name (En) Milk Belgian Chocolate …" at bounding box center [1075, 276] width 897 height 346
click at [1494, 426] on icon "delete" at bounding box center [1494, 422] width 9 height 11
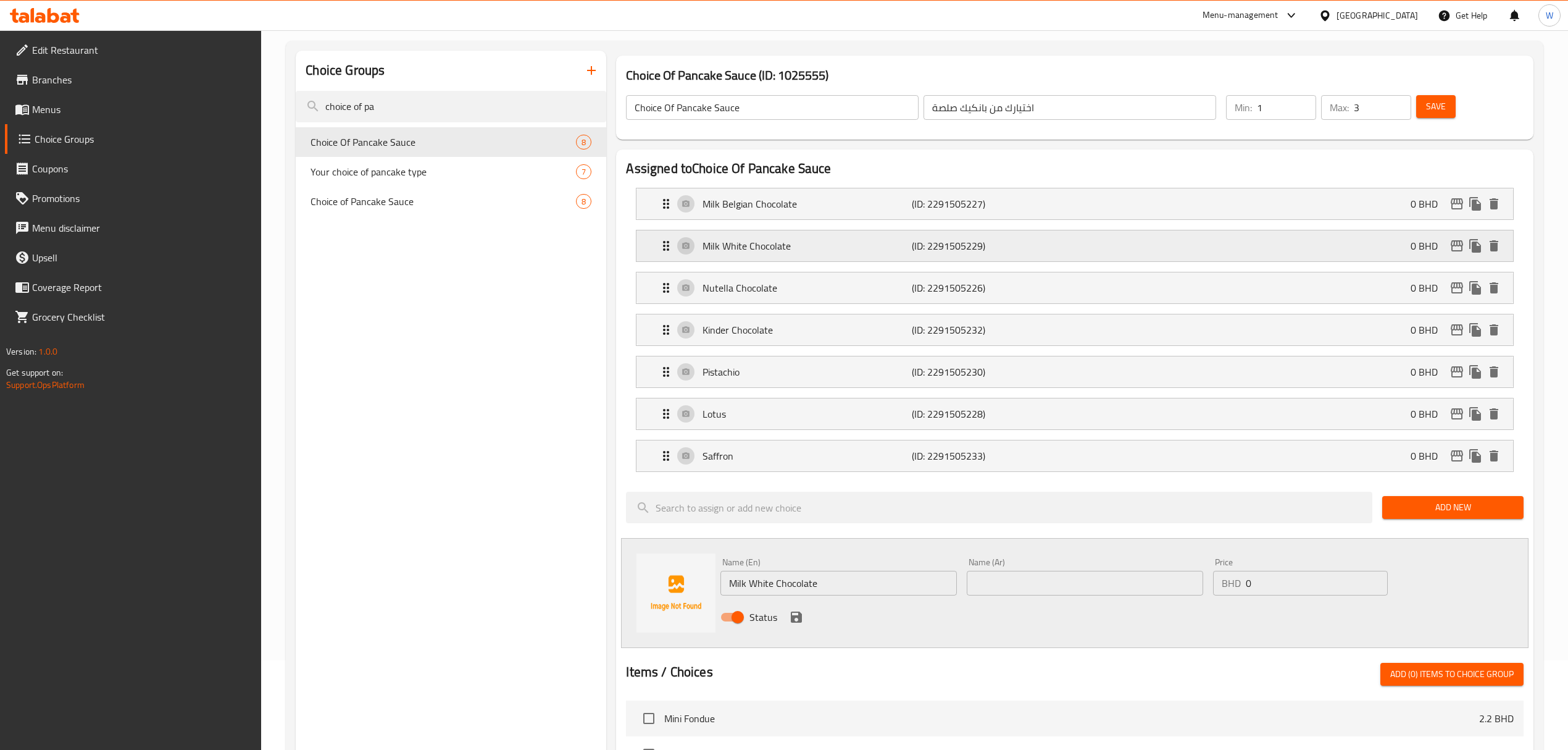
scroll to position [0, 0]
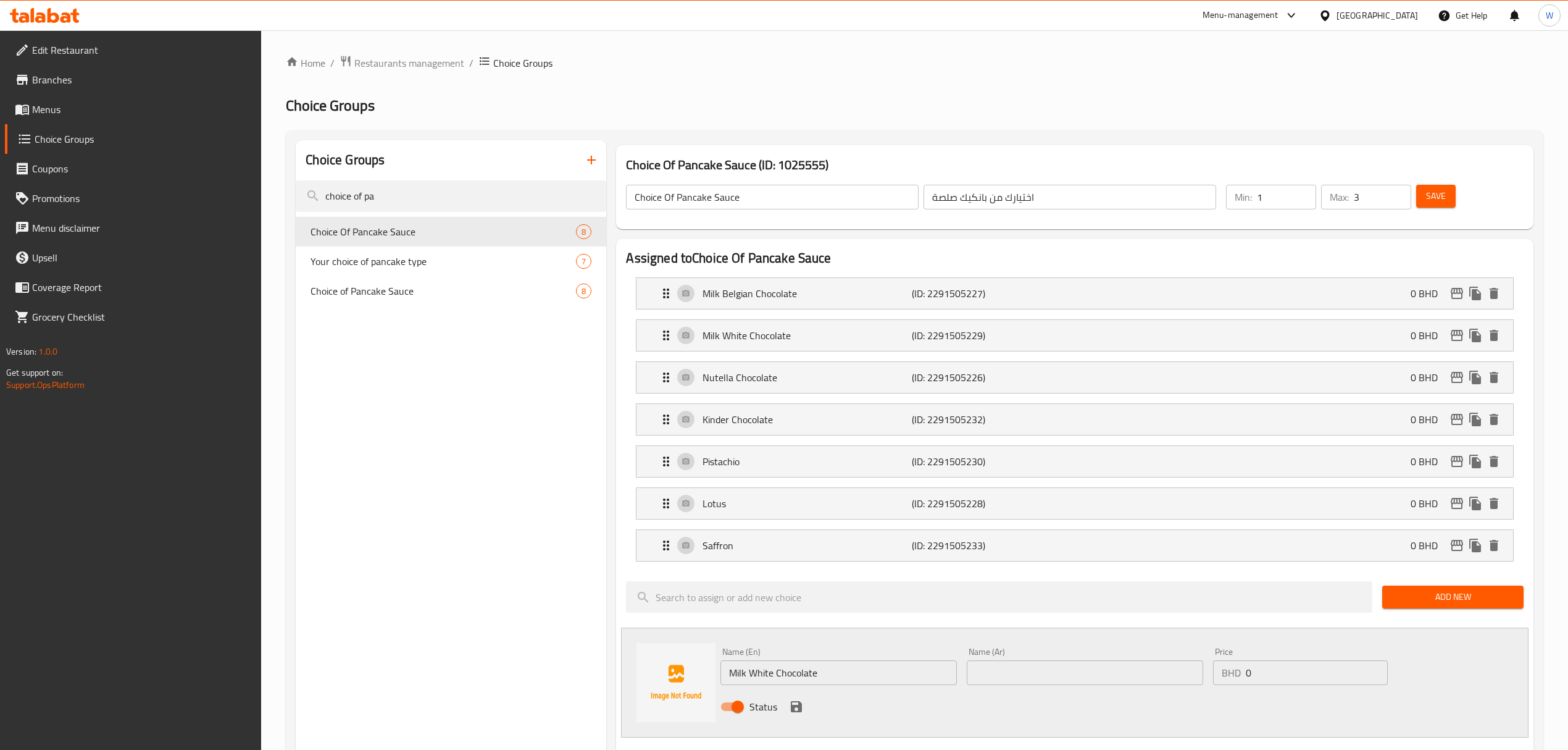
click at [1441, 196] on span "Save" at bounding box center [1436, 196] width 20 height 15
click at [416, 205] on input "choice of pa" at bounding box center [450, 196] width 310 height 31
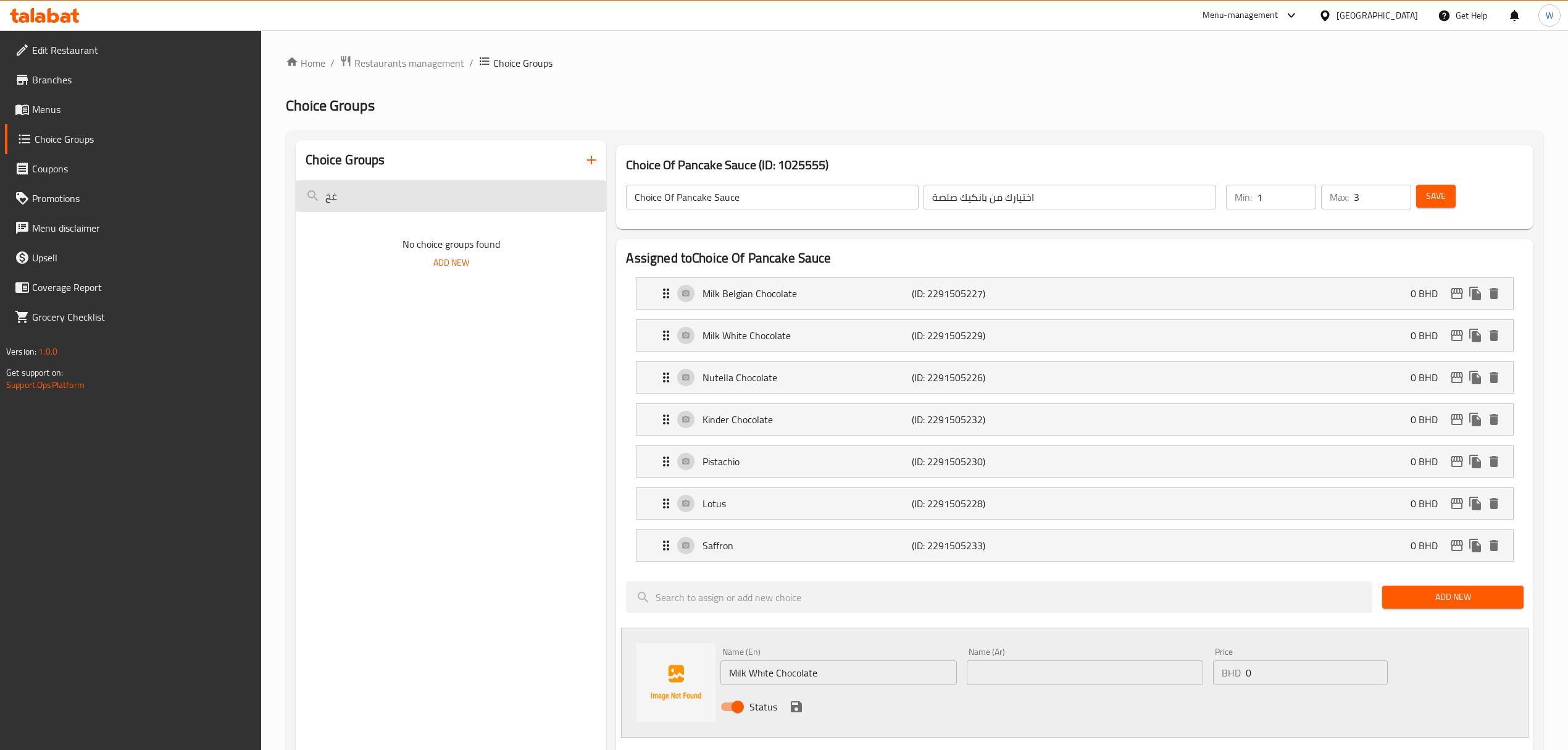
type input "غ"
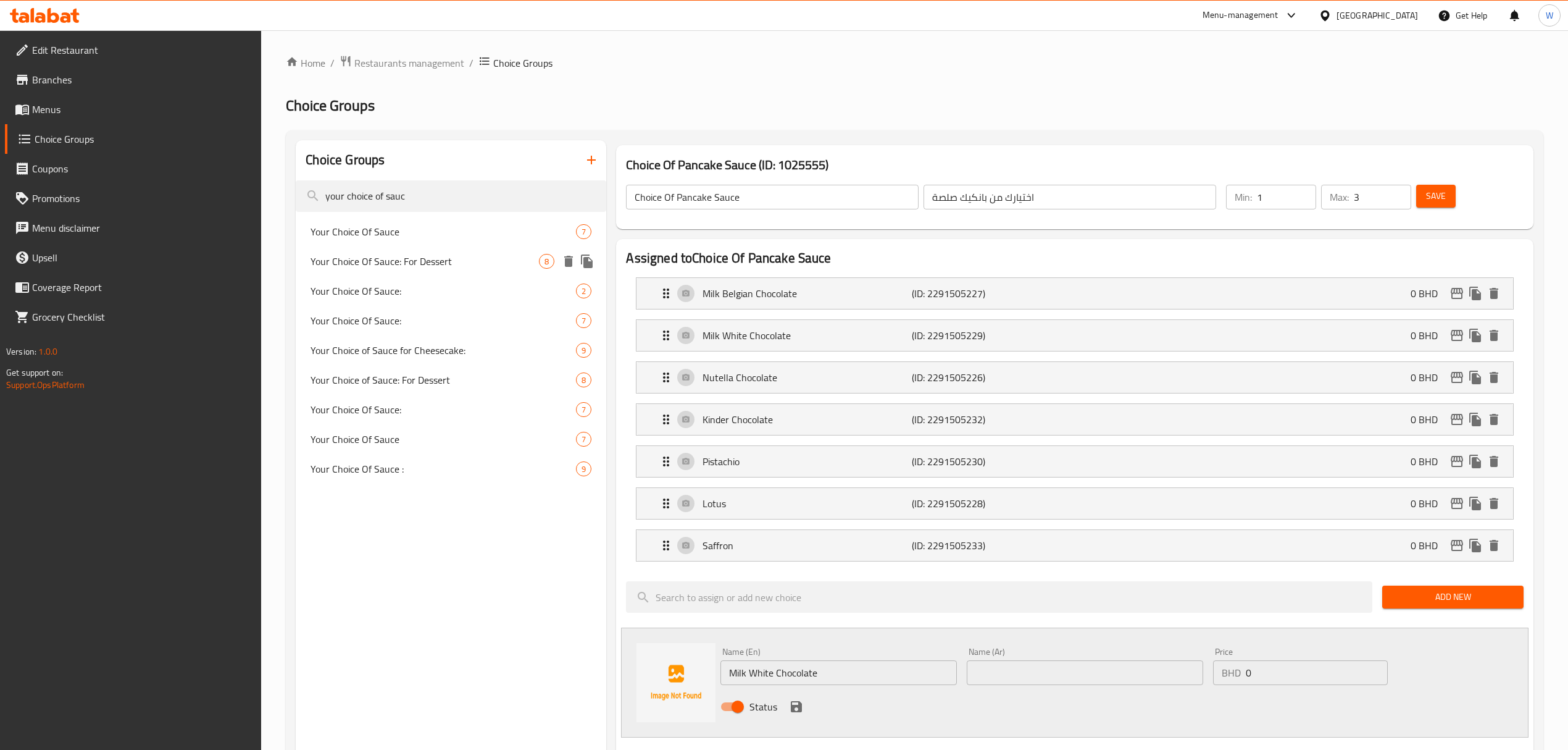
type input "your choice of sauc"
click at [415, 250] on div "Your Choice Of Sauce: For Dessert 8" at bounding box center [450, 261] width 310 height 29
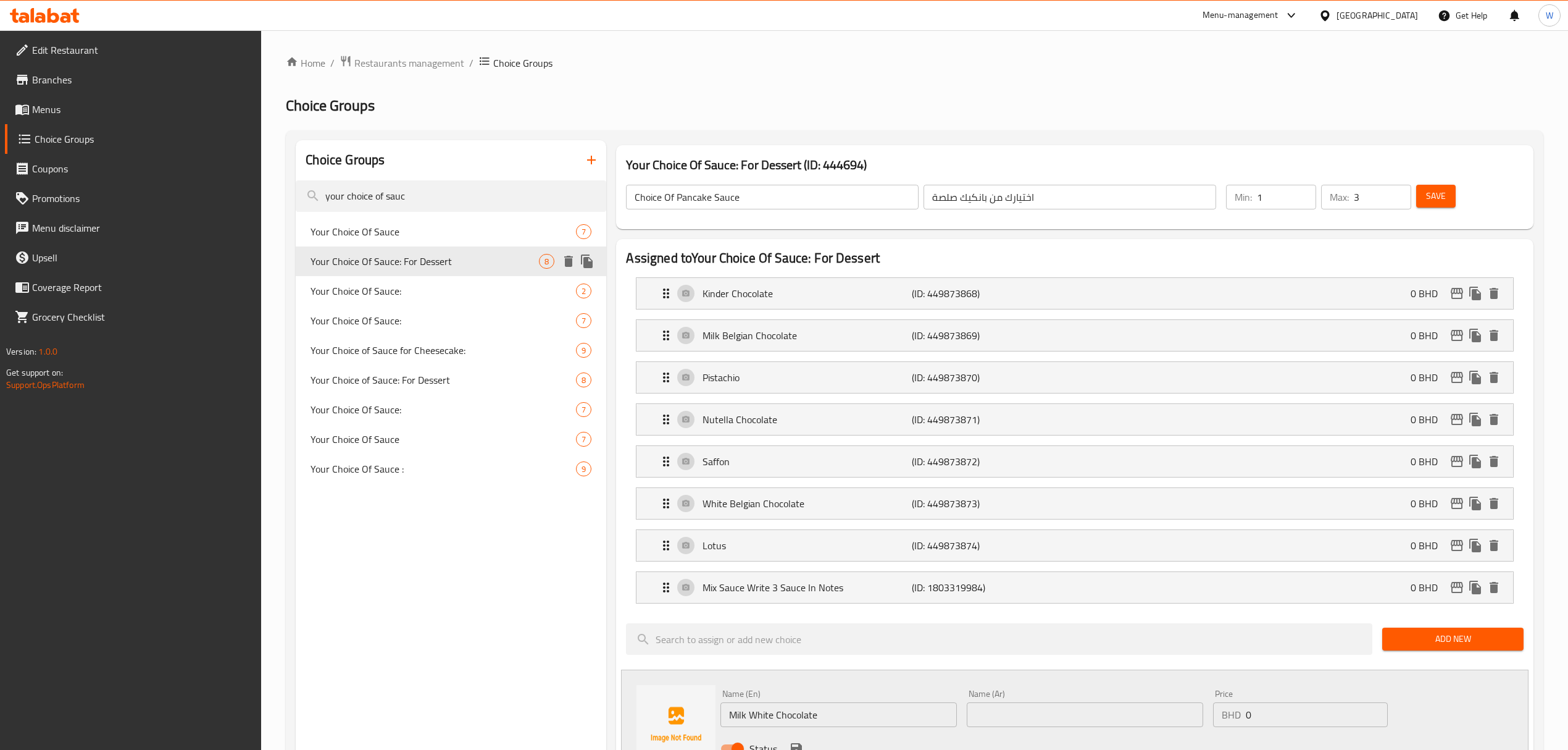
type input "Your Choice Of Sauce: For Dessert"
type input "اختيارك من الصلصة: للحلوى"
type input "1"
drag, startPoint x: 661, startPoint y: 339, endPoint x: 660, endPoint y: 301, distance: 38.0
click at [660, 289] on nav "Kinder Chocolate (ID: 449873868) 0 BHD Name (En) Kinder Chocolate Name (En) Nam…" at bounding box center [1075, 440] width 897 height 346
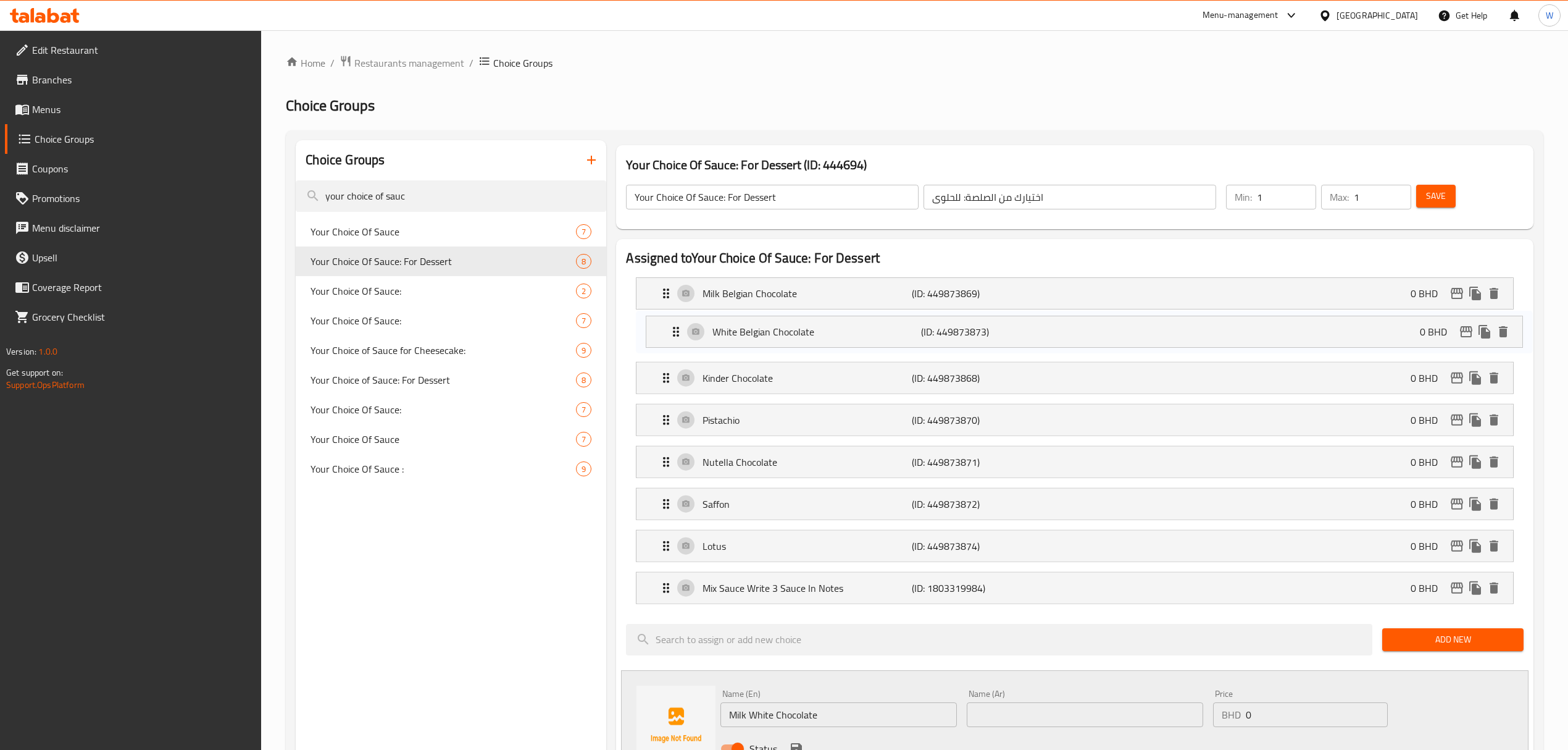
drag, startPoint x: 661, startPoint y: 503, endPoint x: 670, endPoint y: 324, distance: 179.2
click at [670, 324] on nav "Milk Belgian Chocolate (ID: 449873869) 0 BHD Name (En) Milk Belgian Chocolate N…" at bounding box center [1075, 440] width 897 height 346
click at [776, 334] on p "White Belgian Chocolate" at bounding box center [807, 335] width 209 height 15
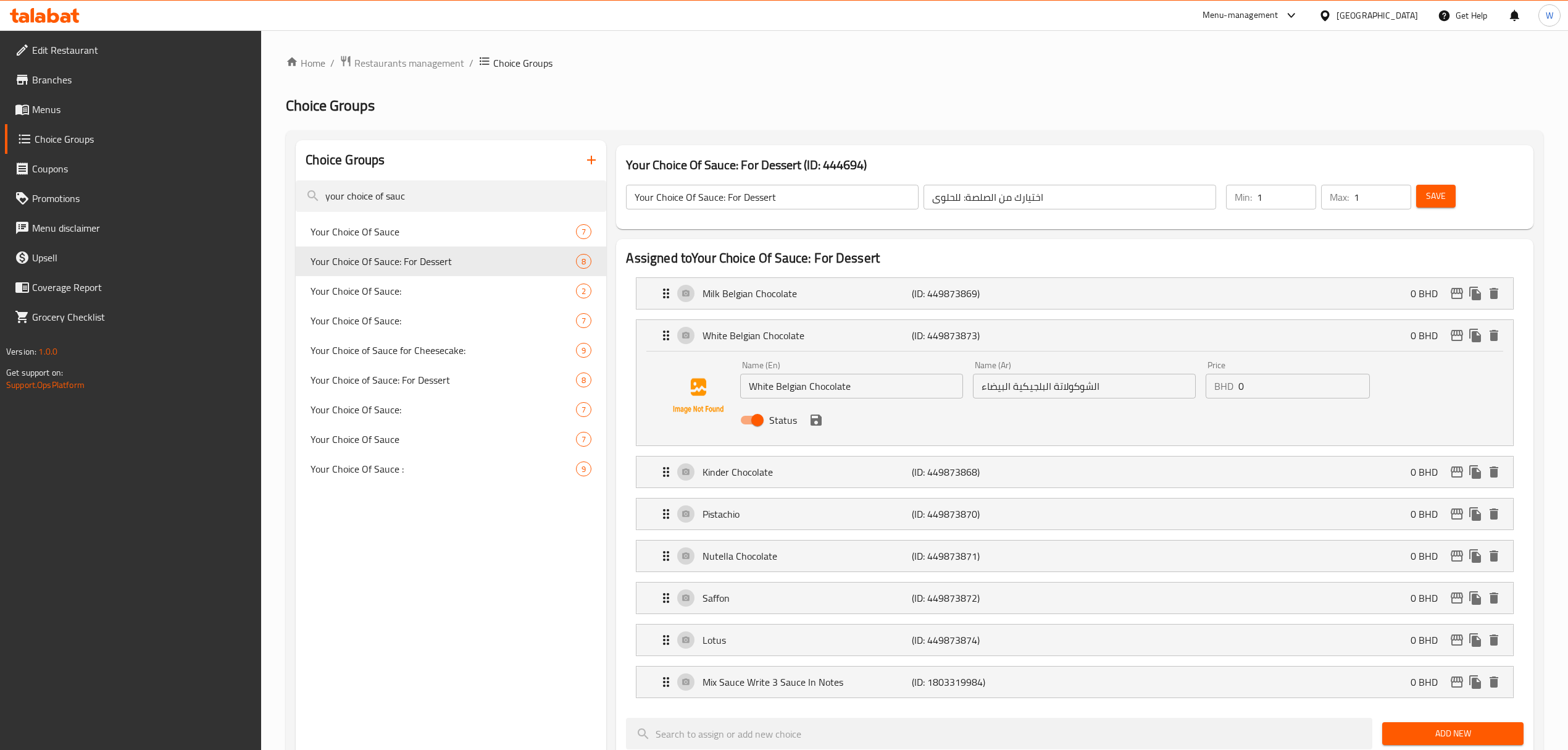
click at [882, 383] on input "White Belgian Chocolate" at bounding box center [851, 386] width 223 height 25
paste input "Milk White"
type input "Milk White Chocolate"
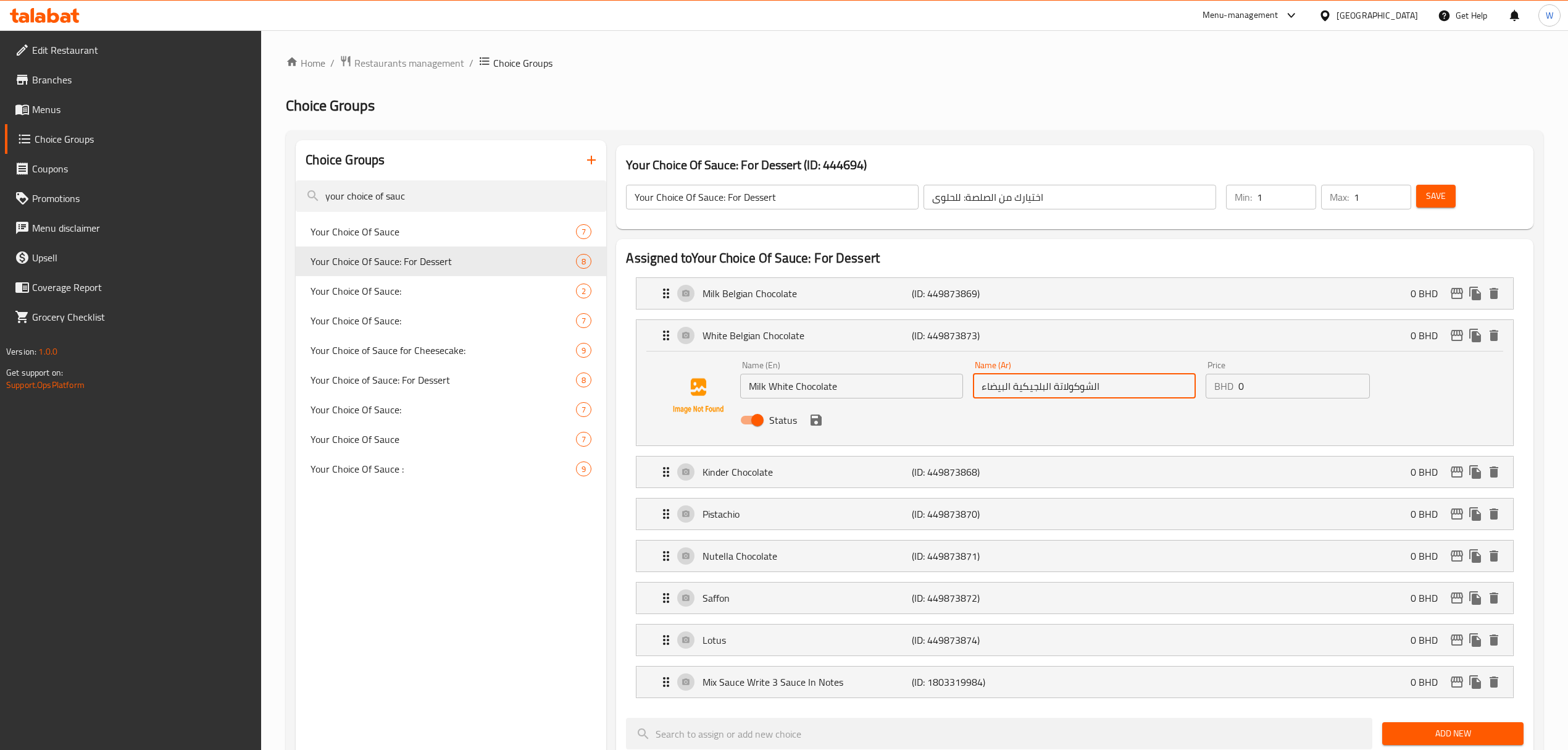
click at [1050, 383] on input "الشوكولاتة البلجيكية البيضاء" at bounding box center [1084, 386] width 223 height 25
drag, startPoint x: 1089, startPoint y: 386, endPoint x: 1082, endPoint y: 386, distance: 7.0
click at [1082, 386] on input "الشوكولاتة الحليب البيضاء" at bounding box center [1084, 386] width 223 height 25
click at [814, 424] on icon "save" at bounding box center [816, 420] width 11 height 11
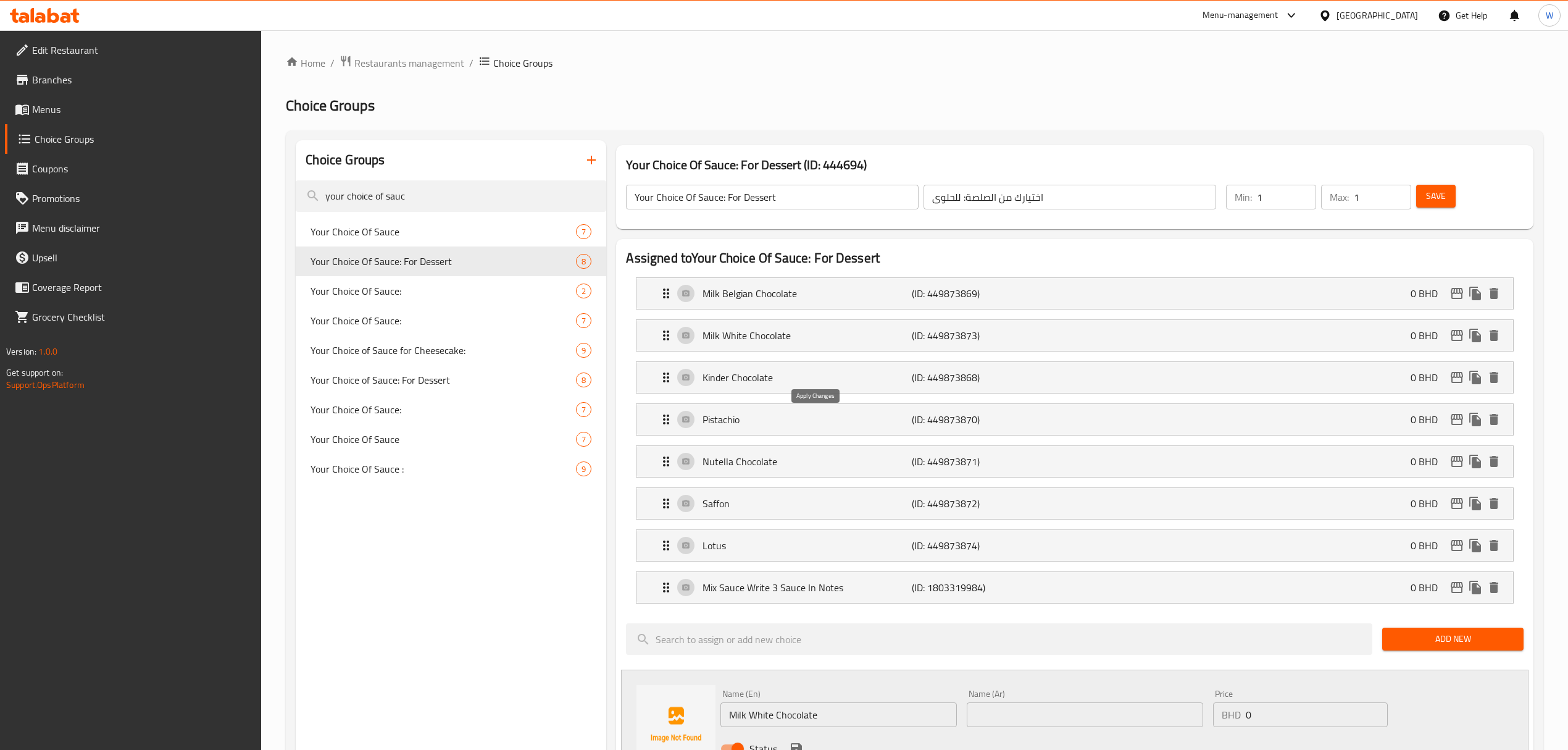
type input "شوكولاتة الحليب البيضاء"
drag, startPoint x: 663, startPoint y: 438, endPoint x: 661, endPoint y: 388, distance: 50.0
click at [660, 374] on nav "Milk Belgian Chocolate (ID: 449873869) 0 BHD Name (En) Milk Belgian Chocolate N…" at bounding box center [1075, 440] width 897 height 346
drag, startPoint x: 665, startPoint y: 543, endPoint x: 658, endPoint y: 497, distance: 46.5
click at [658, 497] on nav "Milk Belgian Chocolate (ID: 449873869) 0 BHD Name (En) Milk Belgian Chocolate N…" at bounding box center [1075, 440] width 897 height 346
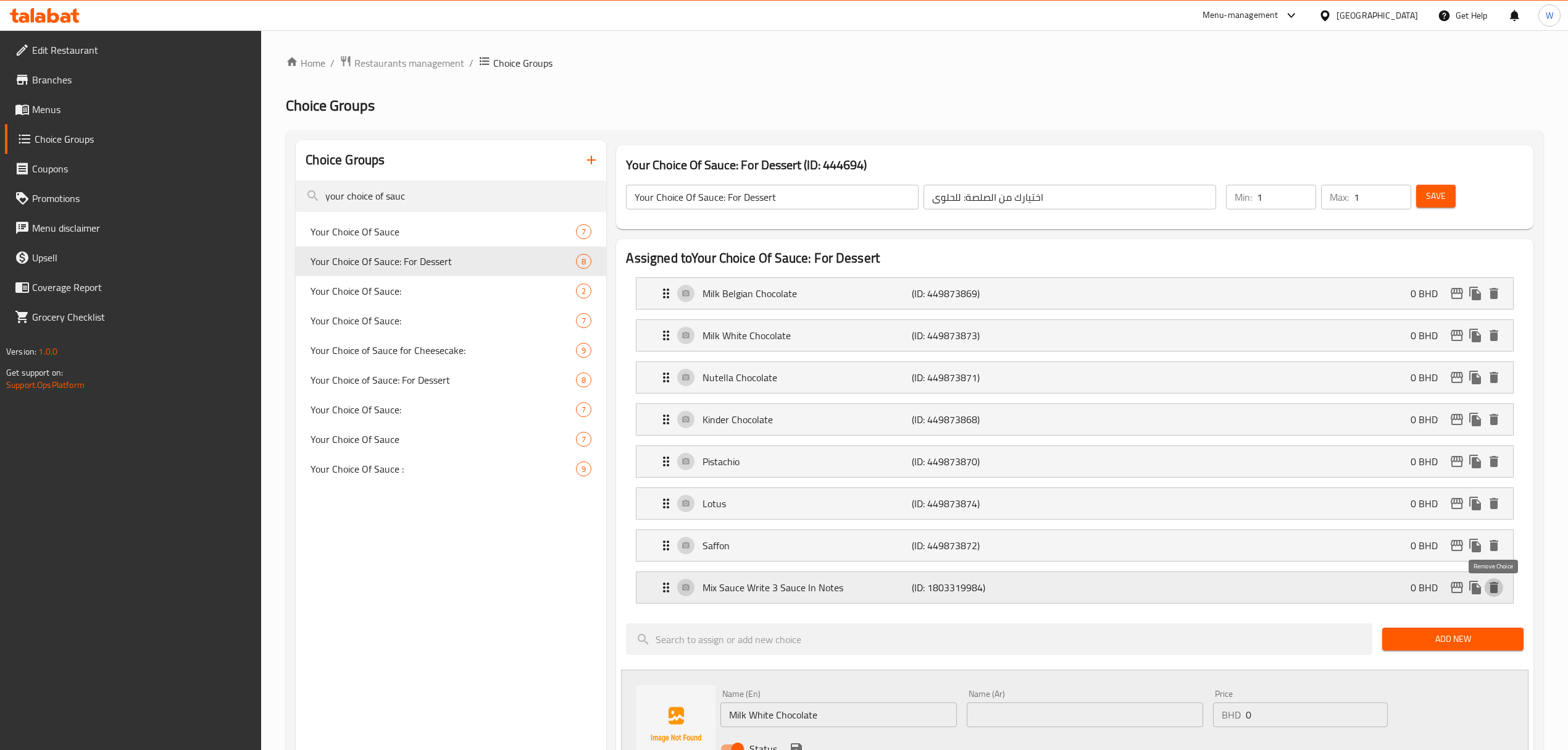
click at [1495, 593] on icon "delete" at bounding box center [1494, 587] width 9 height 11
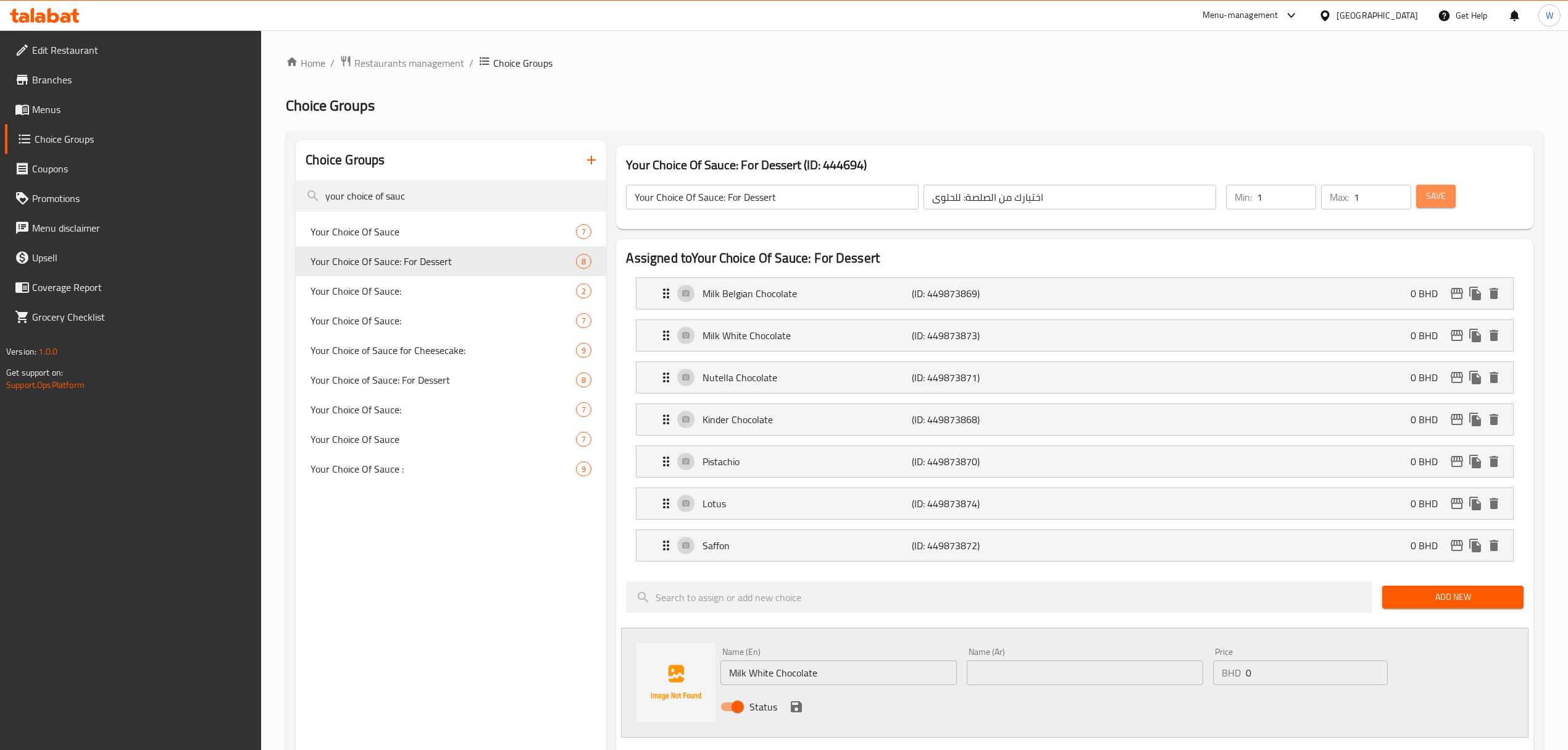
click at [1450, 191] on button "Save" at bounding box center [1436, 196] width 40 height 23
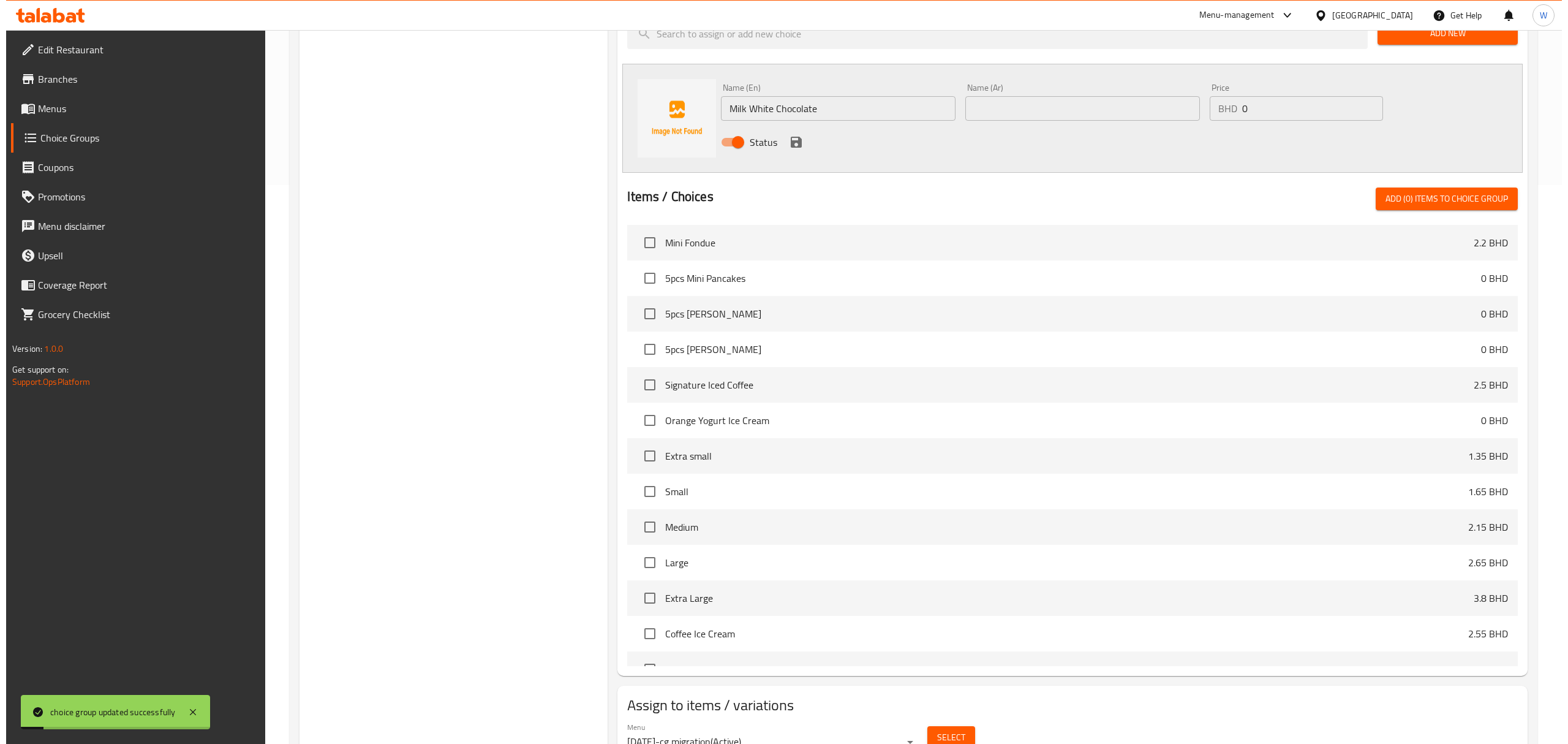
scroll to position [619, 0]
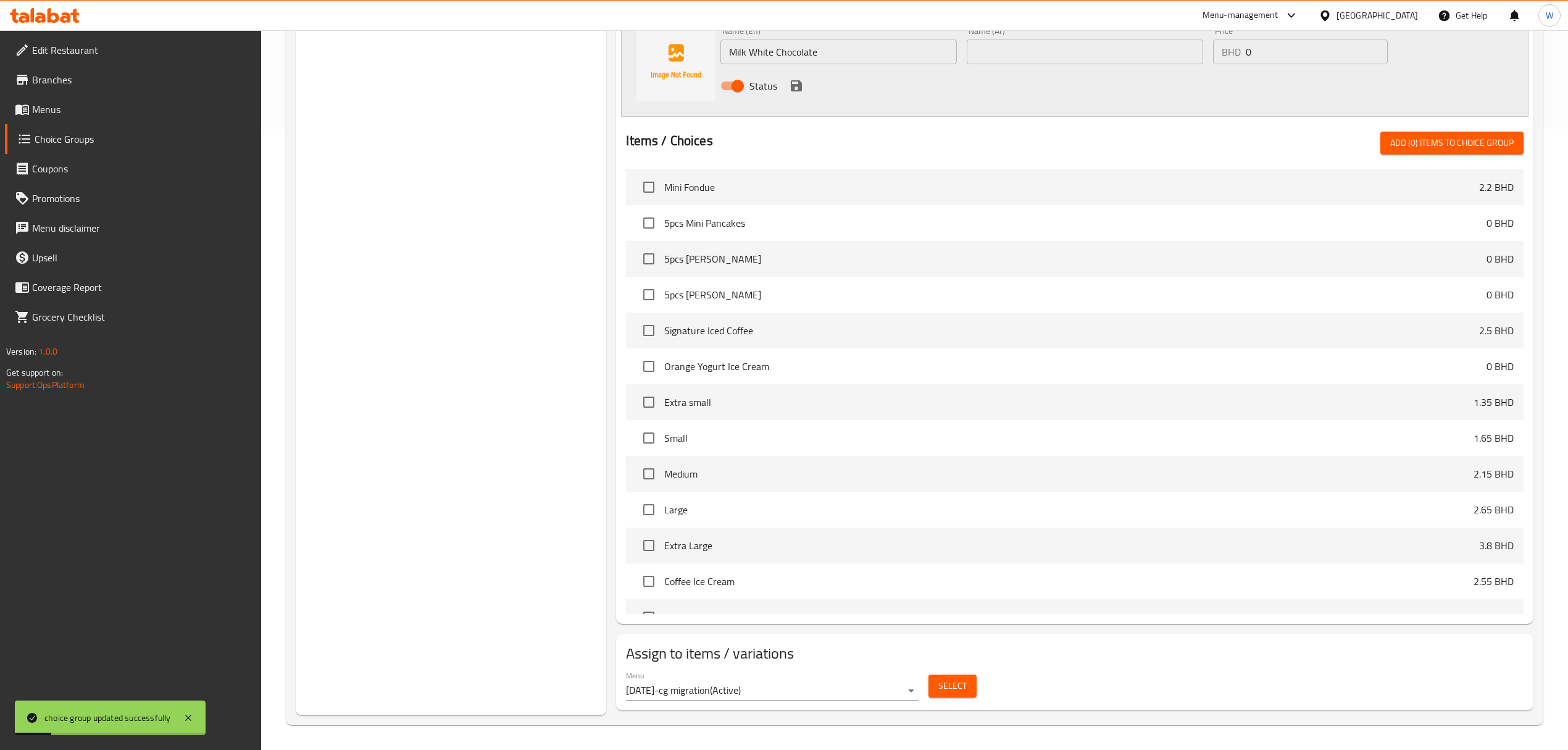
click at [957, 689] on span "Select" at bounding box center [953, 686] width 28 height 15
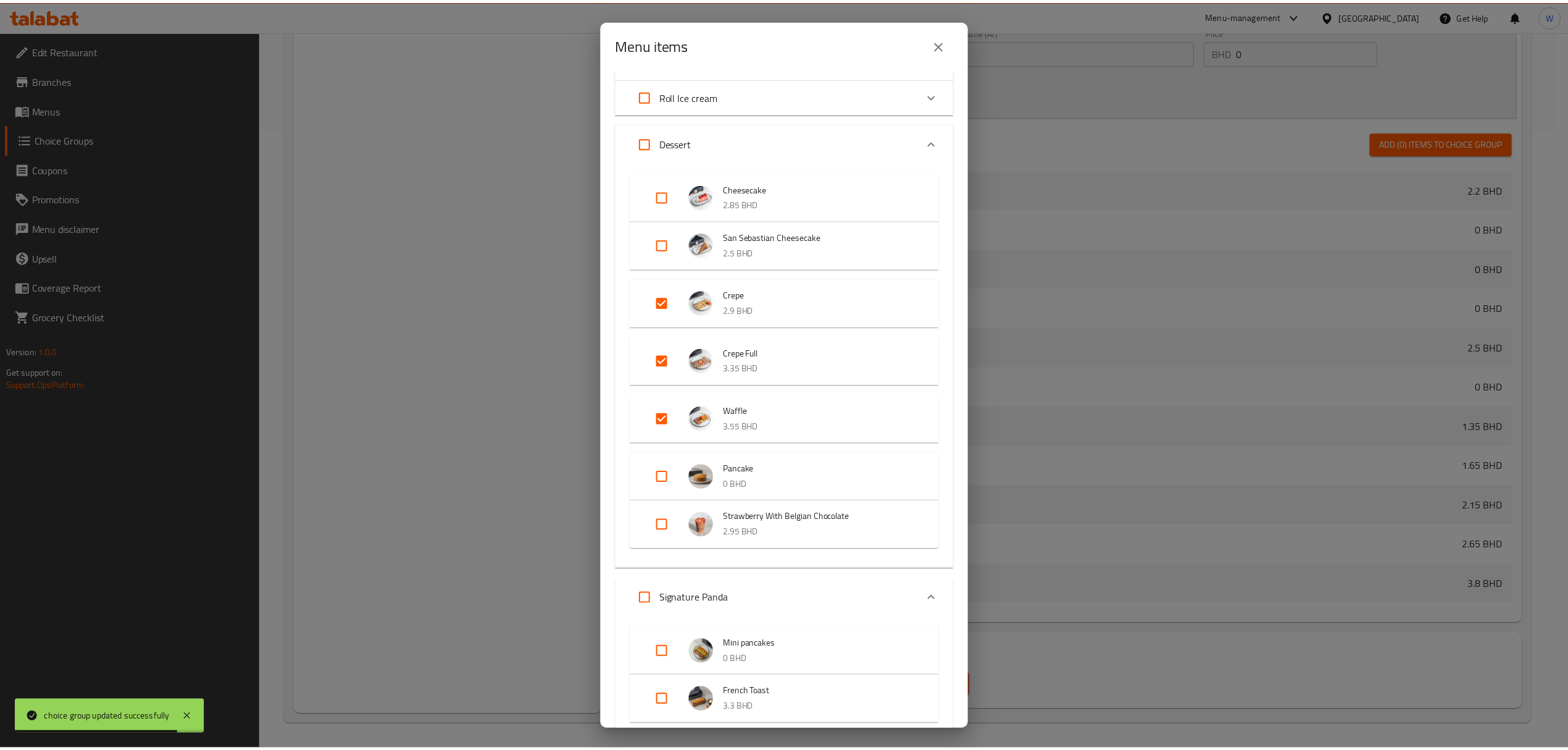
scroll to position [0, 0]
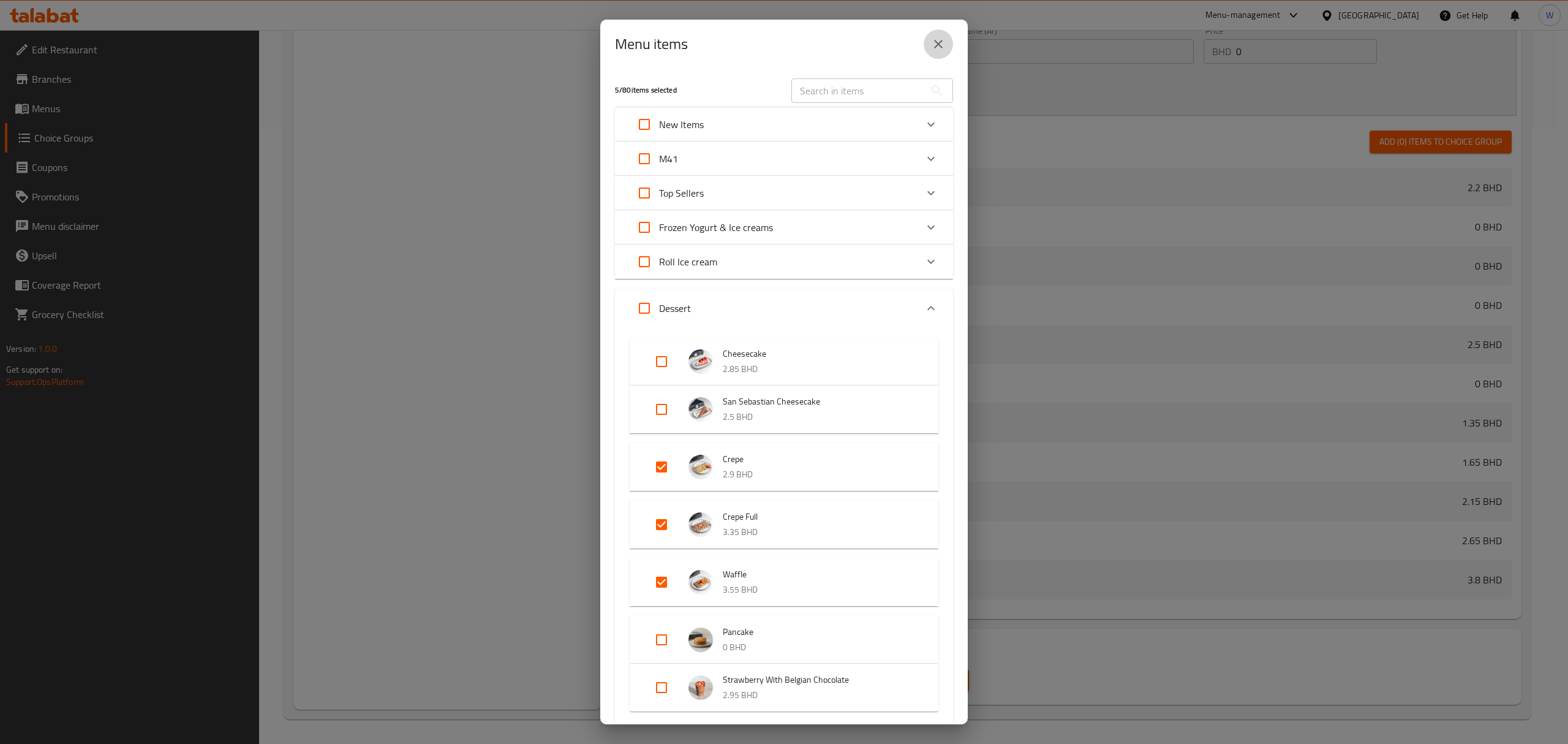
click at [937, 49] on icon "close" at bounding box center [938, 44] width 15 height 15
